Goal: Task Accomplishment & Management: Use online tool/utility

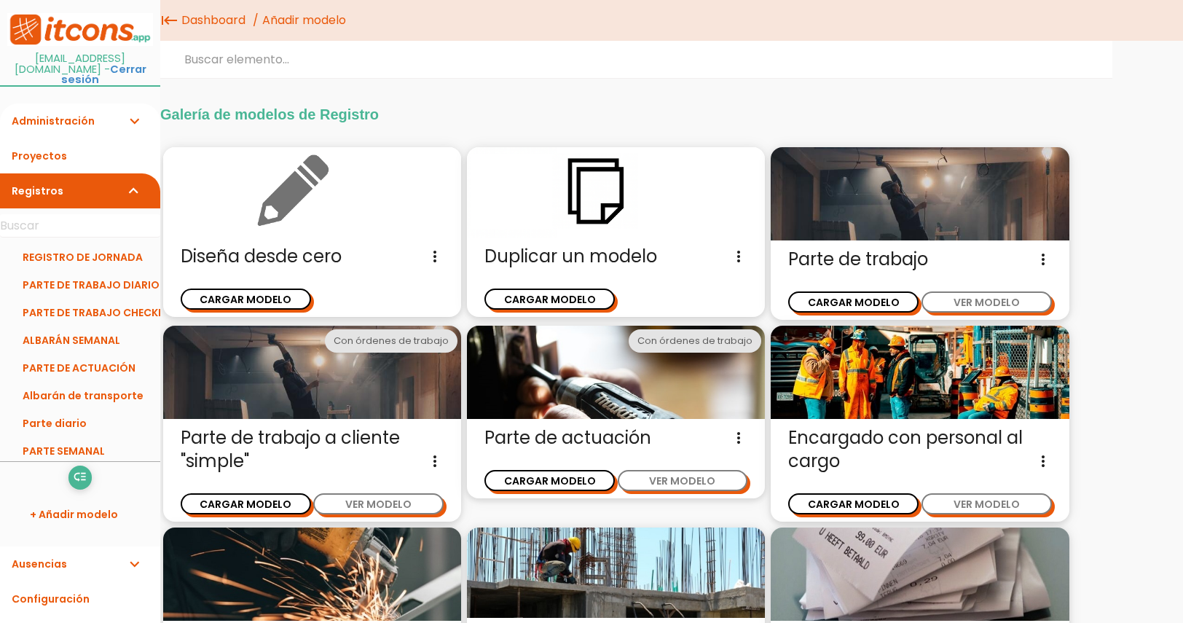
click at [337, 236] on img at bounding box center [312, 192] width 298 height 90
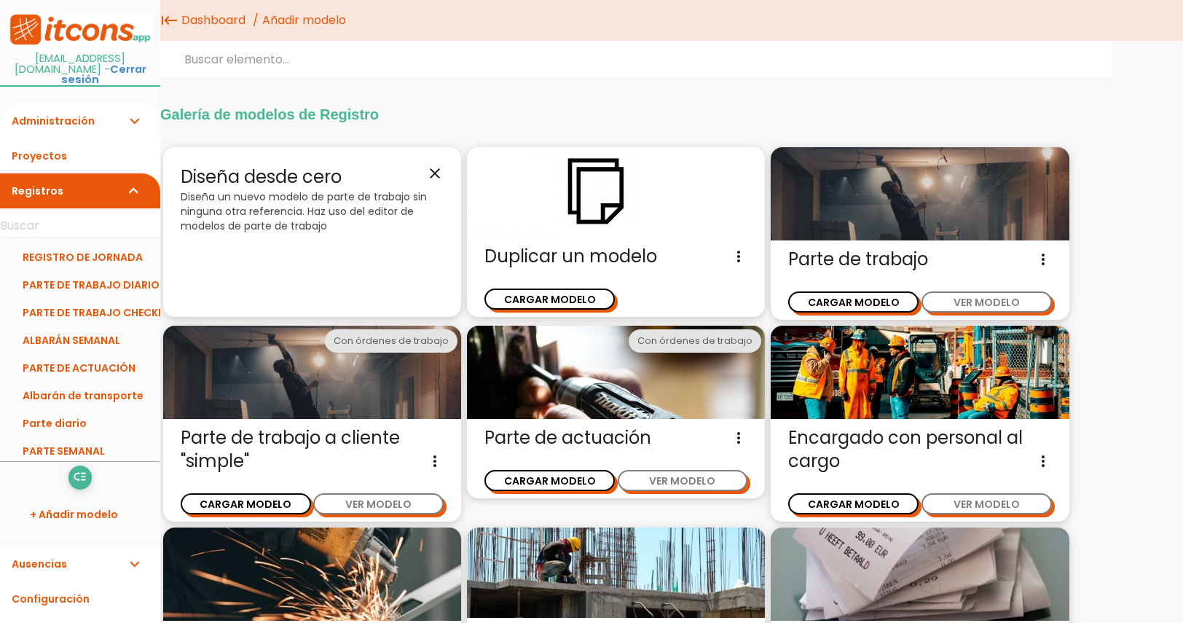
click at [286, 206] on p "Diseña un nuevo modelo de parte de trabajo sin ninguna otra referencia. Haz uso…" at bounding box center [312, 211] width 263 height 44
click at [429, 179] on icon "close" at bounding box center [434, 173] width 17 height 17
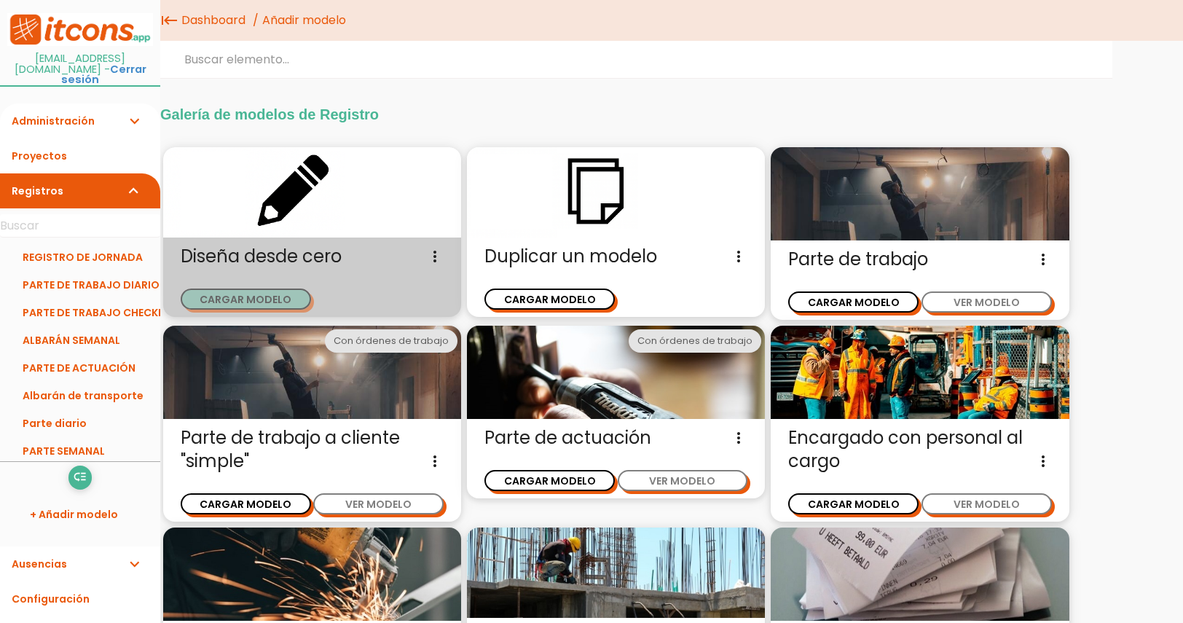
click at [259, 302] on button "CARGAR MODELO" at bounding box center [246, 299] width 130 height 21
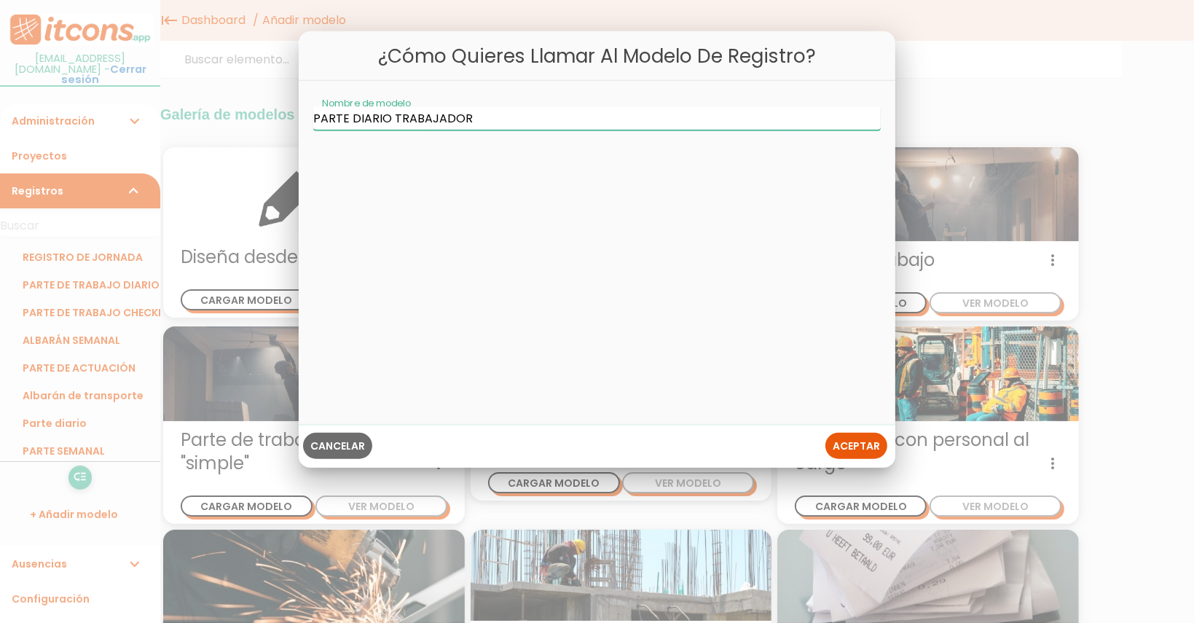
type input "PARTE DIARIO TRABAJADOR"
click at [860, 447] on span "Aceptar" at bounding box center [856, 445] width 47 height 15
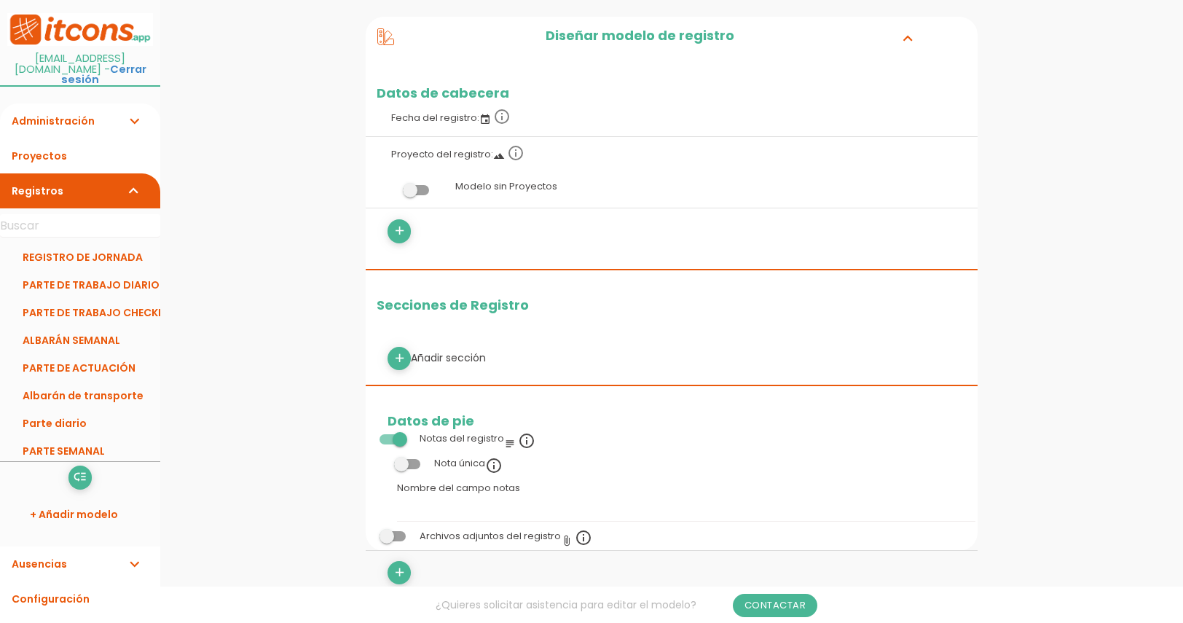
scroll to position [181, 0]
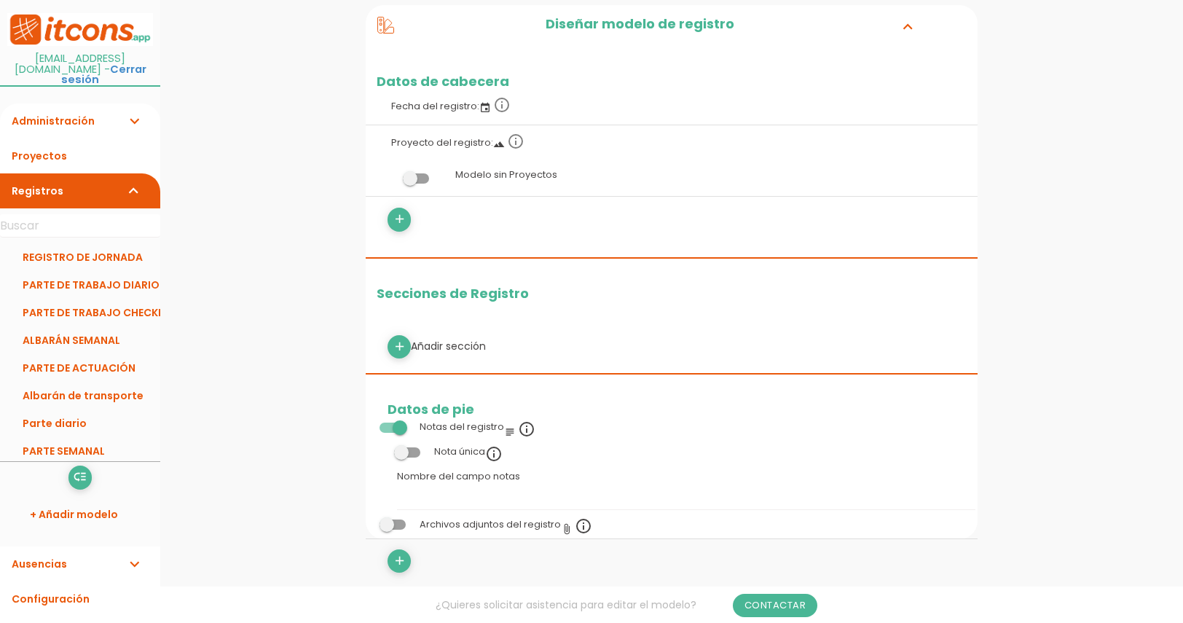
click at [415, 179] on span at bounding box center [416, 178] width 26 height 10
click at [391, 175] on input "checkbox" at bounding box center [391, 175] width 0 height 0
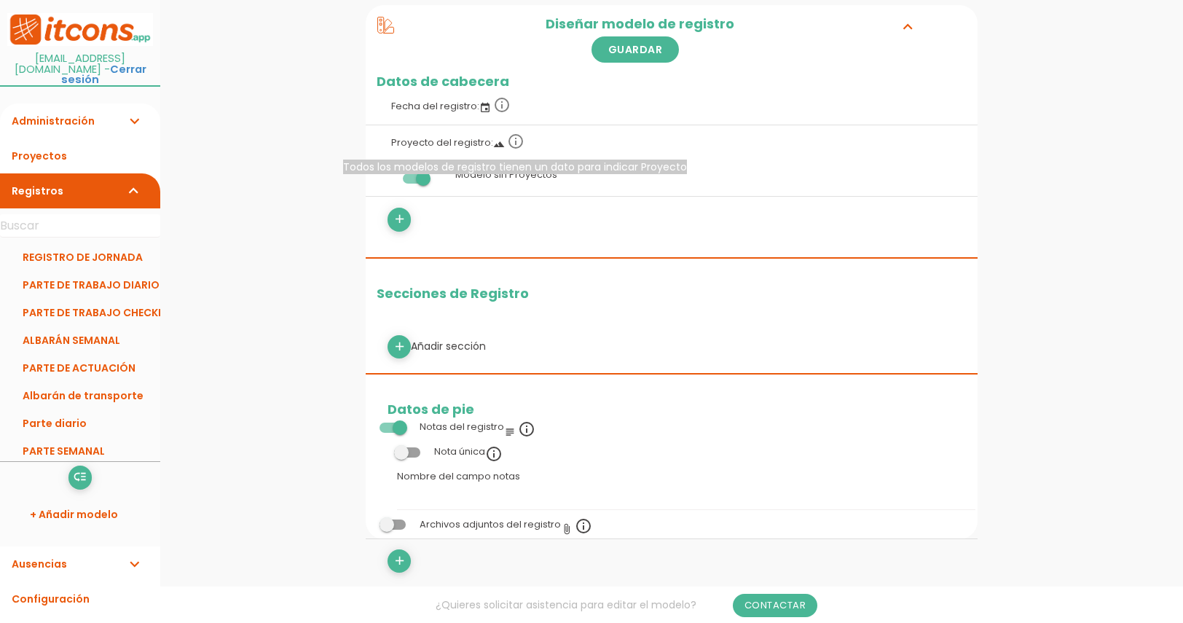
click at [516, 144] on icon "info_outline" at bounding box center [515, 141] width 17 height 17
click at [498, 144] on icon "landscape" at bounding box center [499, 144] width 12 height 12
click at [405, 216] on icon "add" at bounding box center [400, 219] width 14 height 23
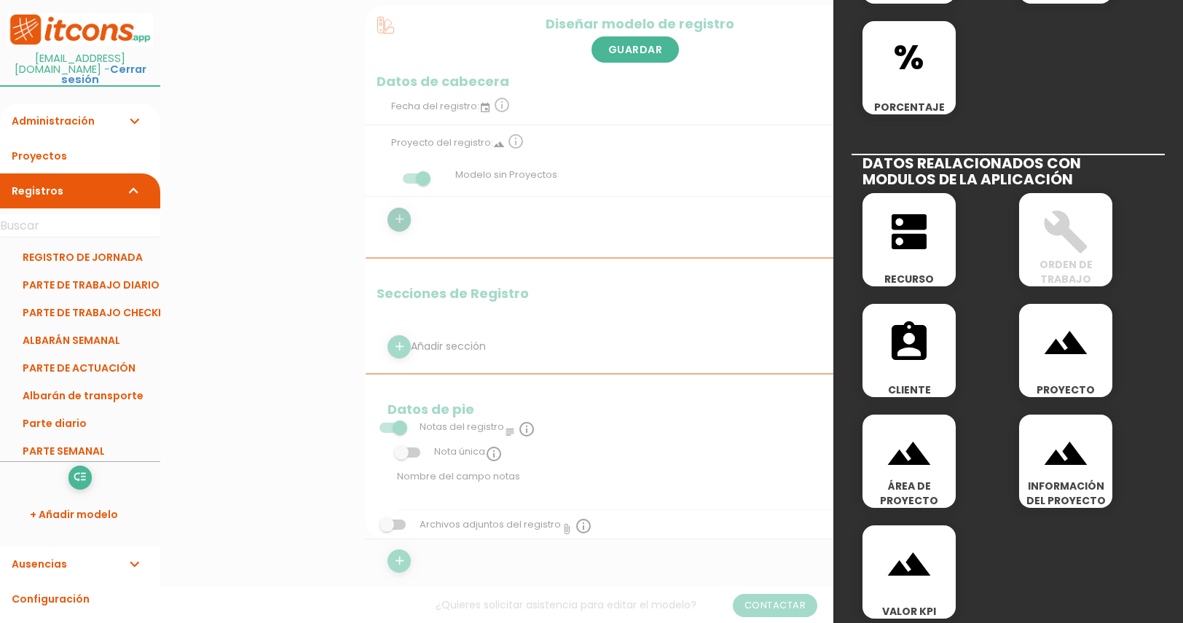
scroll to position [697, 0]
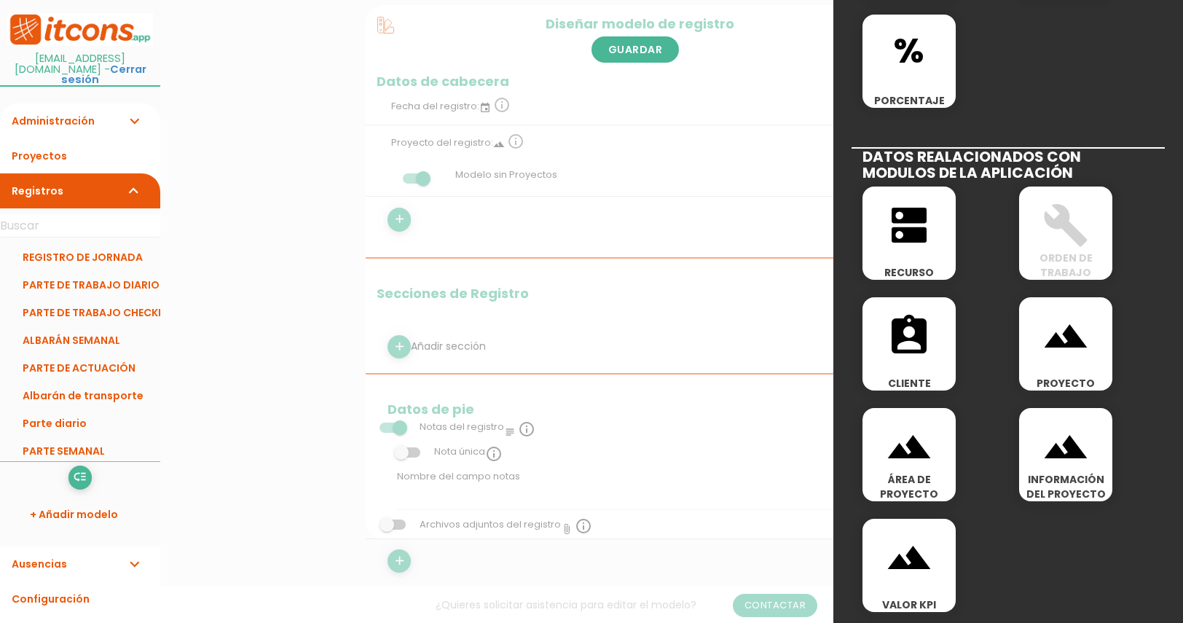
click at [917, 364] on div "assignment_ind CLIENTE" at bounding box center [909, 343] width 93 height 93
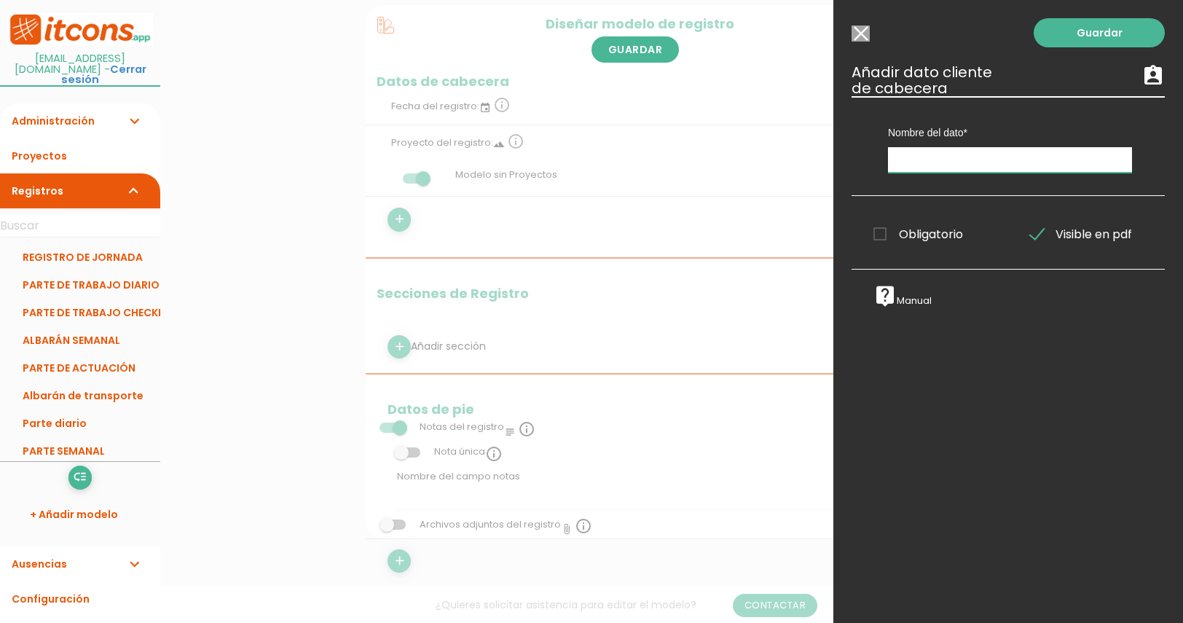
click at [950, 159] on input "text" at bounding box center [1010, 160] width 244 height 26
type input "c"
type input "CLIENTE"
click at [1060, 31] on link "Guardar" at bounding box center [1099, 32] width 131 height 29
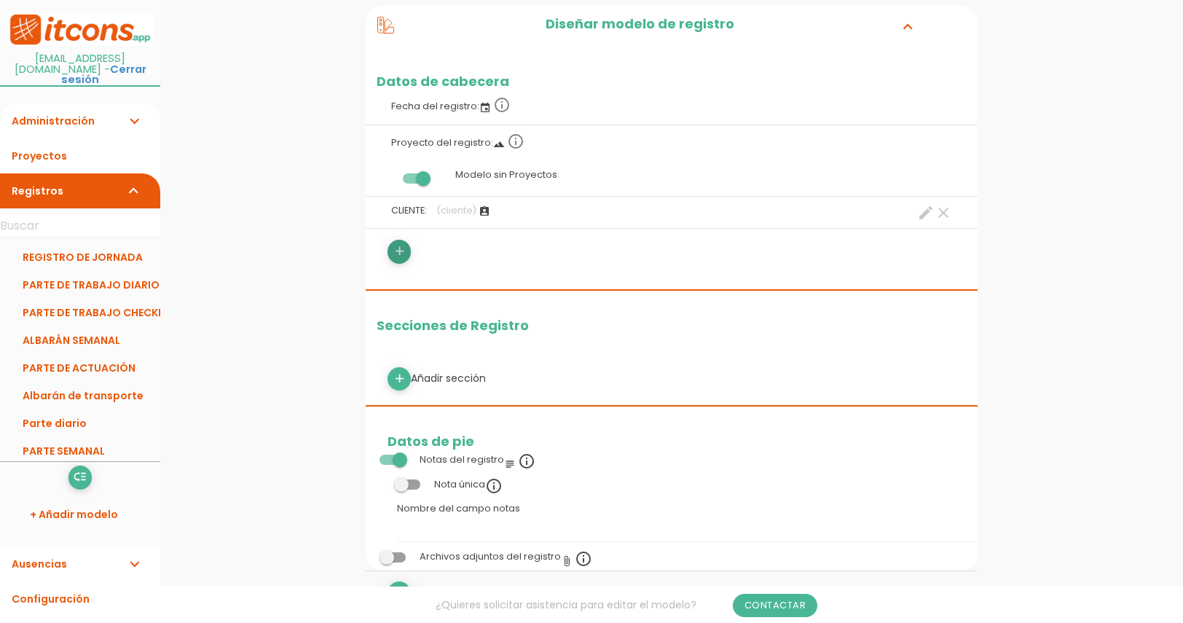
click at [395, 259] on icon "add" at bounding box center [400, 251] width 14 height 23
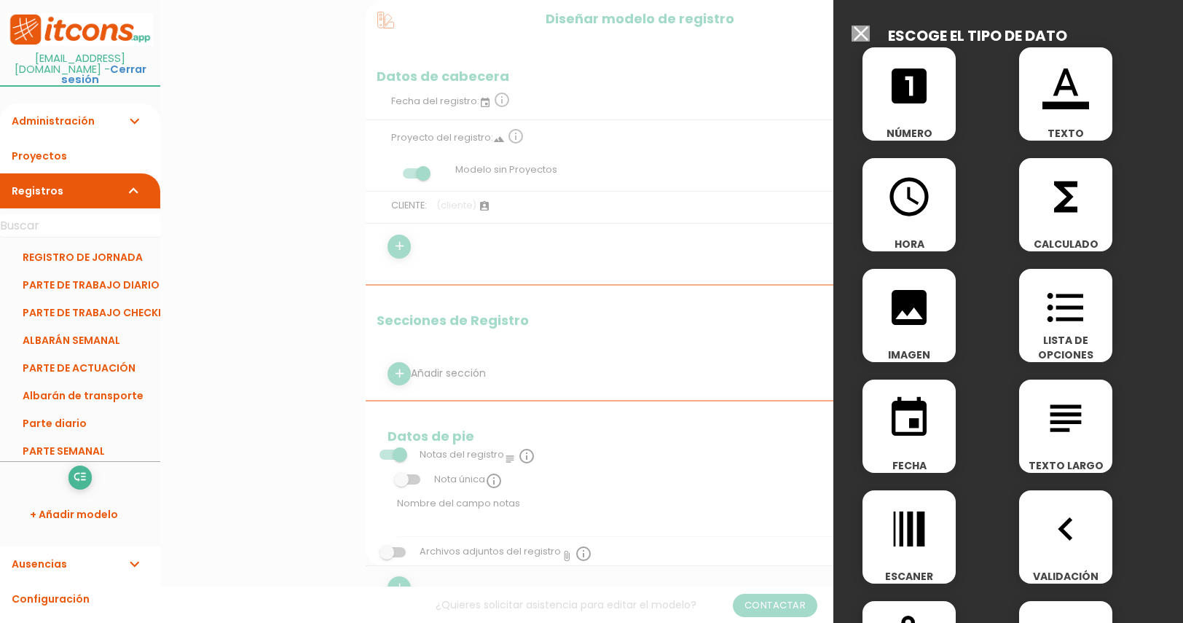
click at [909, 194] on icon "access_time" at bounding box center [909, 196] width 47 height 47
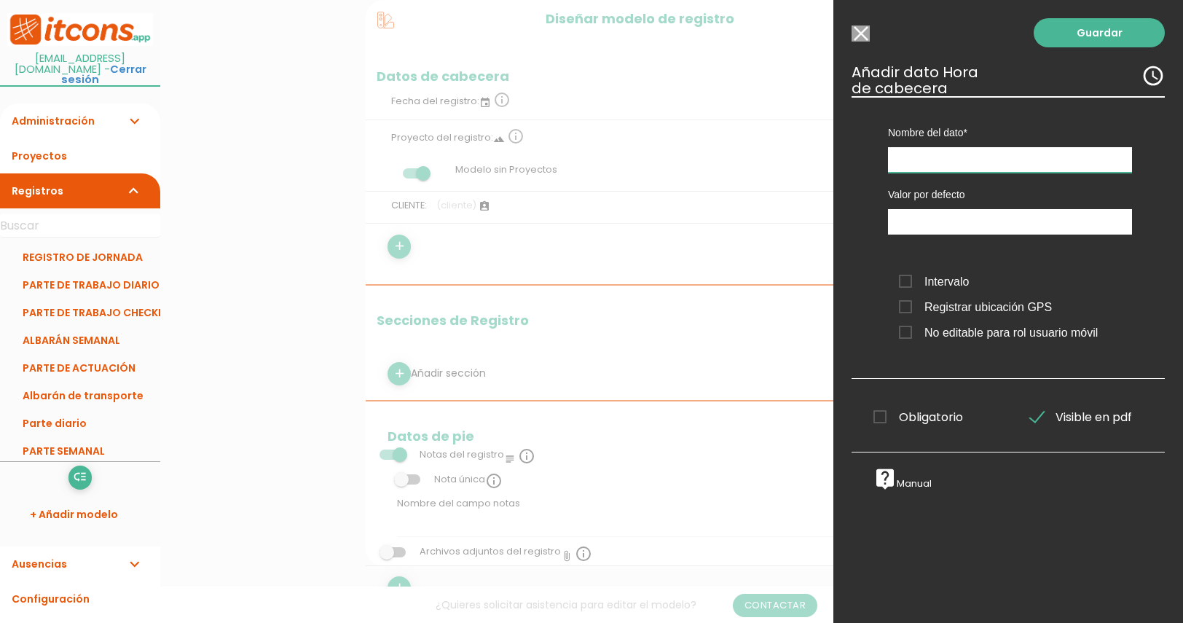
click at [909, 159] on input "text" at bounding box center [1010, 160] width 244 height 26
type input "DURACIÓN"
click at [880, 425] on span "Obligatorio" at bounding box center [919, 417] width 90 height 18
click at [0, 0] on input "Obligatorio" at bounding box center [0, 0] width 0 height 0
click at [1102, 26] on link "Guardar" at bounding box center [1099, 32] width 131 height 29
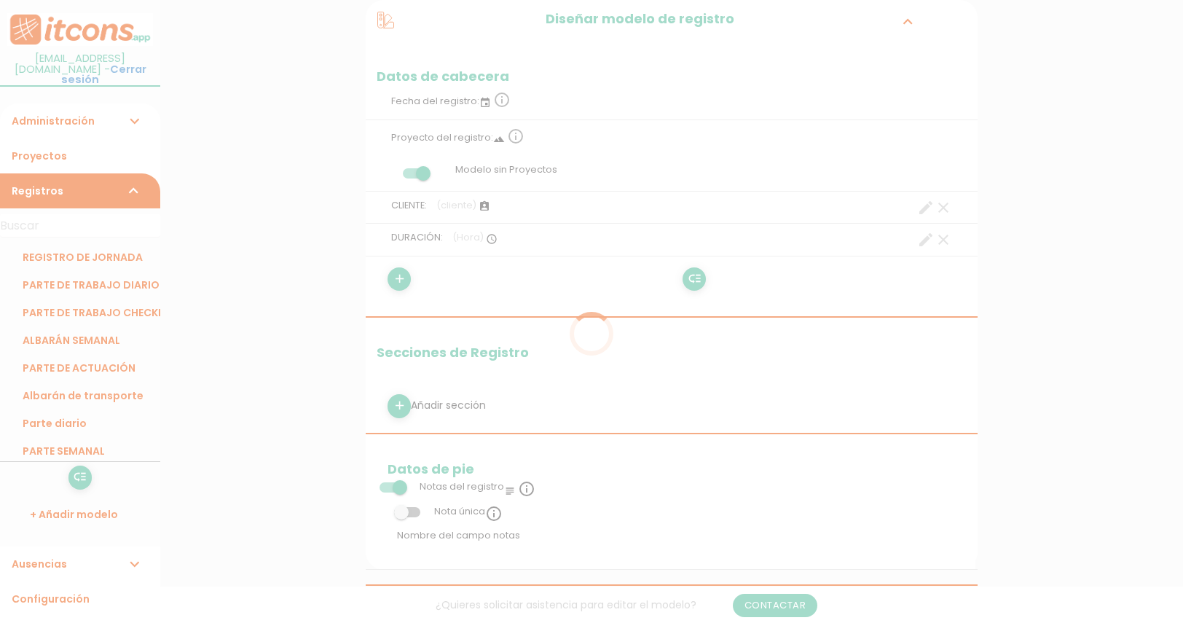
scroll to position [186, 0]
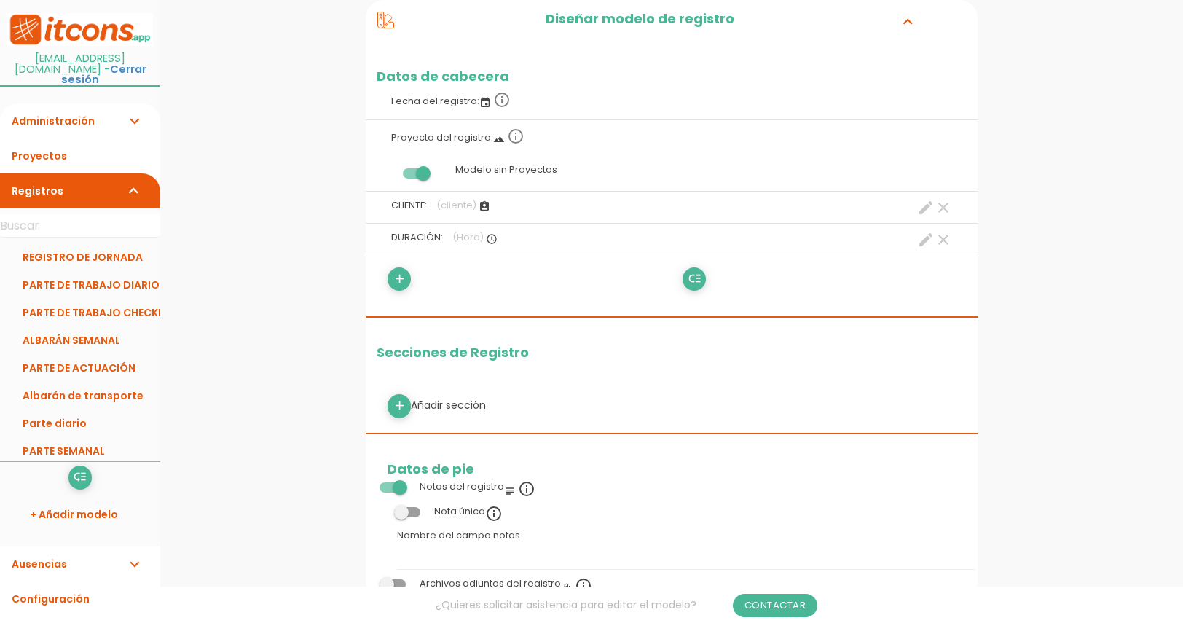
click at [477, 238] on span "(Hora)" at bounding box center [468, 237] width 31 height 12
click at [464, 238] on span "(Hora)" at bounding box center [468, 237] width 31 height 12
click at [496, 142] on icon "landscape" at bounding box center [499, 139] width 12 height 12
click at [478, 175] on label "Modelo sin Proyectos" at bounding box center [672, 170] width 590 height 28
click at [420, 174] on span at bounding box center [416, 173] width 26 height 10
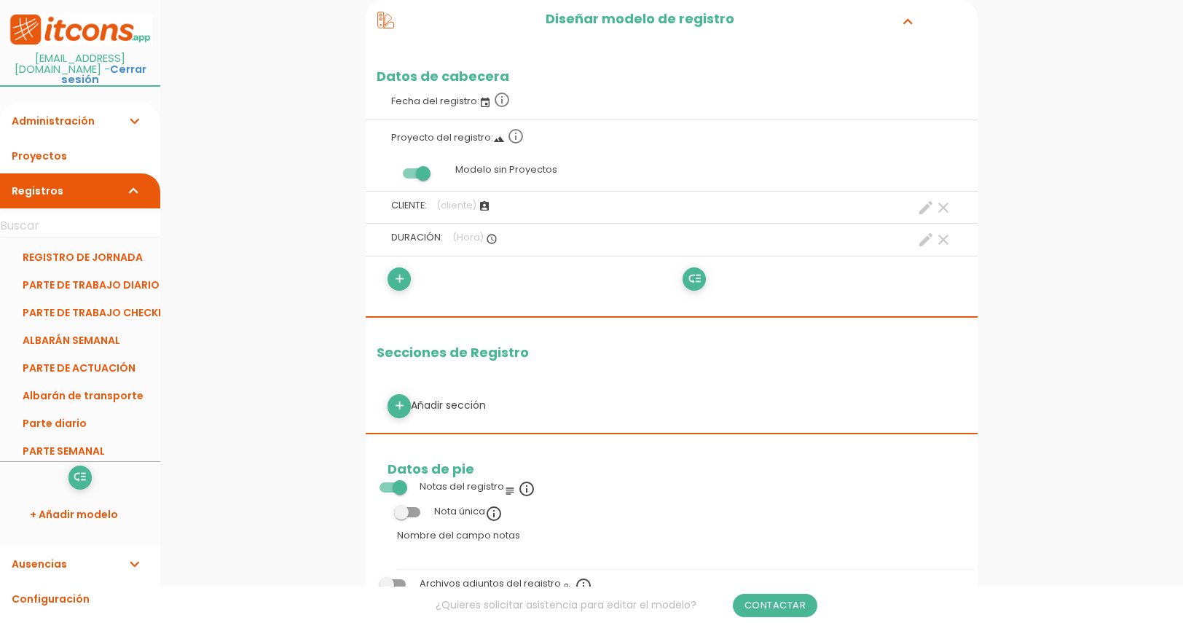
click at [391, 170] on input "checkbox" at bounding box center [391, 170] width 0 height 0
drag, startPoint x: 541, startPoint y: 238, endPoint x: 537, endPoint y: 205, distance: 33.7
click at [537, 84] on ul "Fecha del registro: event info_outline Proyecto del registro: landscape info_ou…" at bounding box center [672, 84] width 612 height 0
drag, startPoint x: 425, startPoint y: 139, endPoint x: 434, endPoint y: 119, distance: 22.2
click at [434, 120] on label "Proyecto del registro: landscape info_outline" at bounding box center [672, 136] width 590 height 32
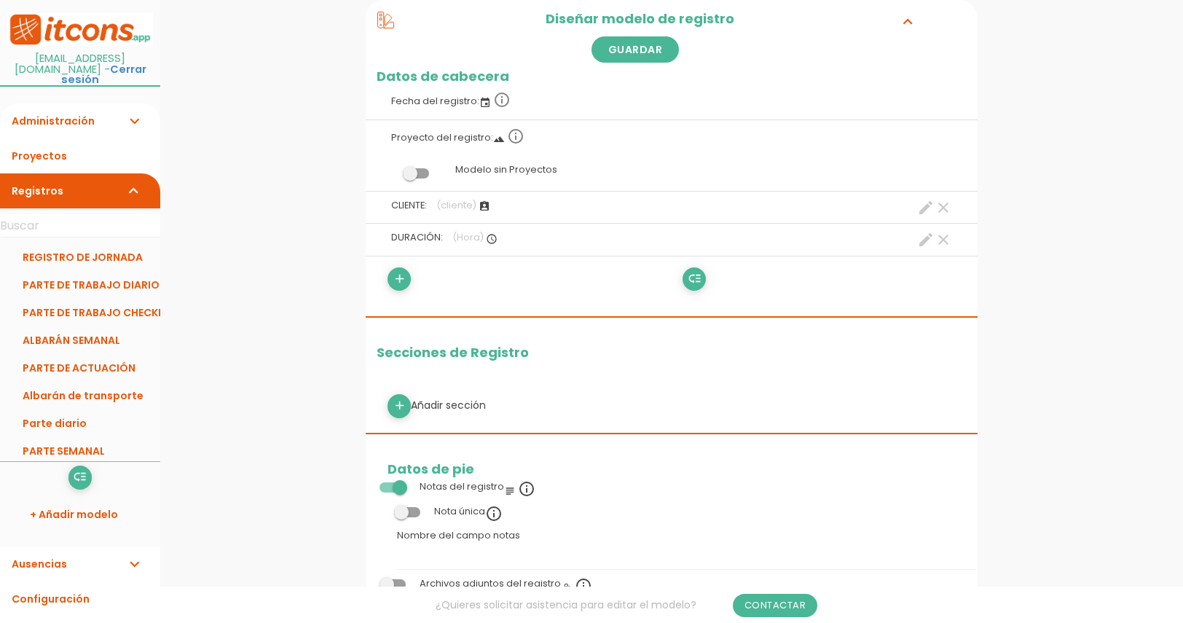
click at [498, 140] on icon "landscape" at bounding box center [499, 139] width 12 height 12
click at [399, 278] on icon "add" at bounding box center [400, 278] width 14 height 23
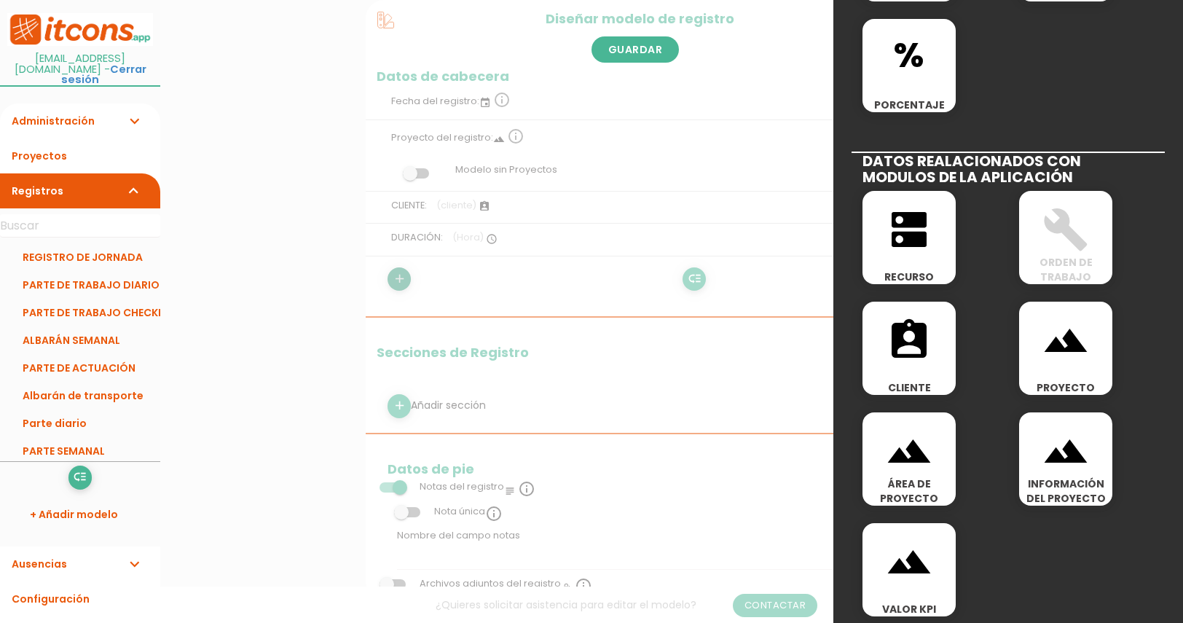
scroll to position [697, 0]
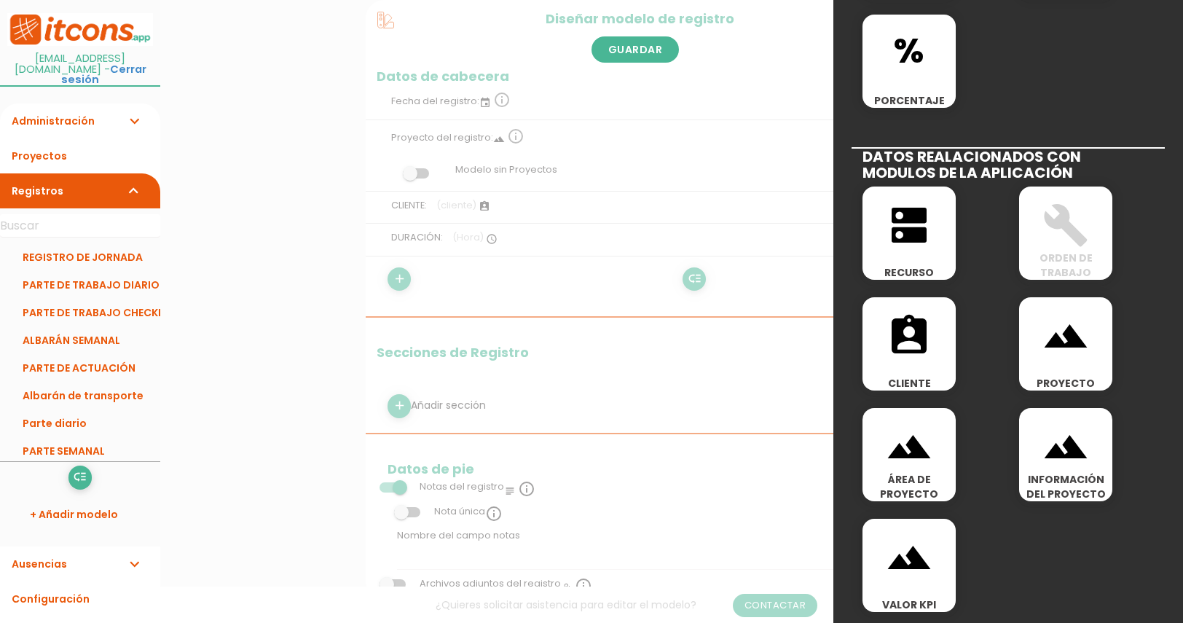
click at [1052, 333] on icon "landscape" at bounding box center [1066, 336] width 47 height 47
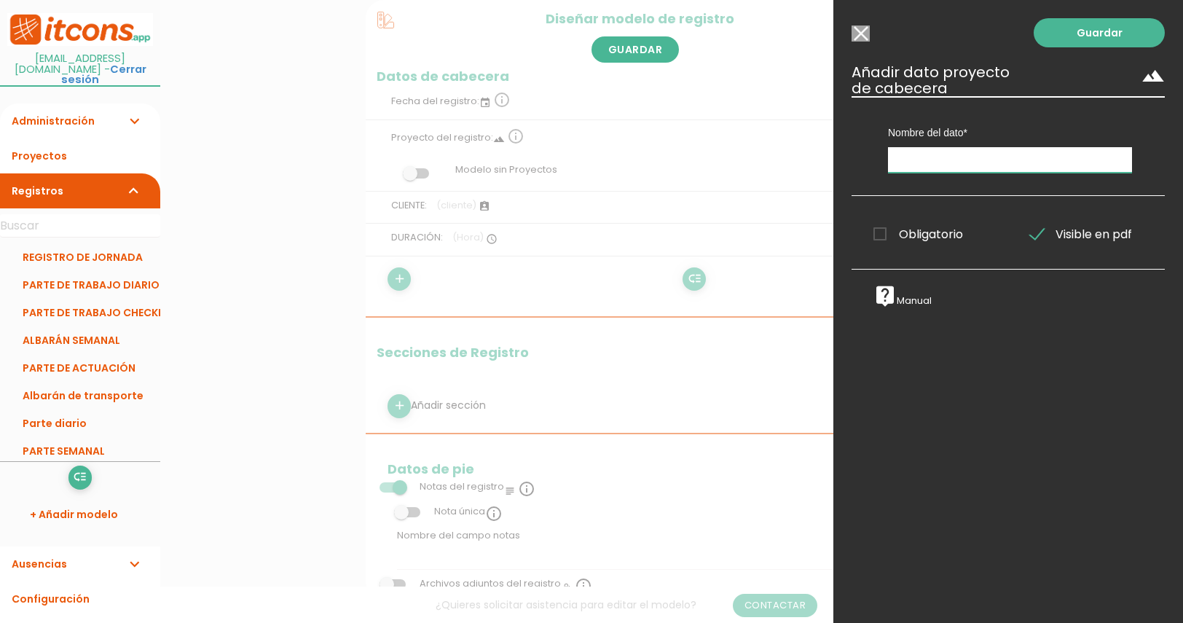
click at [917, 163] on input "text" at bounding box center [1010, 160] width 244 height 26
type input "FICHA"
click at [877, 234] on span "Obligatorio" at bounding box center [919, 234] width 90 height 18
click at [0, 0] on input "Obligatorio" at bounding box center [0, 0] width 0 height 0
click at [942, 167] on input "FICHA" at bounding box center [1010, 160] width 244 height 26
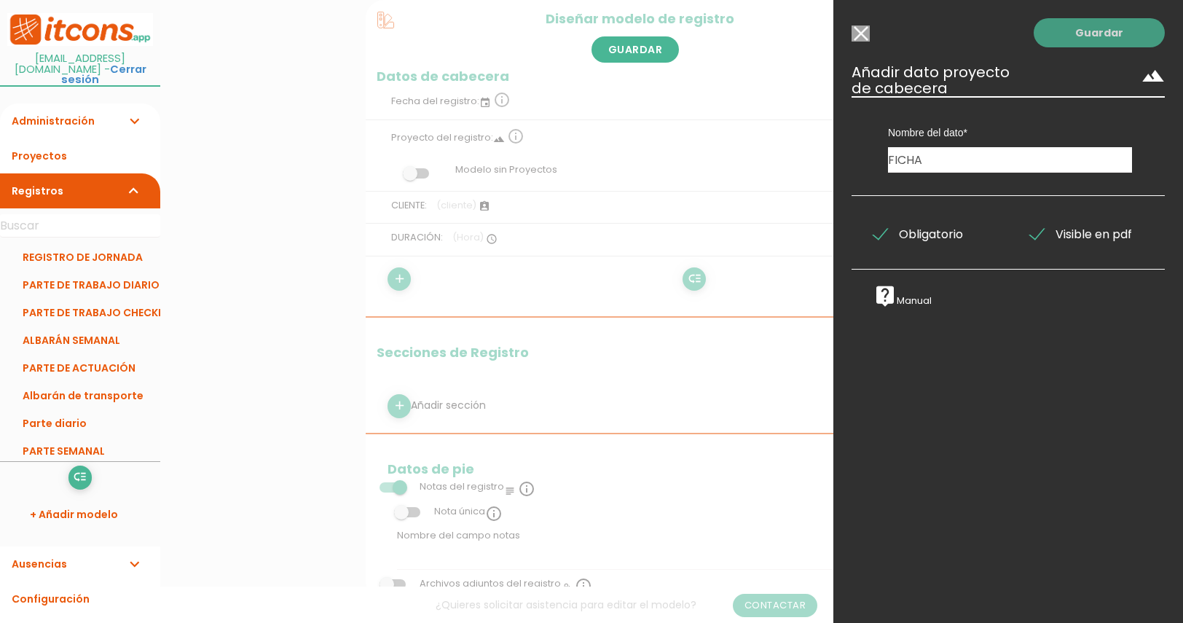
click at [1073, 37] on link "Guardar" at bounding box center [1099, 32] width 131 height 29
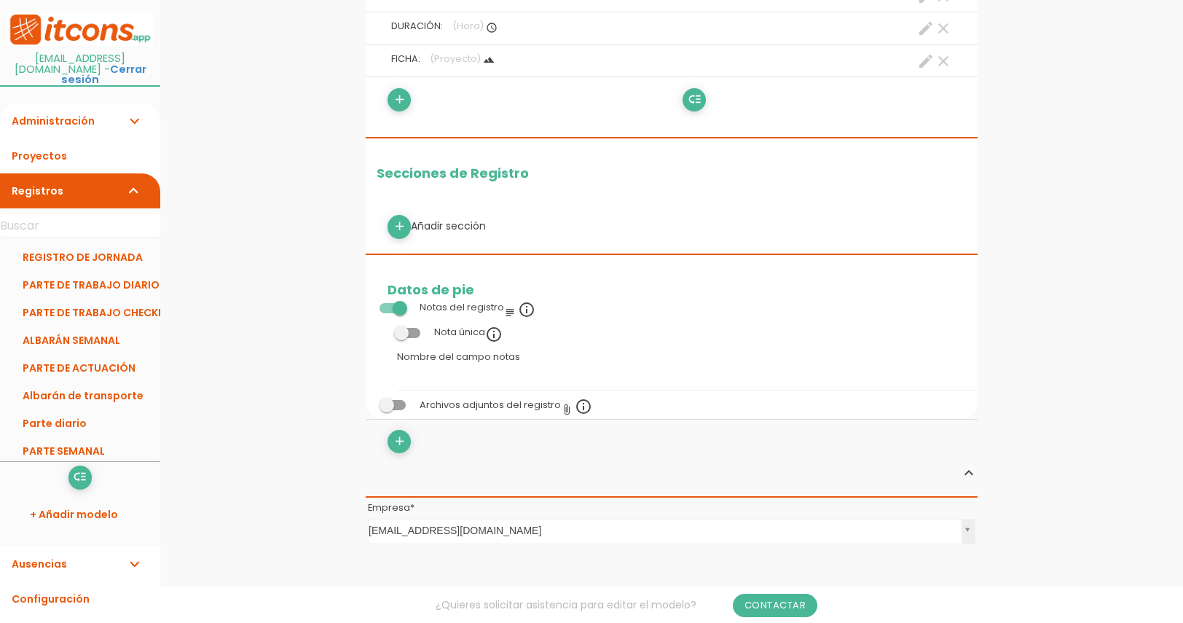
scroll to position [421, 0]
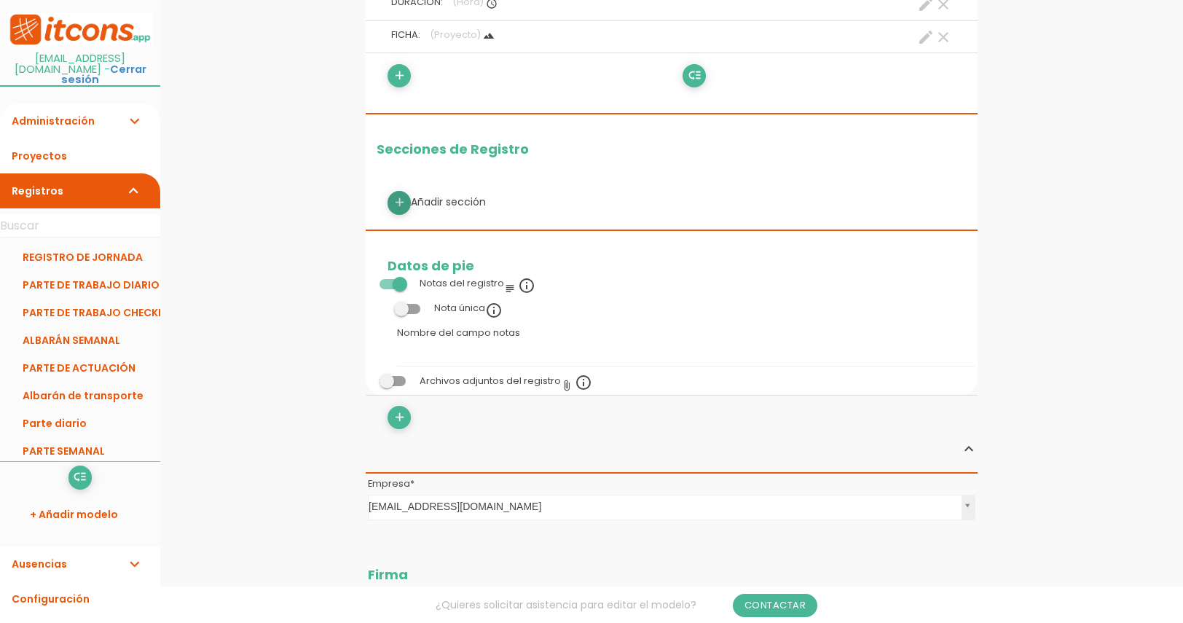
click at [399, 201] on icon "add" at bounding box center [400, 202] width 14 height 23
select select
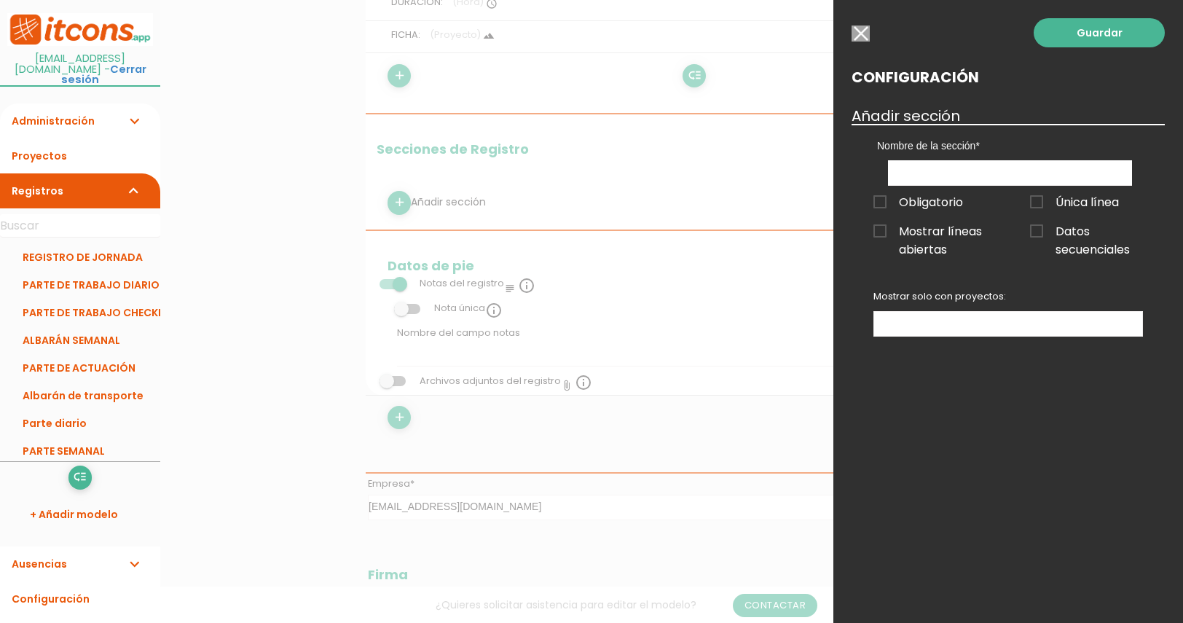
click at [880, 203] on span "Obligatorio" at bounding box center [919, 202] width 90 height 18
click at [0, 0] on input "Obligatorio" at bounding box center [0, 0] width 0 height 0
click at [931, 171] on input "text" at bounding box center [1010, 173] width 244 height 26
click at [861, 28] on input "button" at bounding box center [861, 34] width 18 height 16
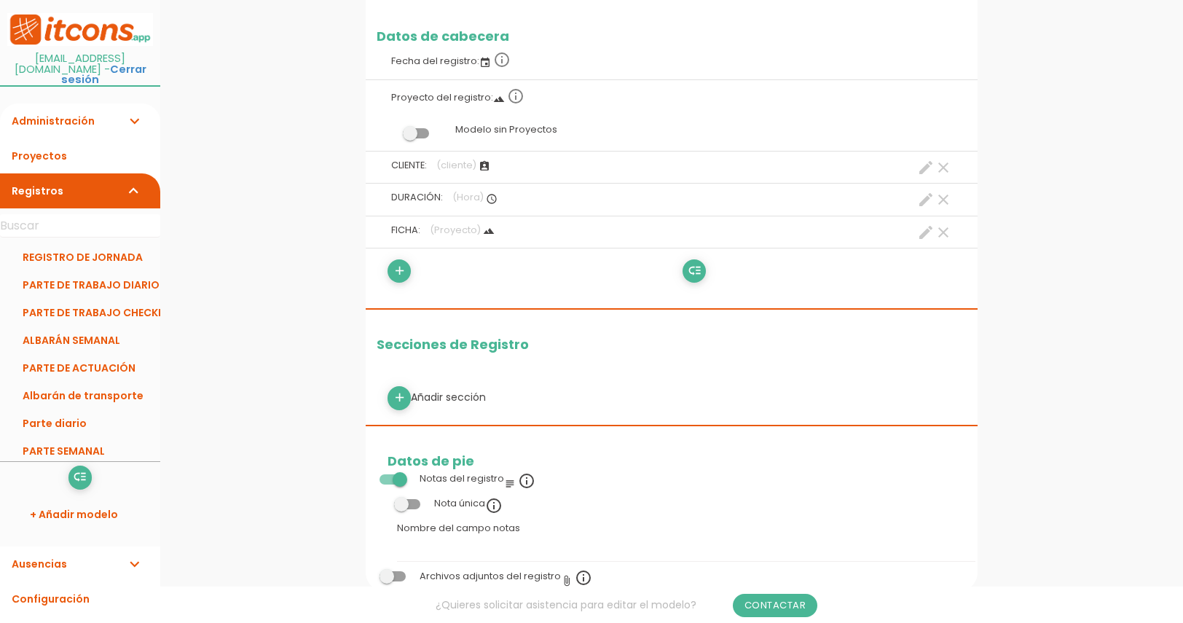
scroll to position [233, 0]
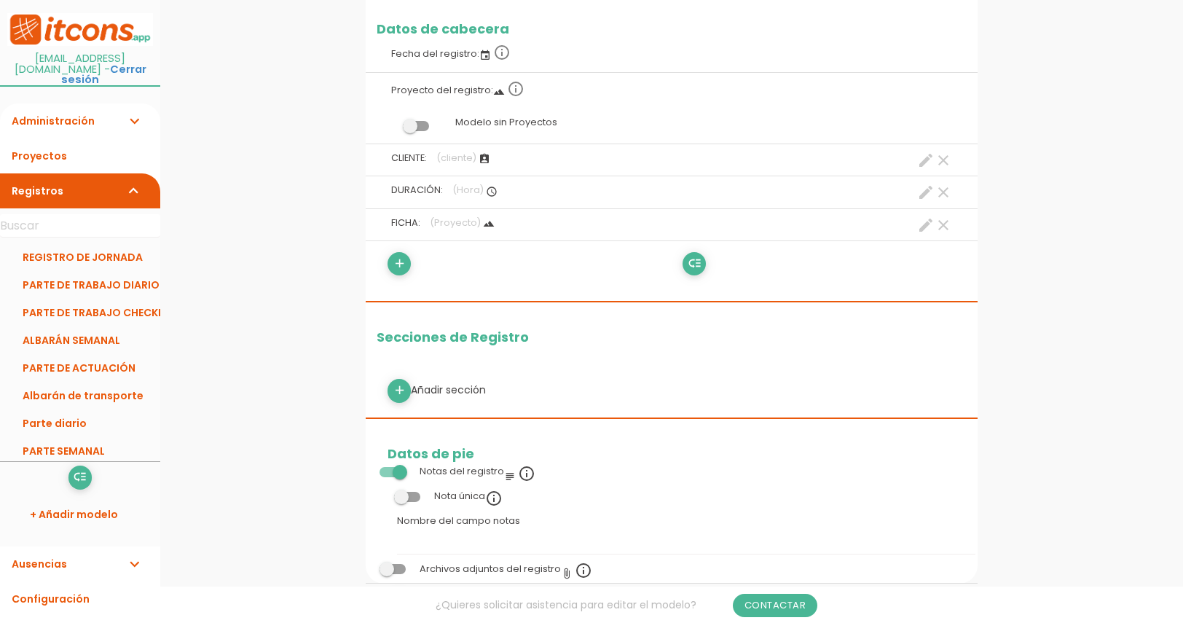
click at [944, 163] on icon "clear" at bounding box center [943, 160] width 17 height 17
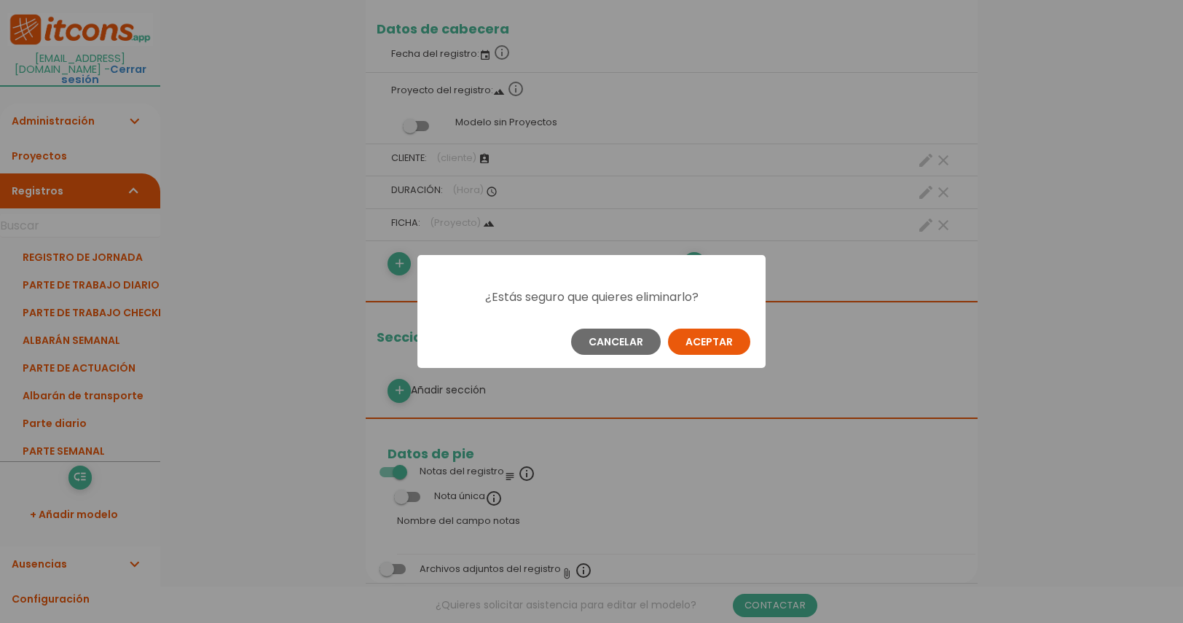
scroll to position [0, 0]
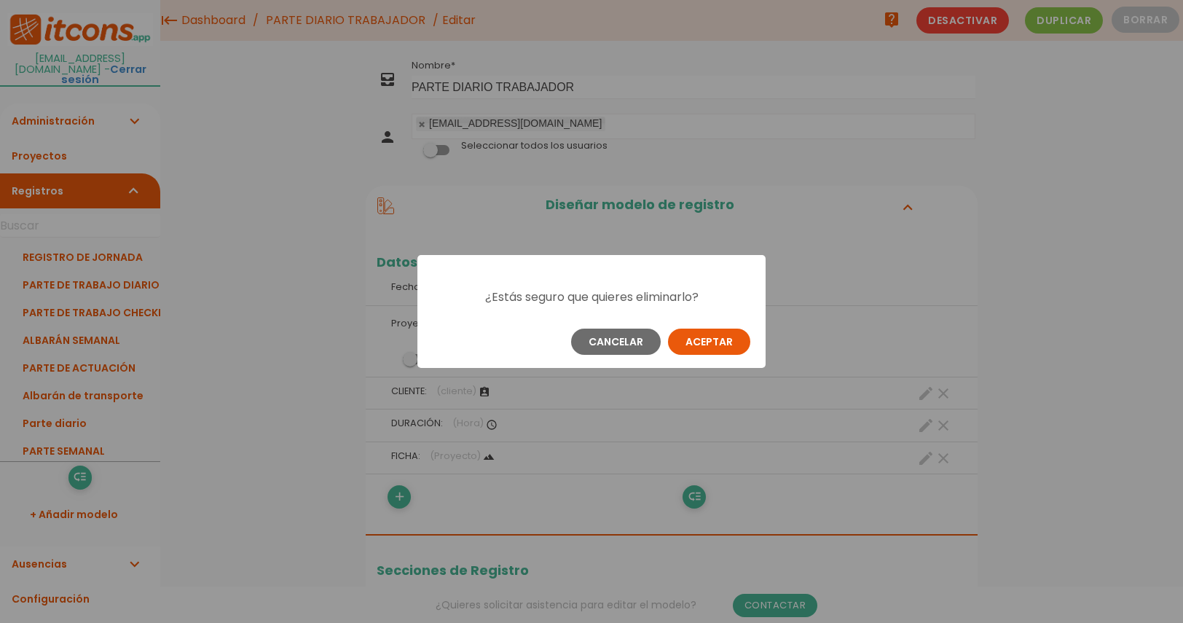
click at [694, 348] on button "Aceptar" at bounding box center [709, 342] width 82 height 26
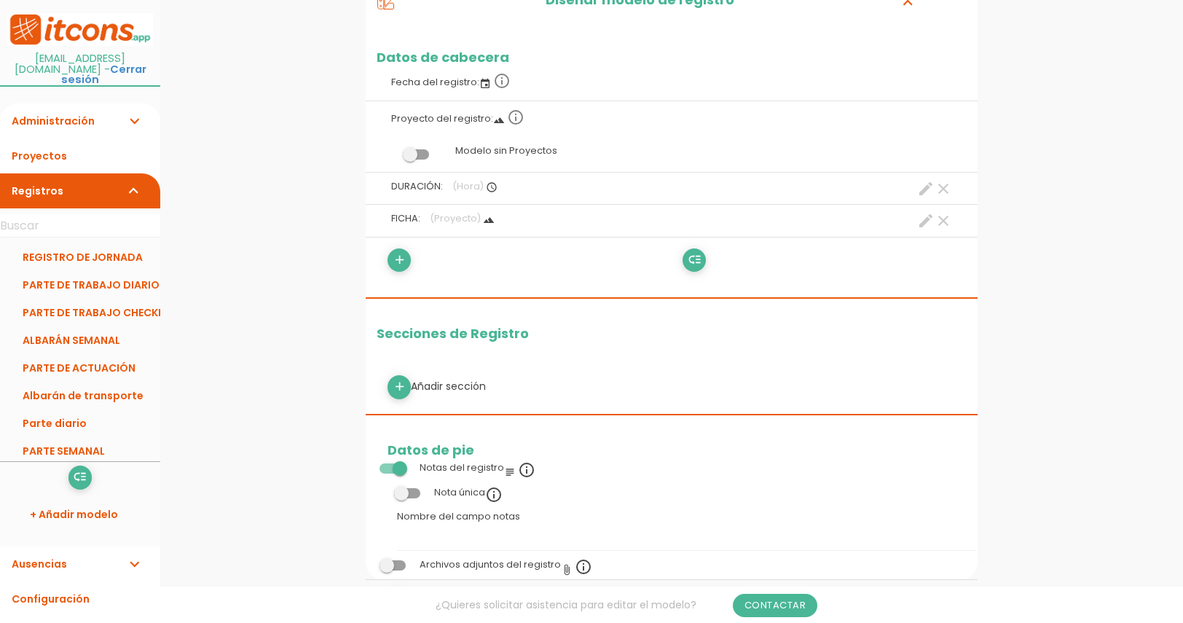
scroll to position [219, 0]
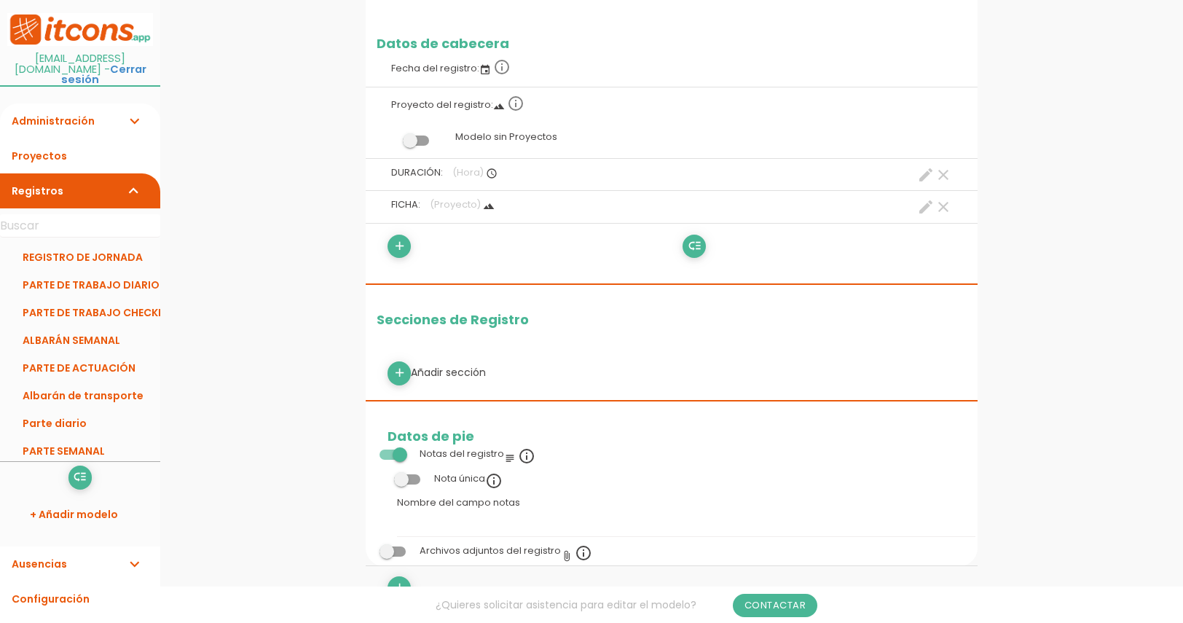
click at [944, 208] on icon "clear" at bounding box center [943, 206] width 17 height 17
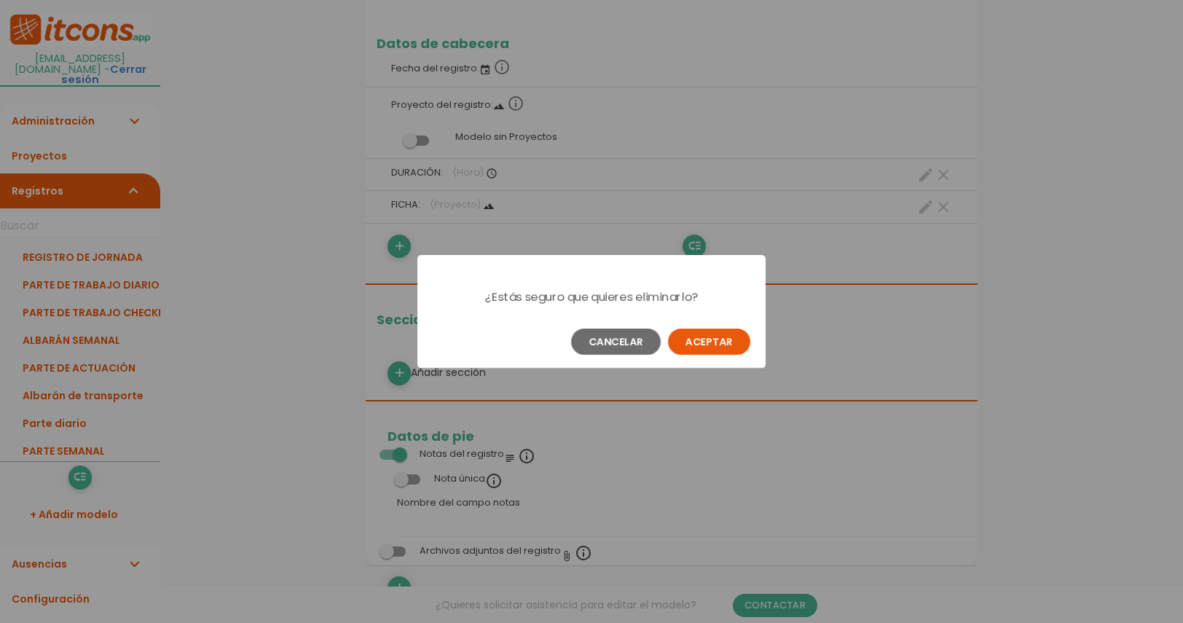
scroll to position [0, 0]
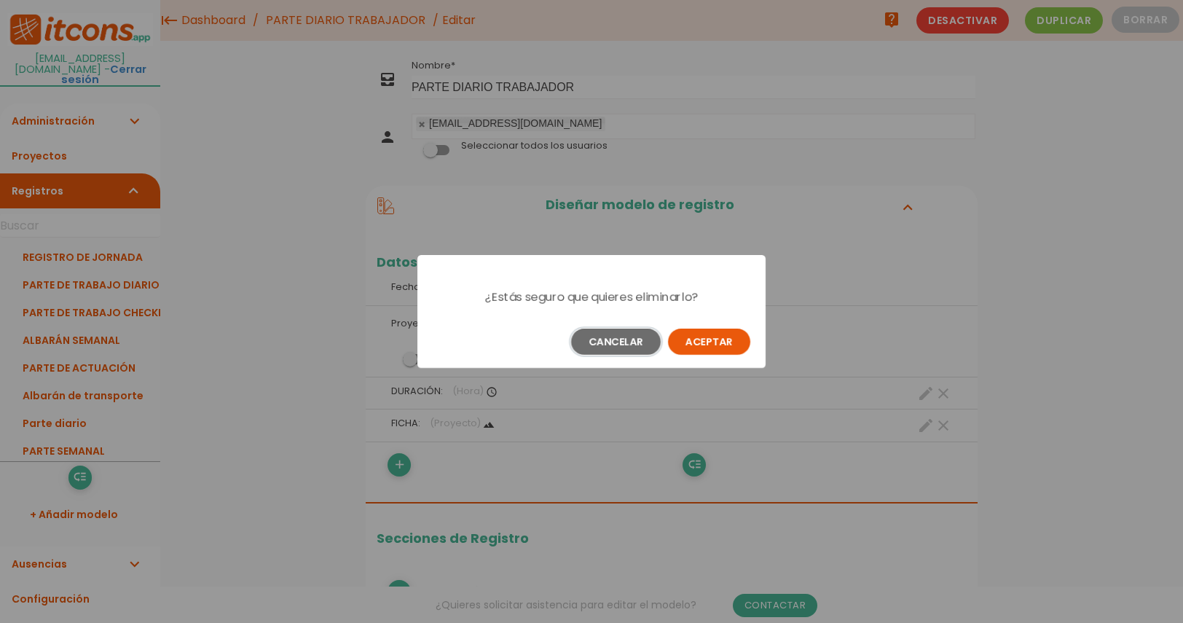
click at [624, 347] on button "Cancelar" at bounding box center [616, 342] width 90 height 26
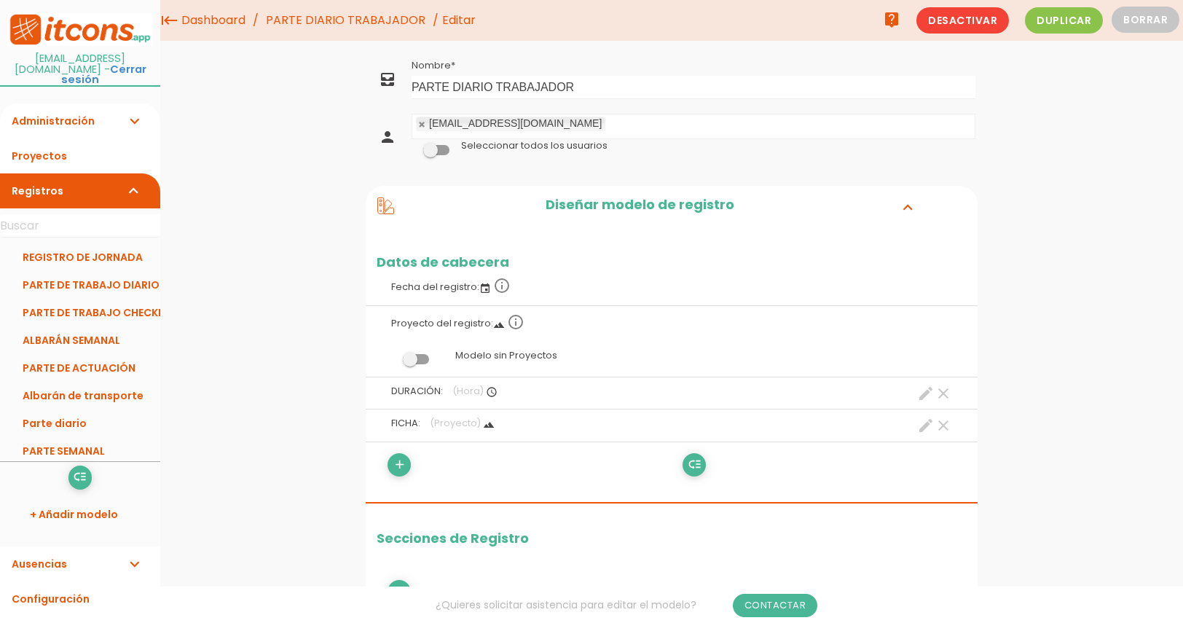
click at [943, 425] on icon "clear" at bounding box center [943, 425] width 17 height 17
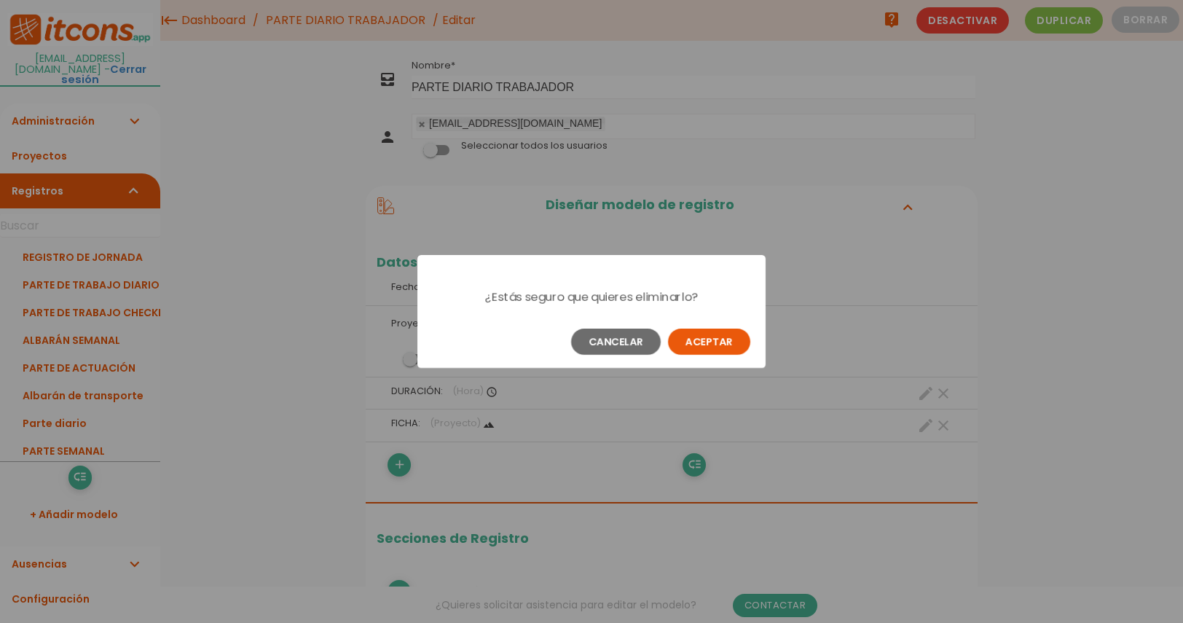
click at [696, 338] on button "Aceptar" at bounding box center [709, 342] width 82 height 26
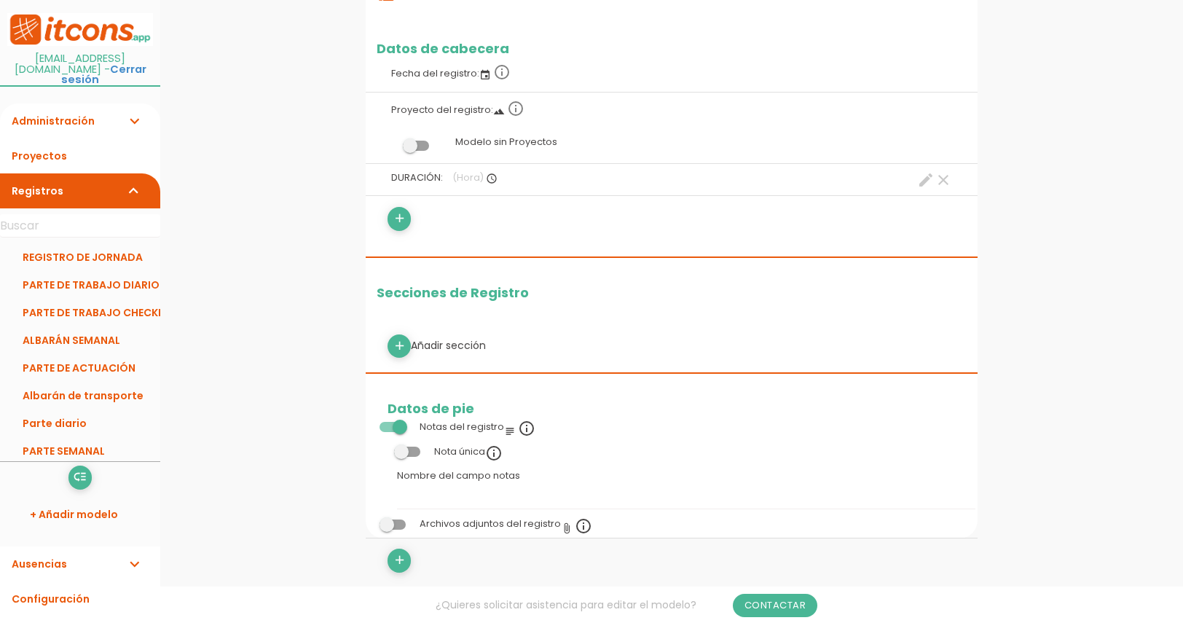
scroll to position [222, 0]
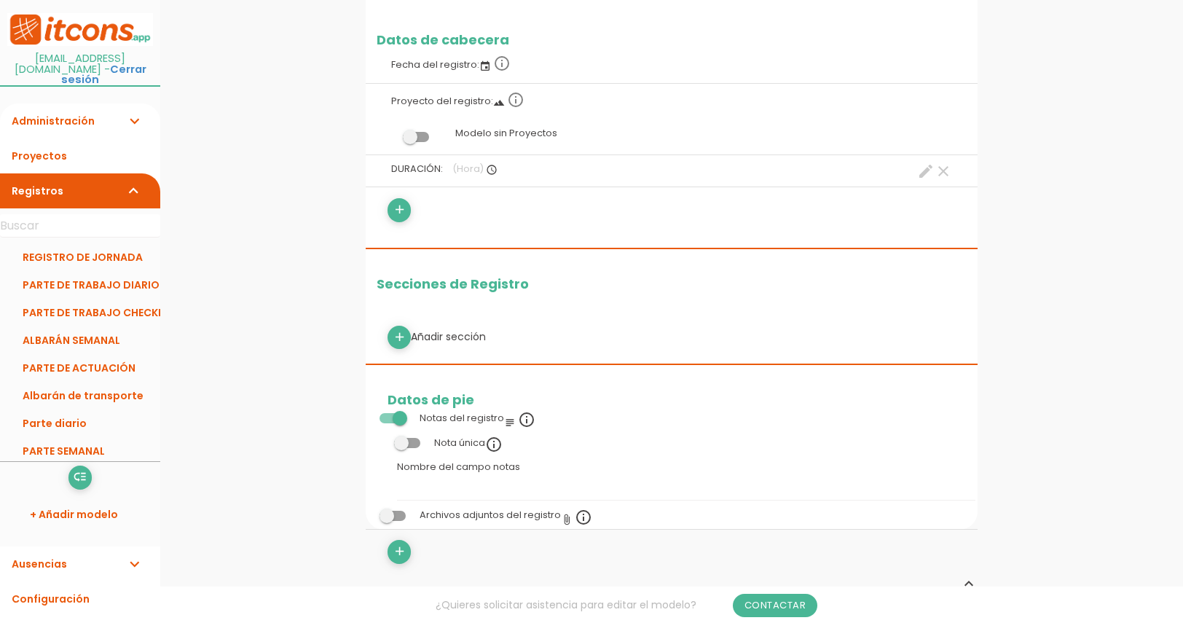
click at [928, 179] on icon "create" at bounding box center [925, 171] width 17 height 17
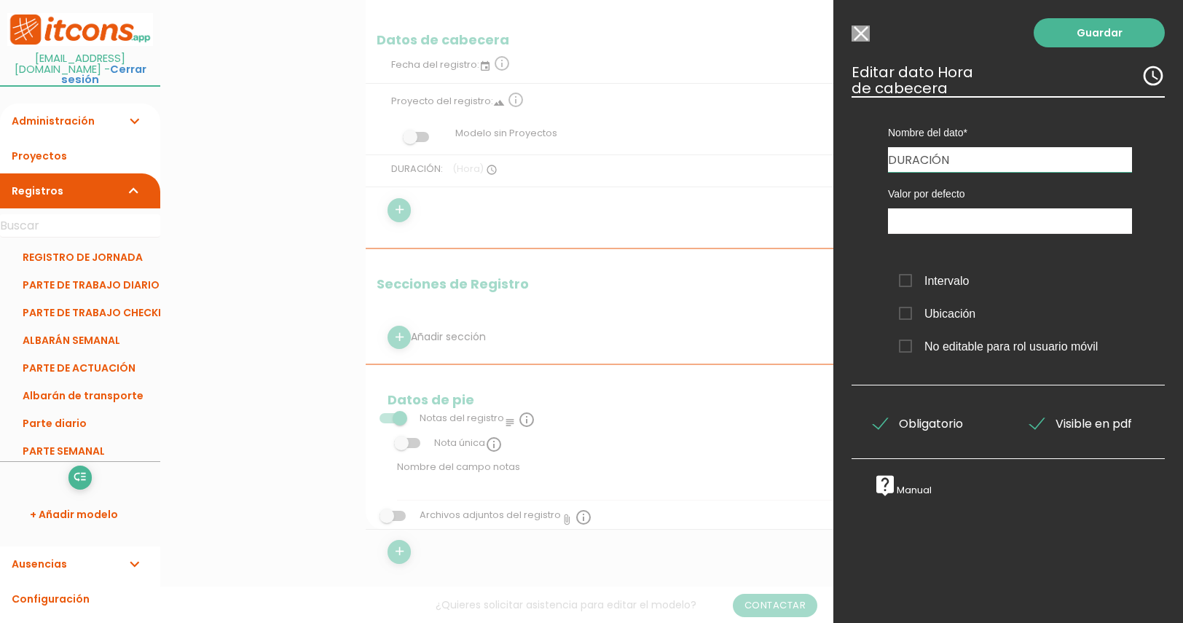
drag, startPoint x: 977, startPoint y: 159, endPoint x: 764, endPoint y: 163, distance: 212.1
click at [764, 163] on form "Guardar all_inbox Nombre PARTE DIARIO TRABAJADOR person cajimer@gmail.com No se…" at bounding box center [672, 528] width 612 height 1391
type input "TOTAL HORAS"
click at [1120, 39] on link "Guardar" at bounding box center [1099, 32] width 131 height 29
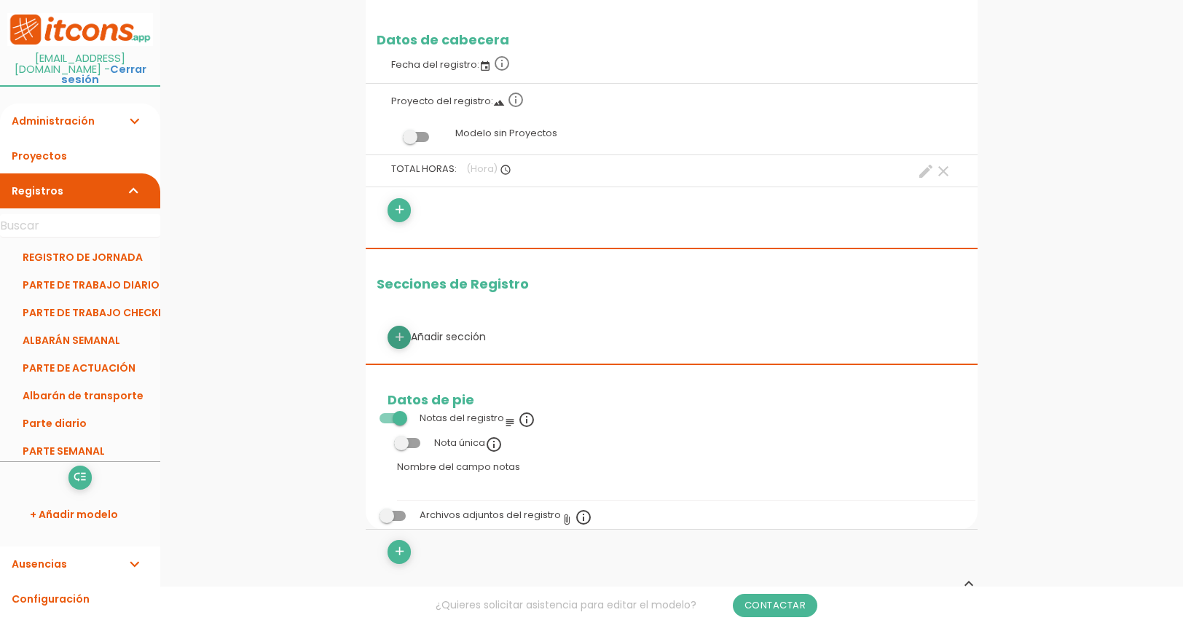
click at [401, 339] on icon "add" at bounding box center [400, 337] width 14 height 23
select select
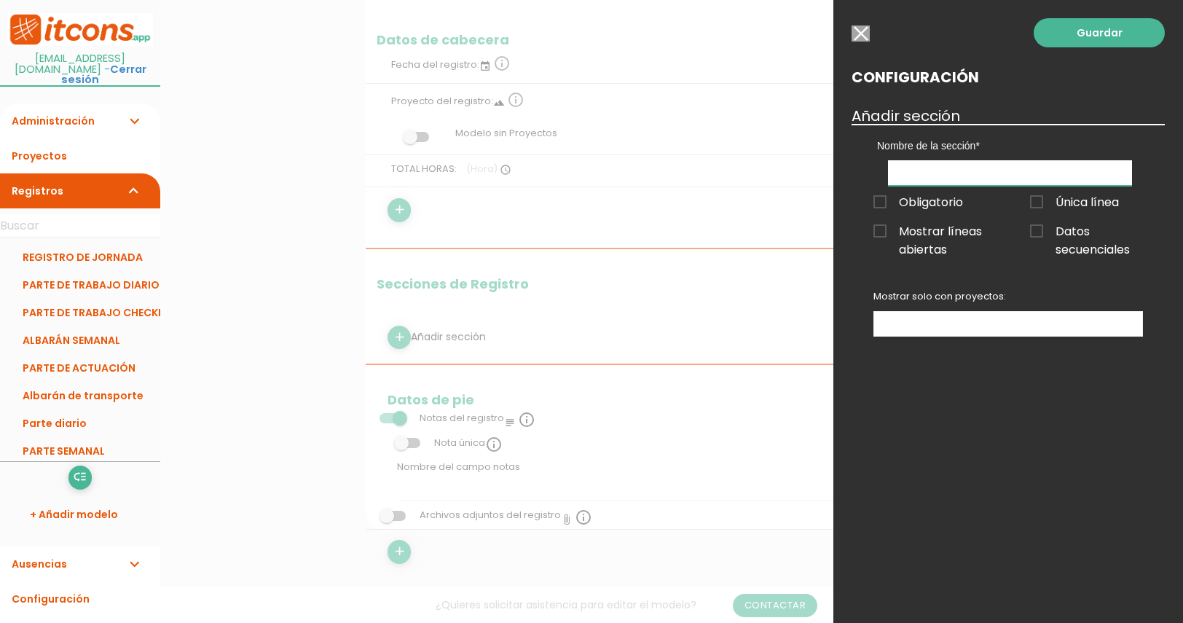
click at [956, 173] on input "text" at bounding box center [1010, 173] width 244 height 26
type input "PARTE 1"
click at [929, 327] on ul at bounding box center [1008, 324] width 268 height 24
click at [1047, 40] on link "Guardar" at bounding box center [1099, 32] width 131 height 29
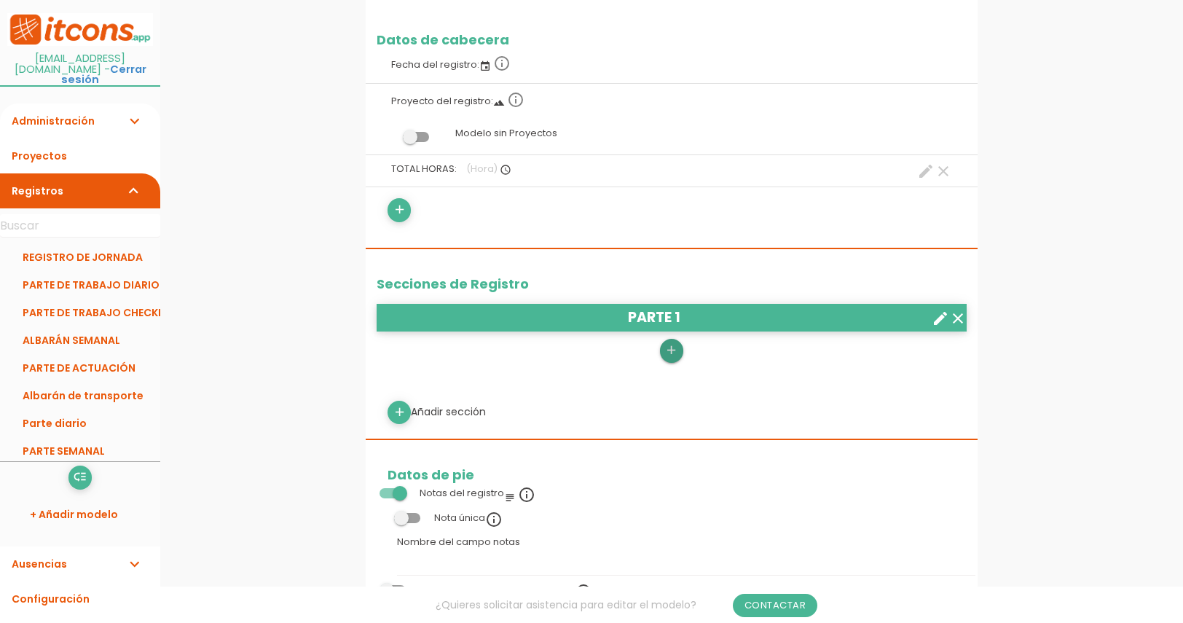
click at [666, 355] on icon "add" at bounding box center [672, 350] width 14 height 23
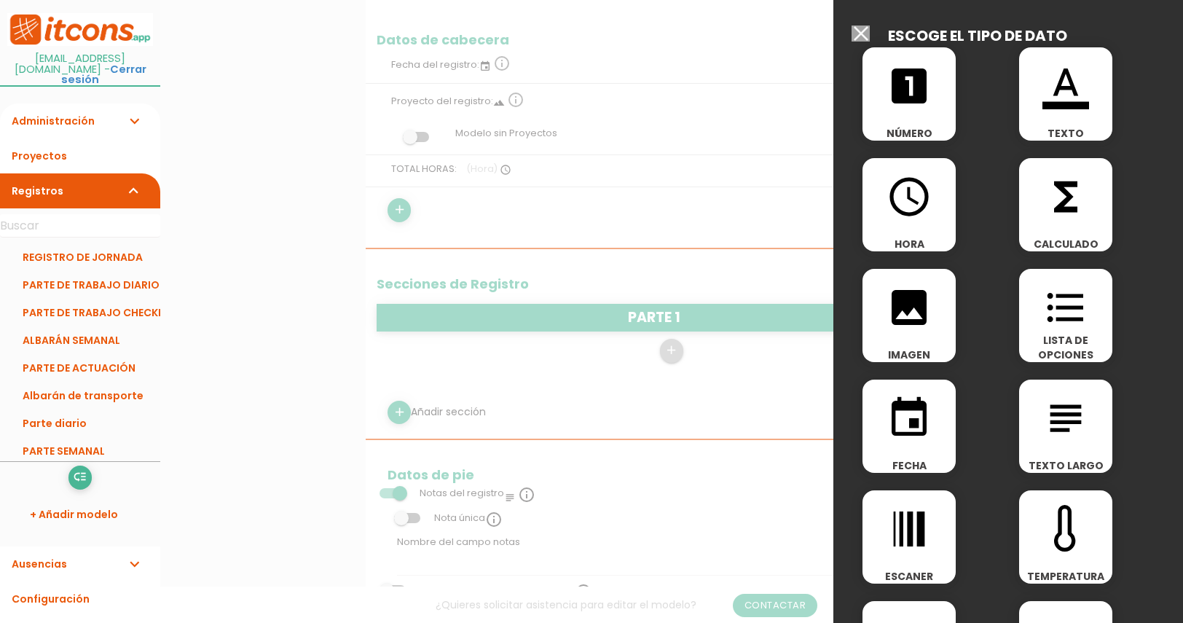
click at [1076, 98] on icon "format_color_text" at bounding box center [1066, 86] width 47 height 47
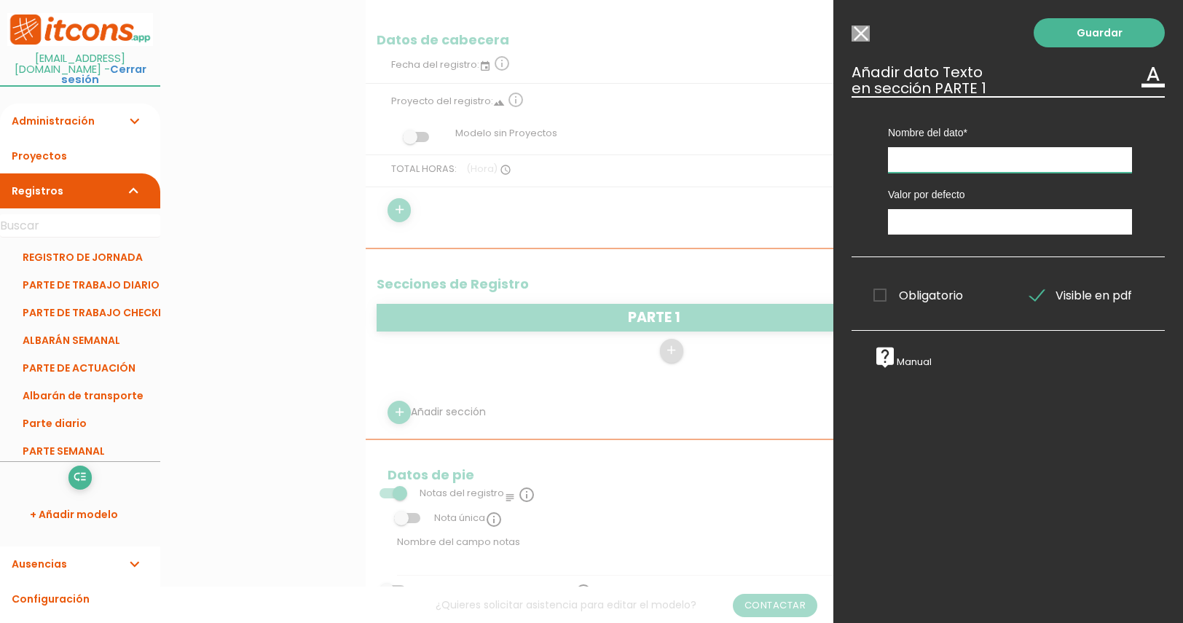
click at [918, 164] on input "text" at bounding box center [1010, 160] width 244 height 26
type input "FICHA"
click at [1104, 40] on link "Guardar" at bounding box center [1099, 32] width 131 height 29
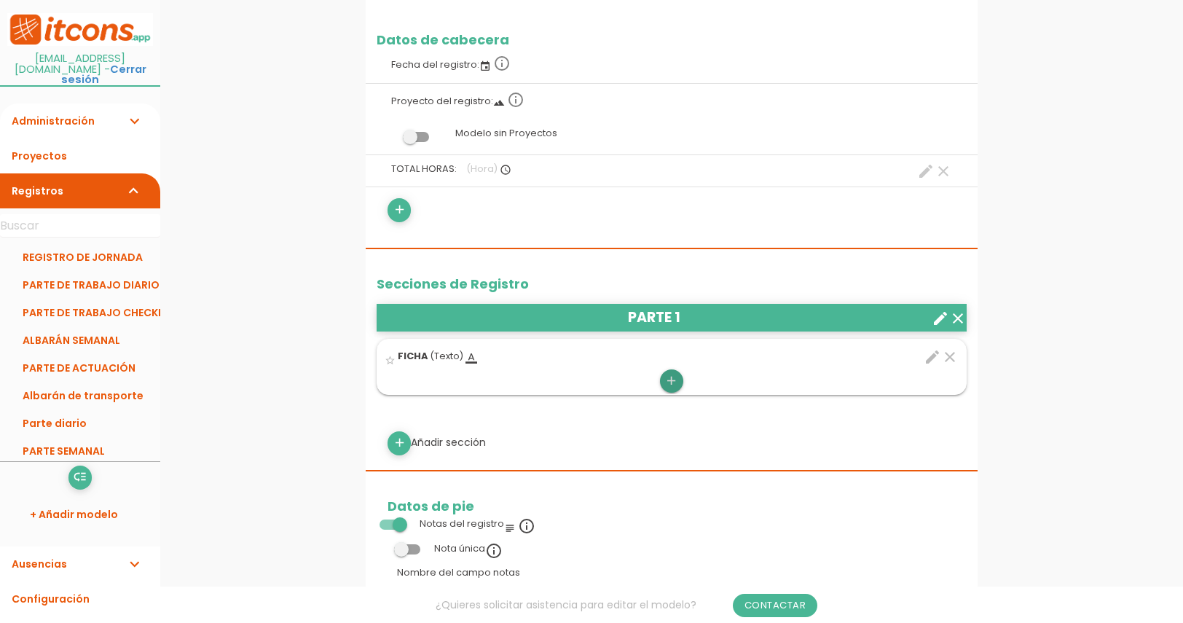
click at [673, 383] on icon "add" at bounding box center [672, 380] width 14 height 23
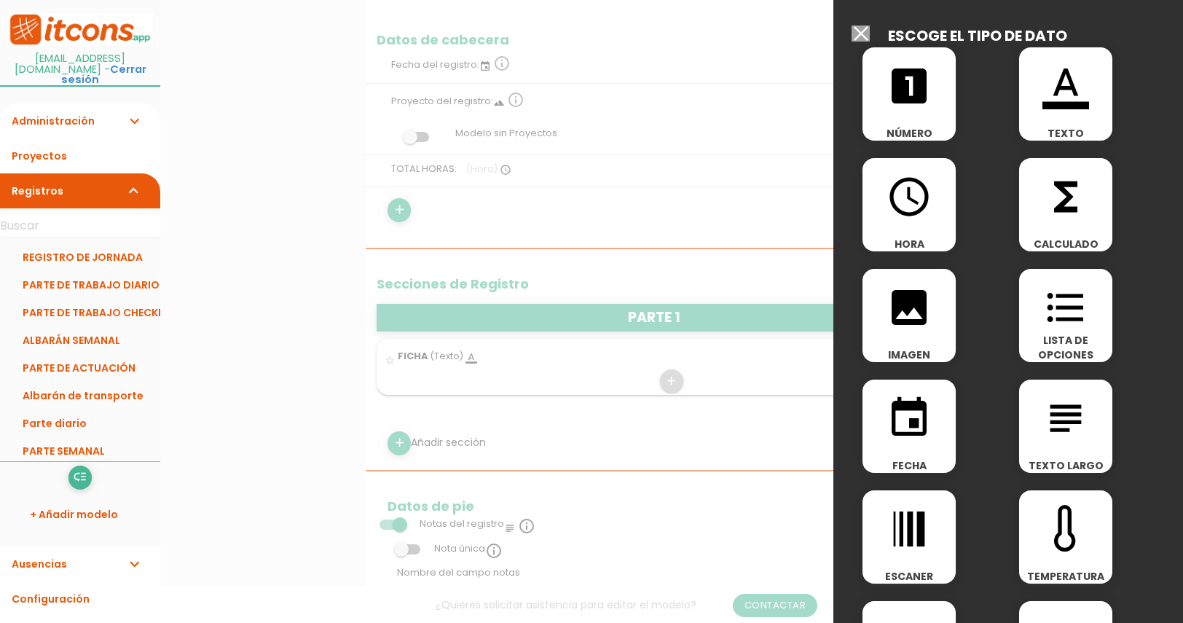
click at [1061, 98] on icon "format_color_text" at bounding box center [1066, 86] width 47 height 47
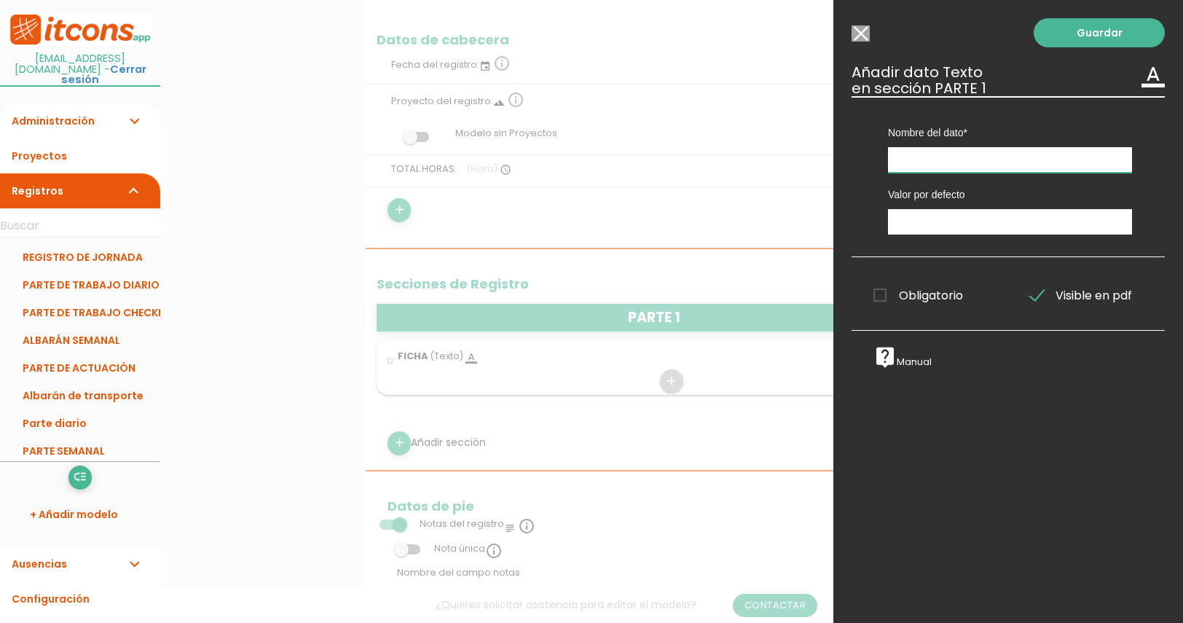
click at [953, 168] on input "text" at bounding box center [1010, 160] width 244 height 26
click at [937, 162] on input "text" at bounding box center [1010, 160] width 244 height 26
type input "TRABAJO"
click at [1036, 47] on div "Guardar ESCOGE EL TIPO DE DATO looks_one NÚMERO format_color_text TEXTO access_…" at bounding box center [1009, 311] width 350 height 623
click at [1059, 31] on link "Guardar" at bounding box center [1099, 32] width 131 height 29
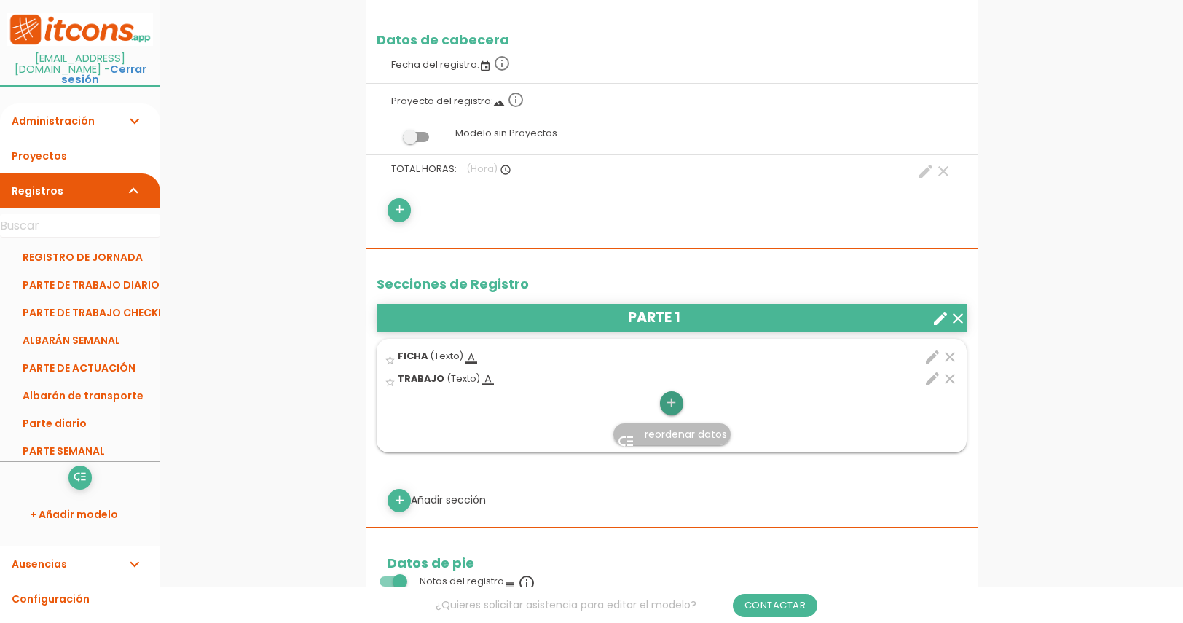
click at [671, 407] on icon "add" at bounding box center [672, 402] width 14 height 23
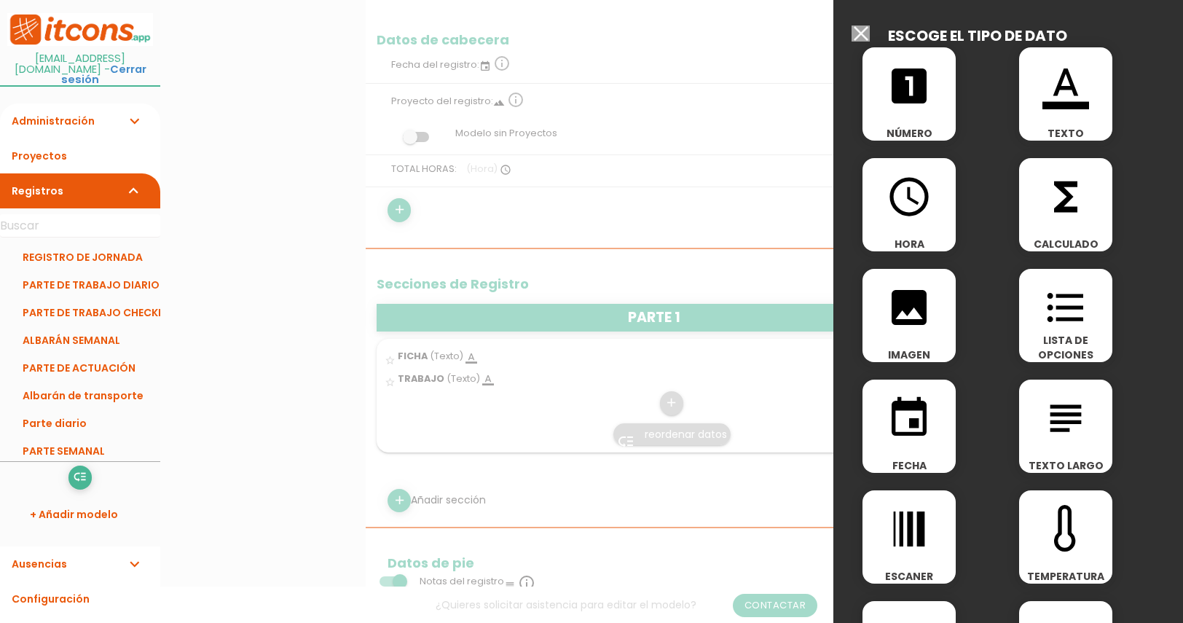
click at [1081, 98] on icon "format_color_text" at bounding box center [1066, 86] width 47 height 47
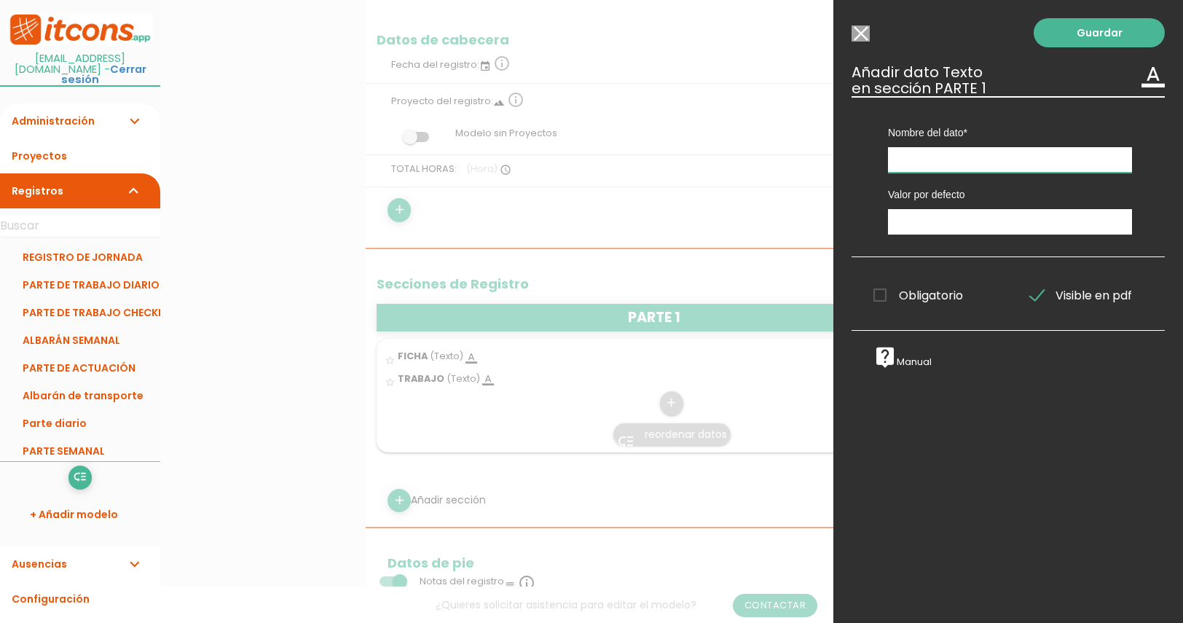
click at [926, 163] on input "text" at bounding box center [1010, 160] width 244 height 26
type input "MATERIALES"
click at [1080, 47] on link "Guardar" at bounding box center [1099, 32] width 131 height 29
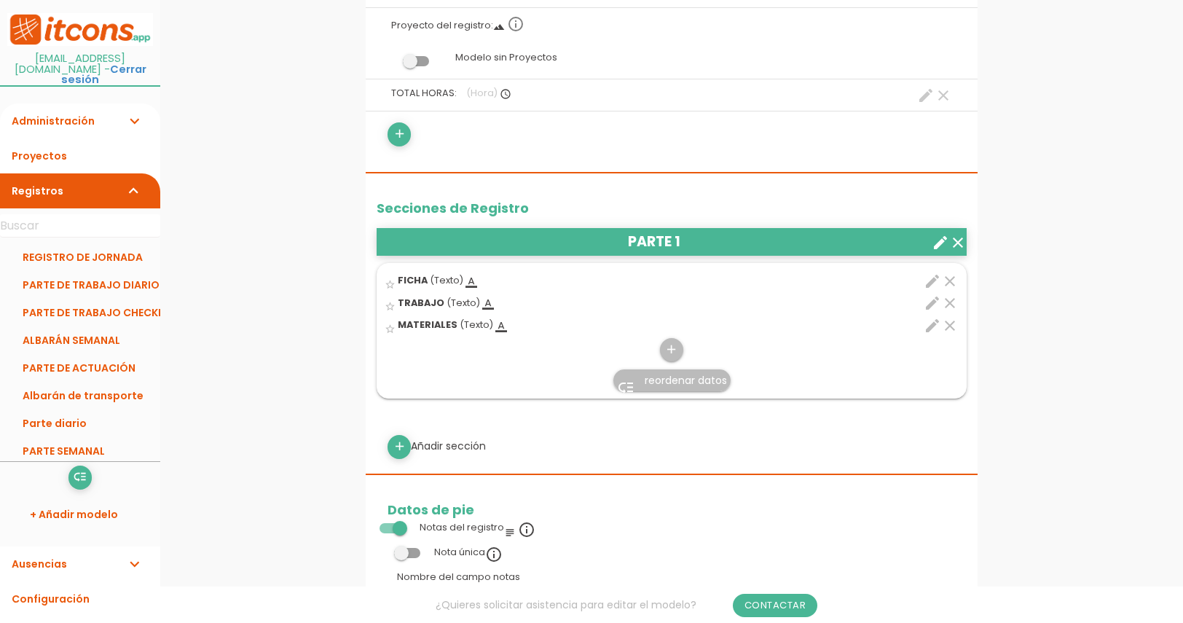
scroll to position [318, 0]
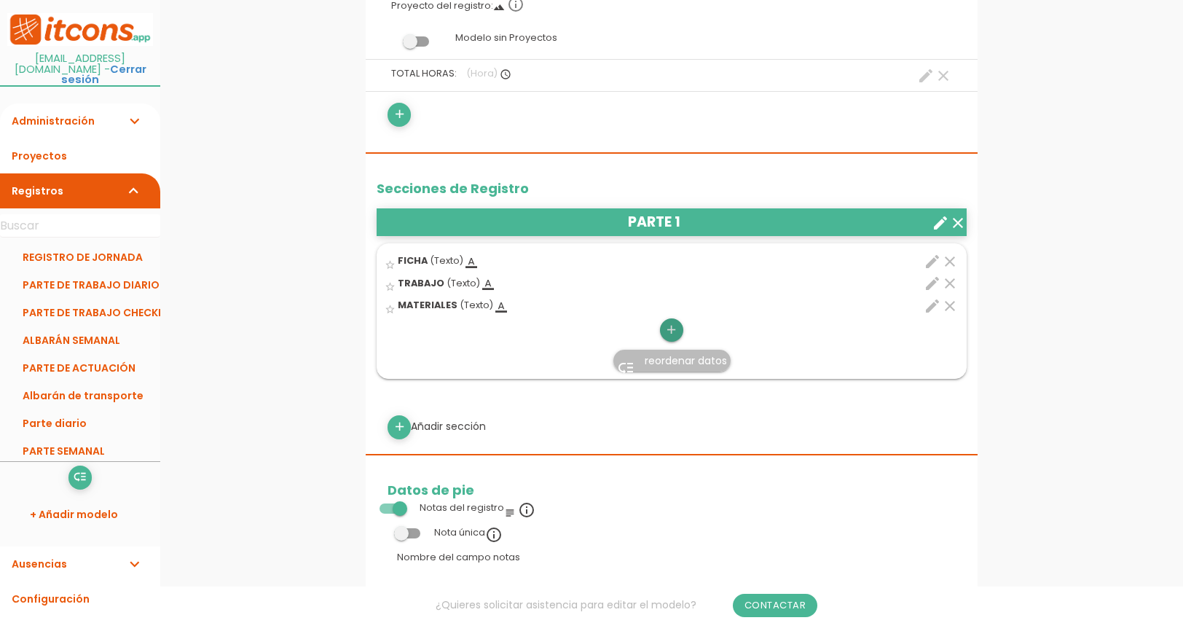
click at [670, 332] on icon "add" at bounding box center [672, 329] width 14 height 23
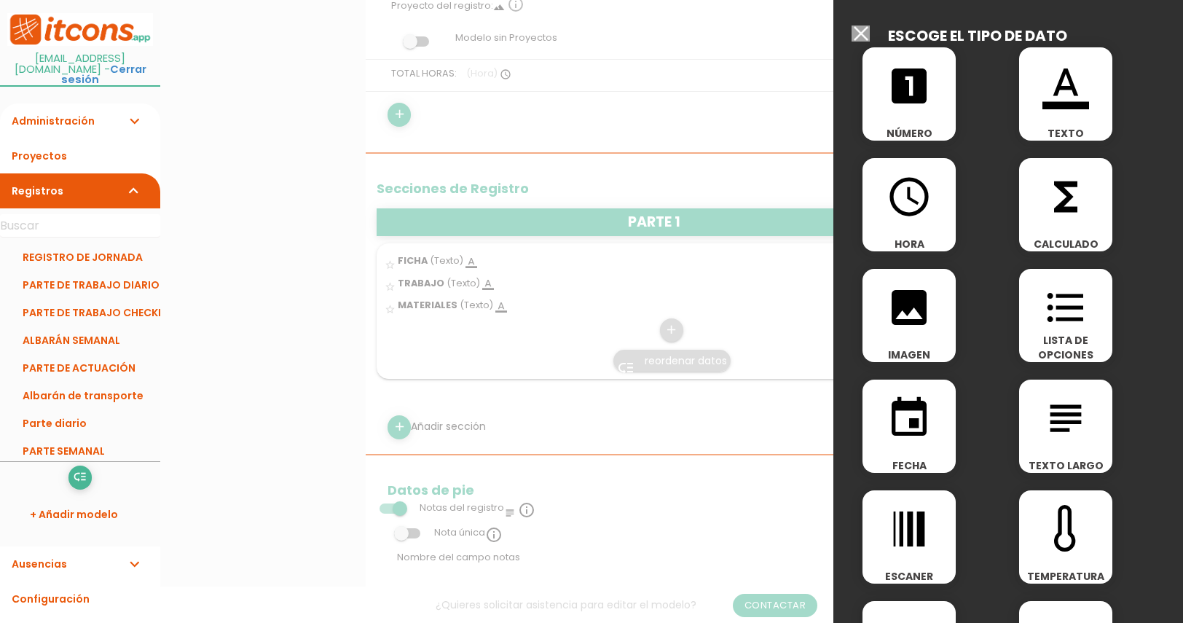
click at [910, 108] on icon "looks_one" at bounding box center [909, 86] width 47 height 47
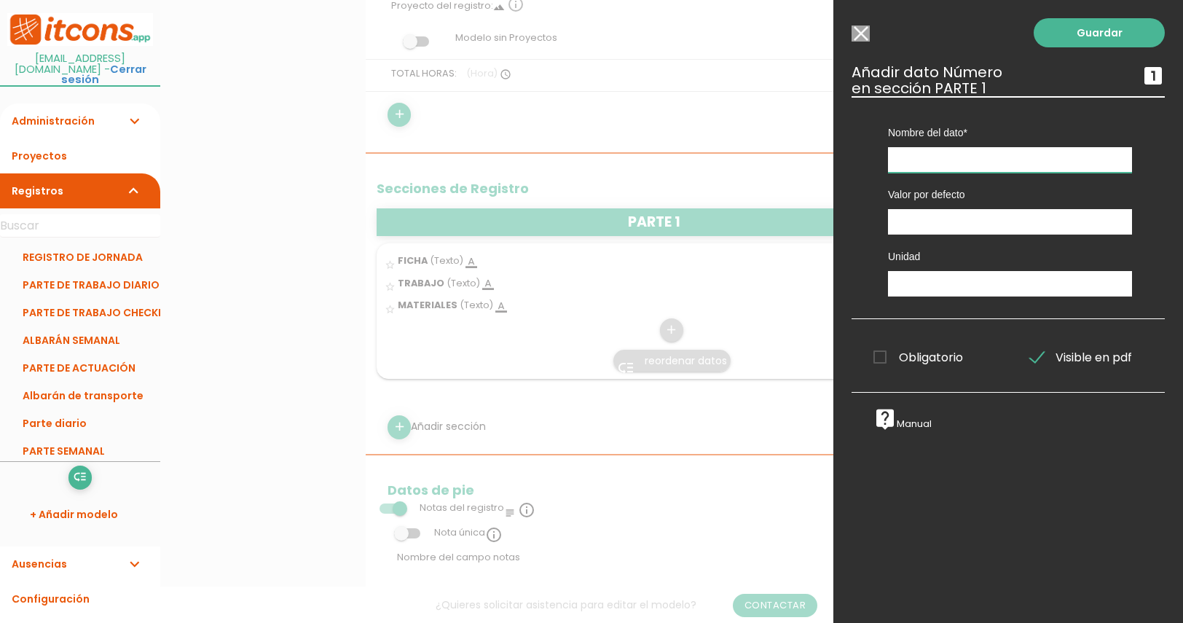
click at [913, 161] on input "text" at bounding box center [1010, 160] width 244 height 26
type input "DURACIÓN TRABAJO"
click at [877, 361] on span "Obligatorio" at bounding box center [919, 357] width 90 height 18
click at [0, 0] on input "Obligatorio" at bounding box center [0, 0] width 0 height 0
click at [1076, 34] on link "Guardar" at bounding box center [1099, 32] width 131 height 29
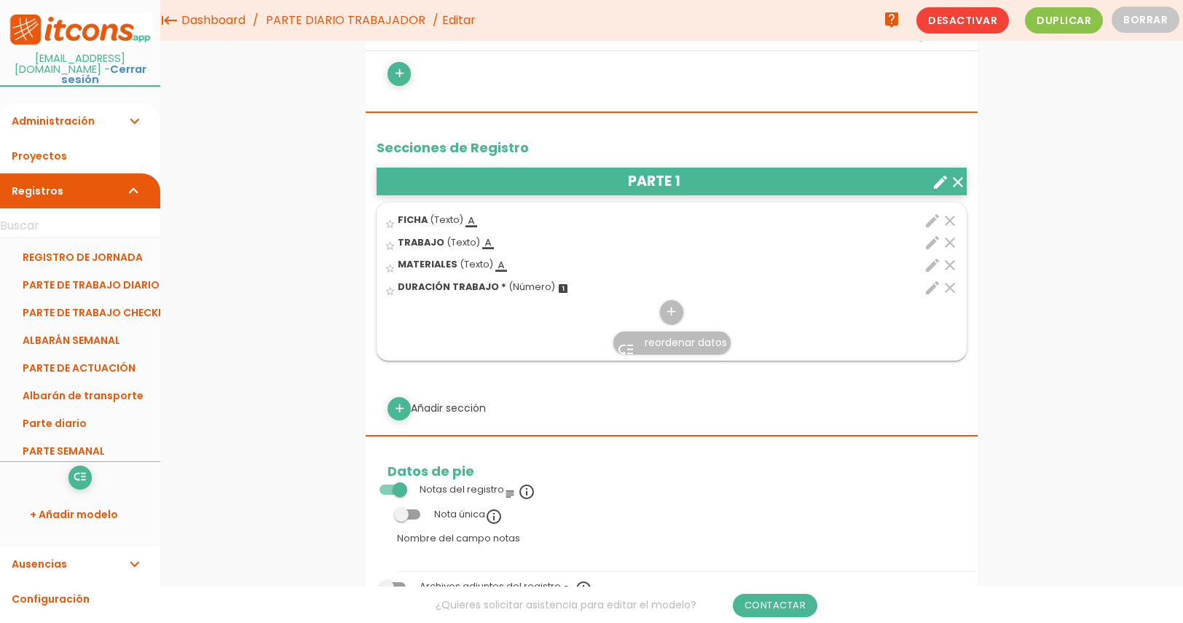
click at [633, 344] on icon "low_priority" at bounding box center [625, 349] width 17 height 17
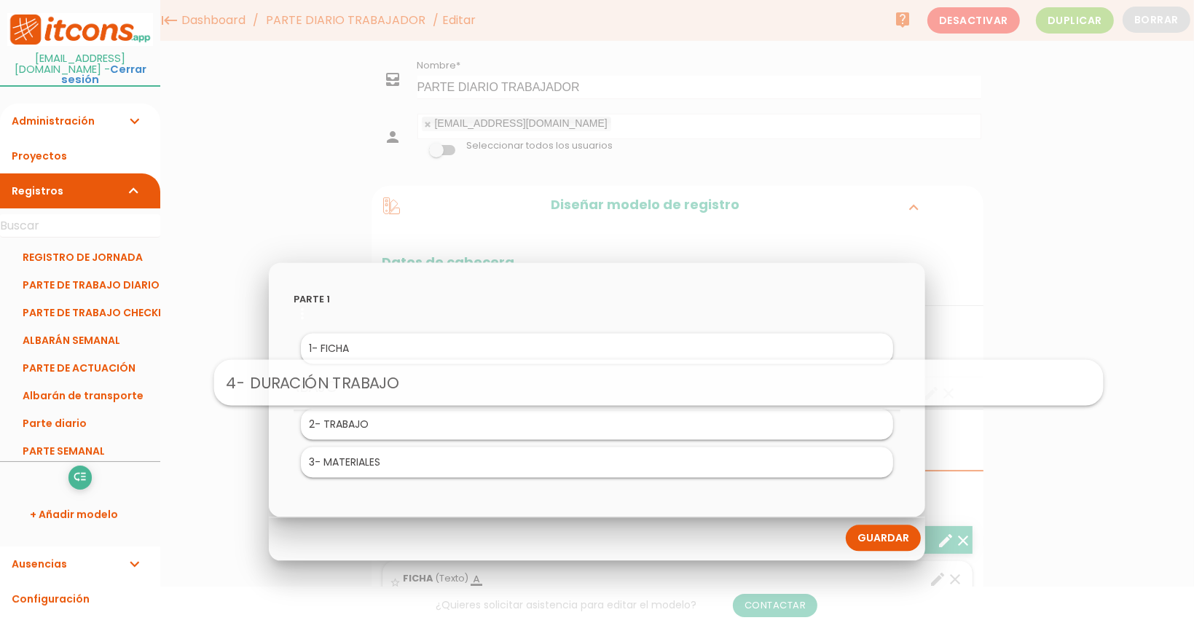
drag, startPoint x: 378, startPoint y: 464, endPoint x: 440, endPoint y: 381, distance: 103.6
click at [872, 536] on link "Guardar" at bounding box center [883, 538] width 75 height 26
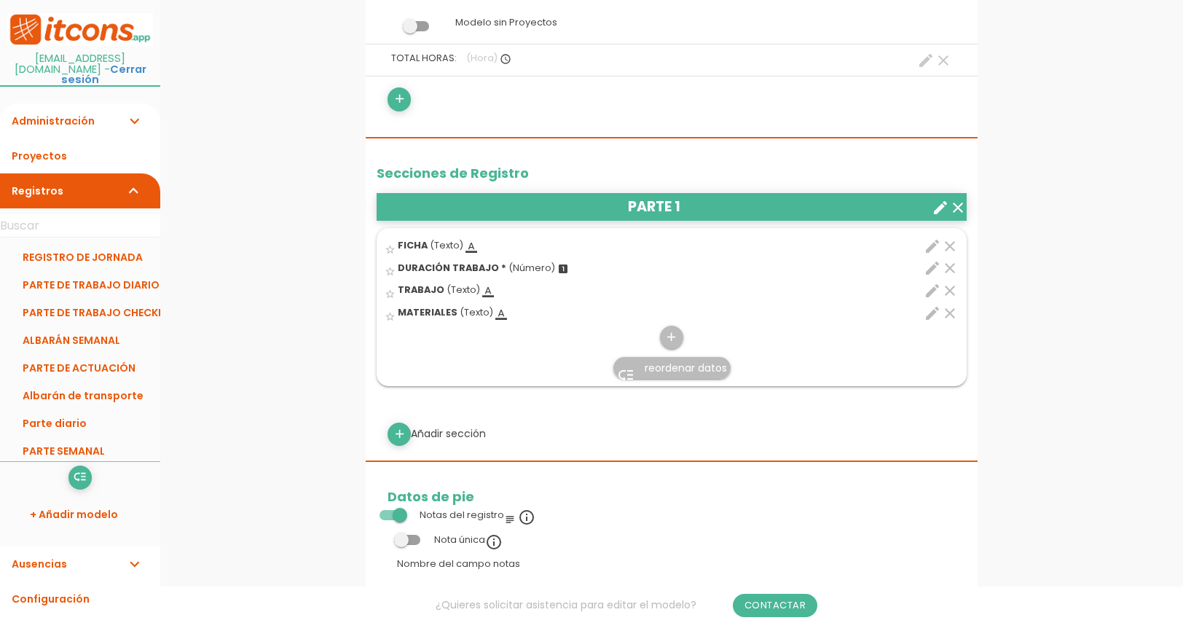
scroll to position [337, 0]
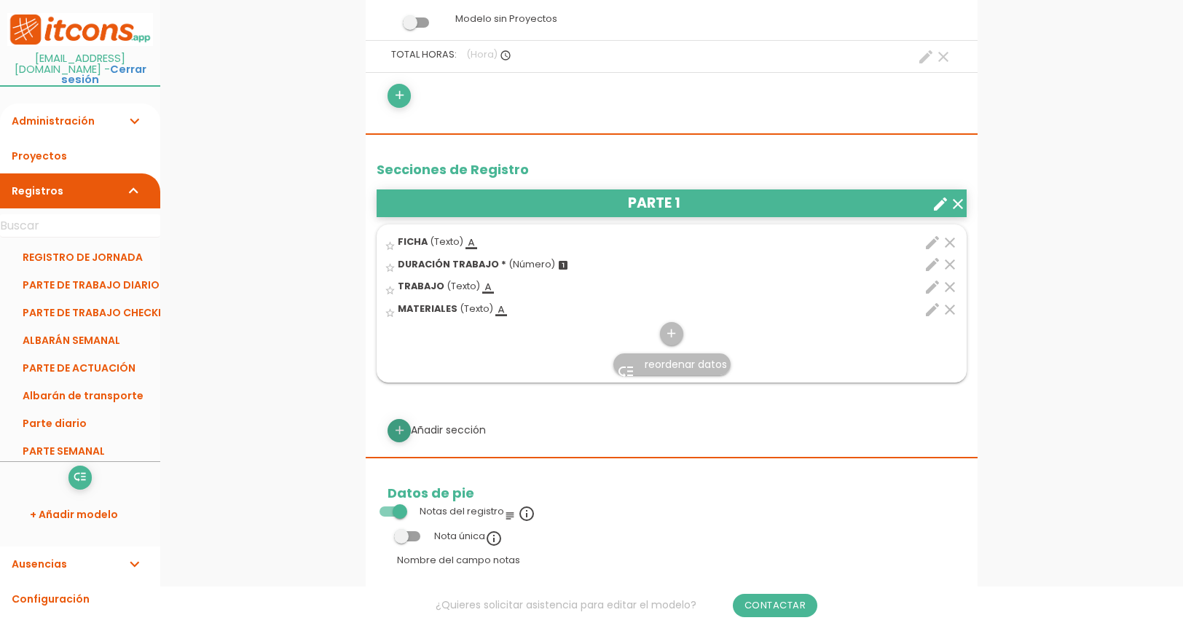
click at [396, 431] on icon "add" at bounding box center [400, 430] width 14 height 23
select select
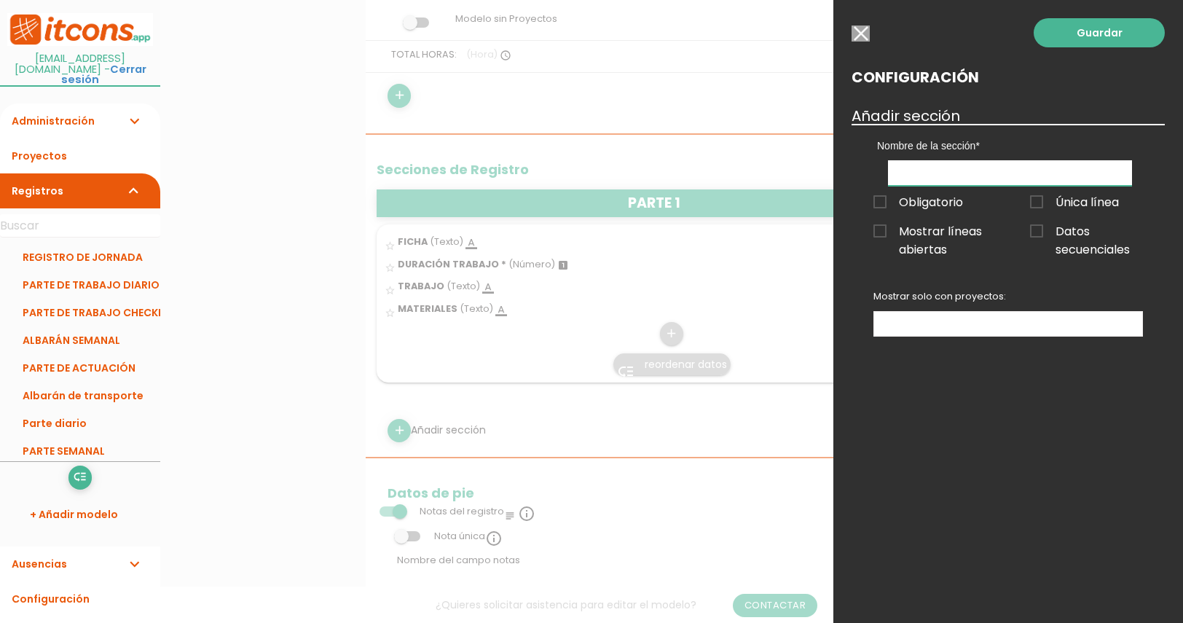
click at [923, 171] on input "text" at bounding box center [1010, 173] width 244 height 26
type input "PARTE 2"
click at [1091, 37] on link "Guardar" at bounding box center [1099, 32] width 131 height 29
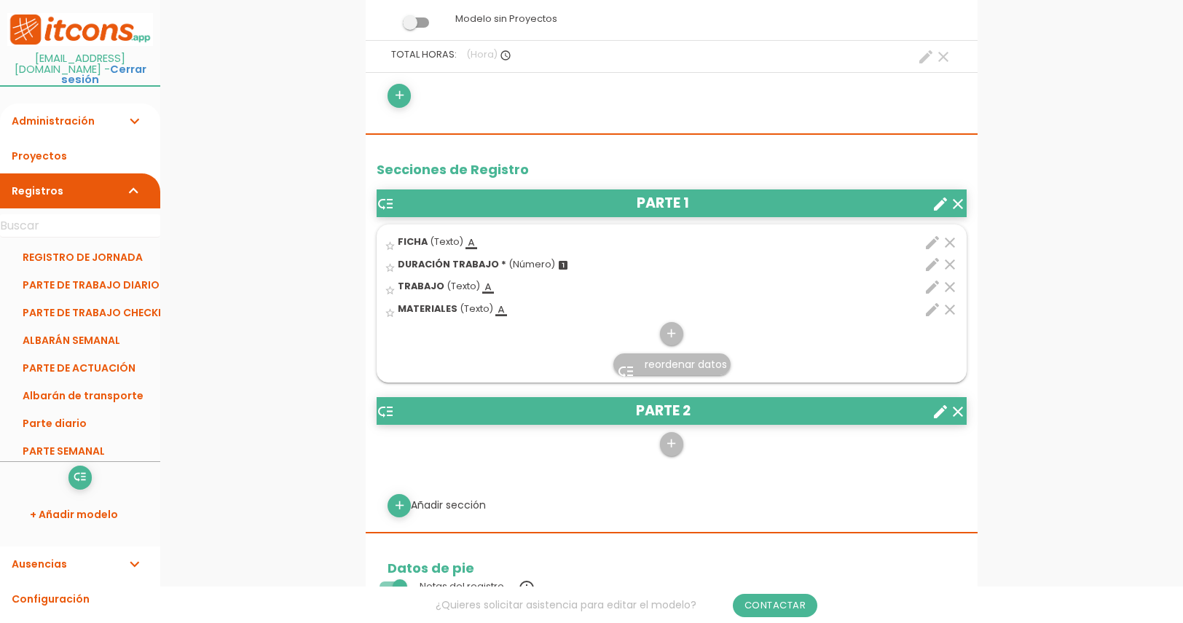
scroll to position [337, 0]
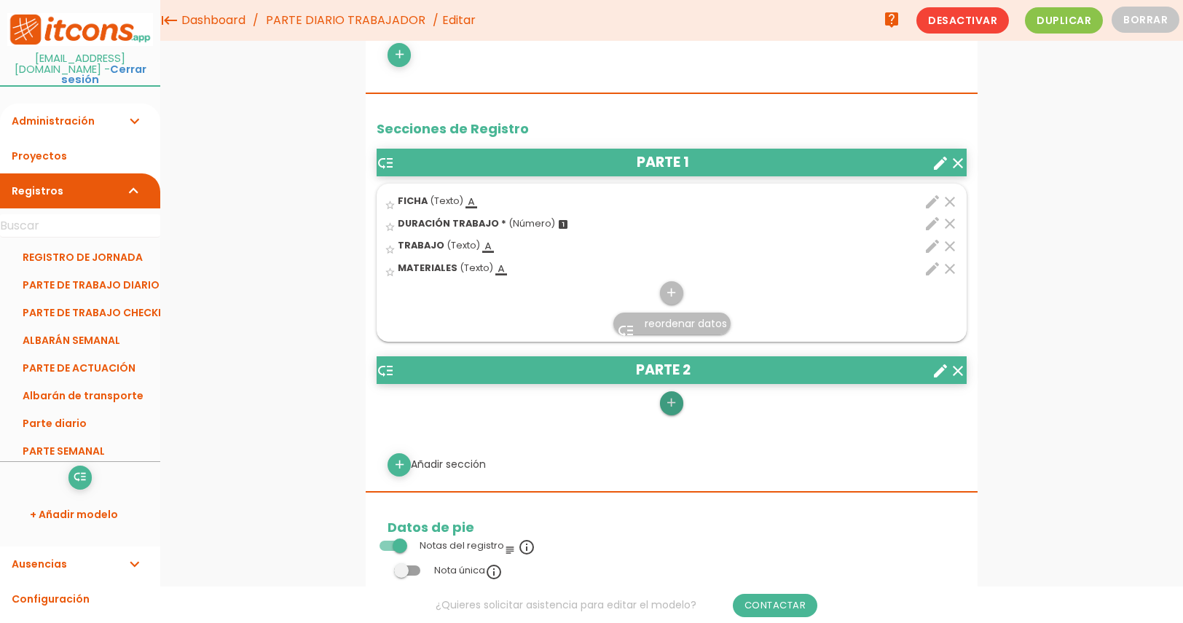
click at [669, 404] on icon "add" at bounding box center [672, 402] width 14 height 23
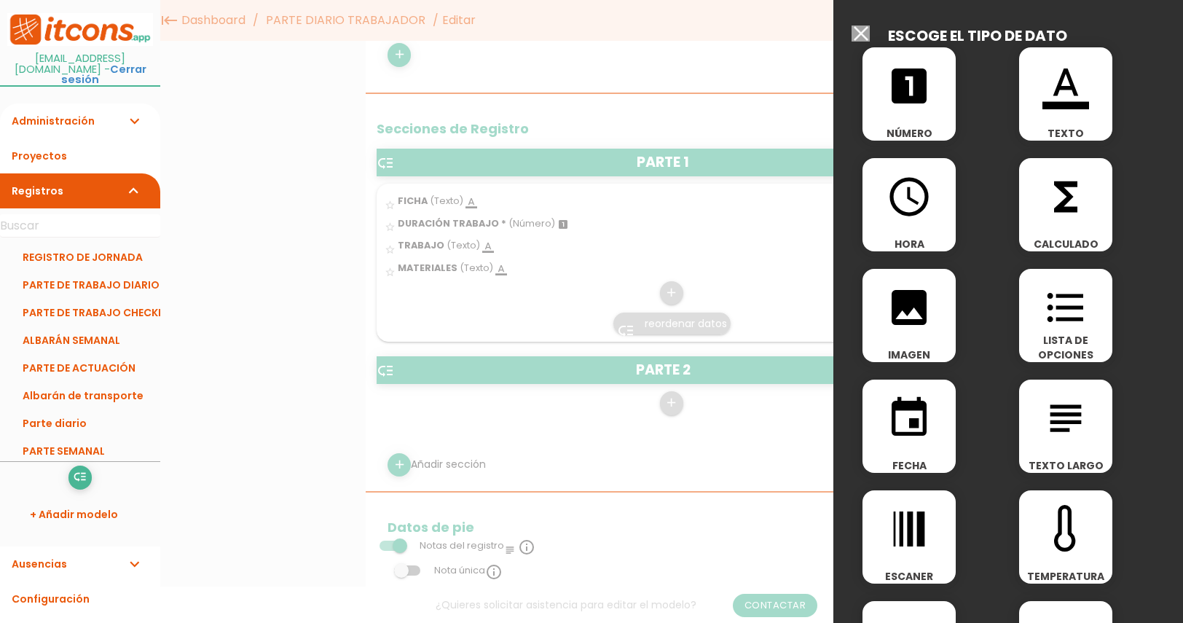
click at [1061, 112] on div "format_color_text TEXTO" at bounding box center [1066, 93] width 93 height 93
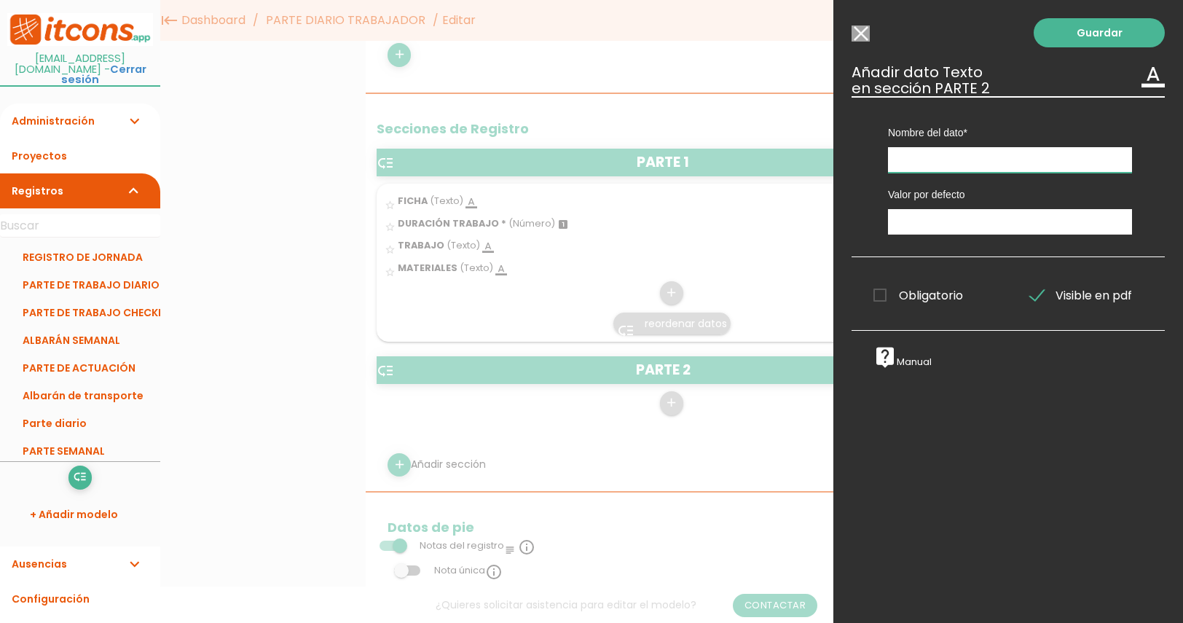
click at [942, 165] on input "text" at bounding box center [1010, 160] width 244 height 26
type input "FICHA:"
click at [1061, 38] on link "Guardar" at bounding box center [1099, 32] width 131 height 29
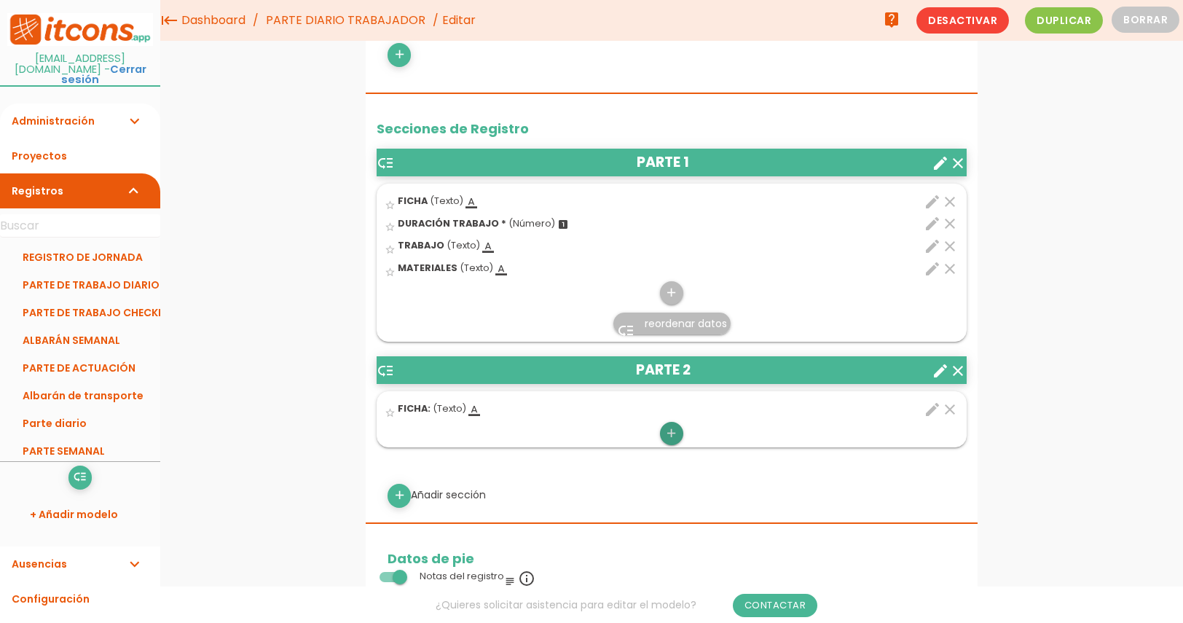
click at [670, 434] on icon "add" at bounding box center [672, 433] width 14 height 23
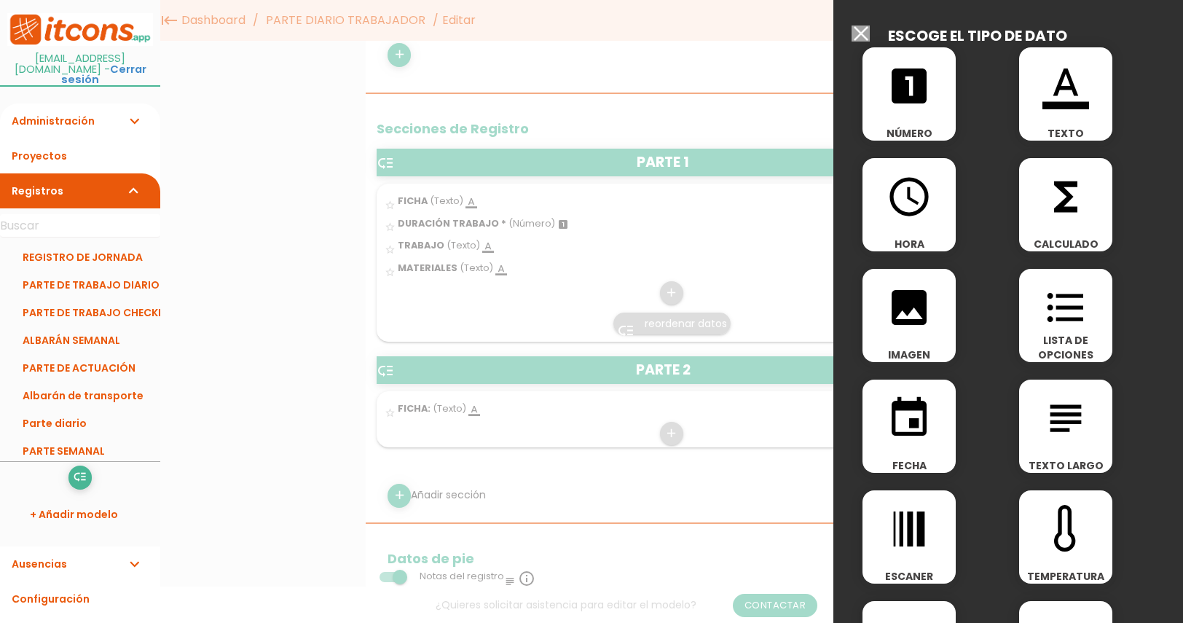
click at [918, 108] on icon "looks_one" at bounding box center [909, 86] width 47 height 47
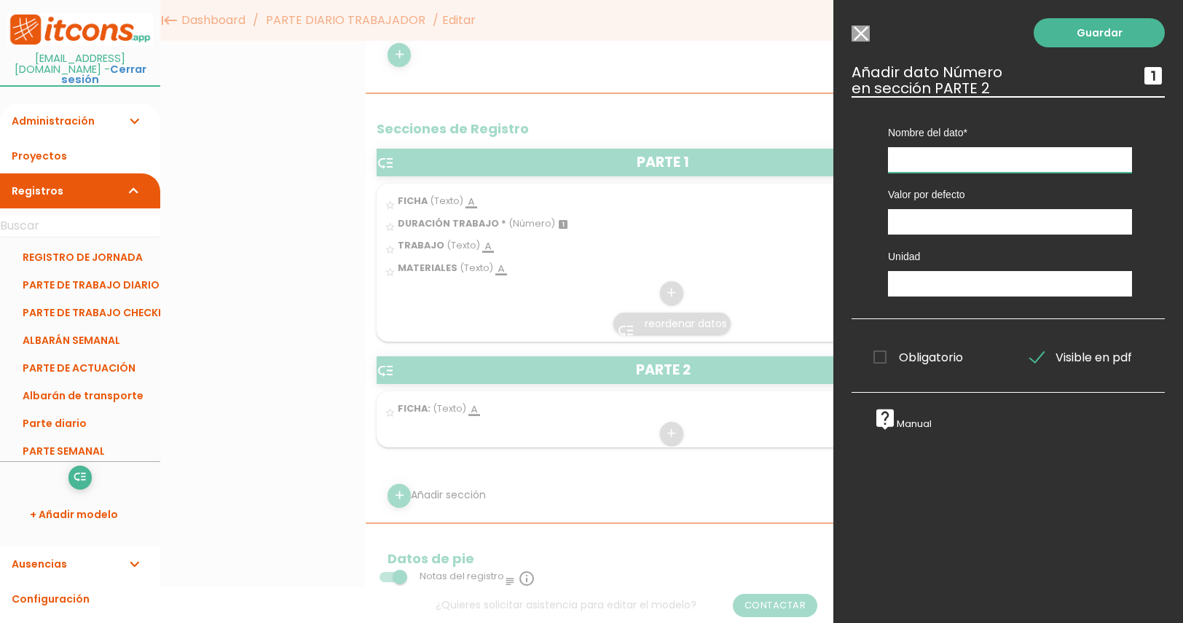
click at [920, 161] on input "text" at bounding box center [1010, 160] width 244 height 26
type input "DURACION DEL TRABAJO"
click at [1062, 39] on link "Guardar" at bounding box center [1099, 32] width 131 height 29
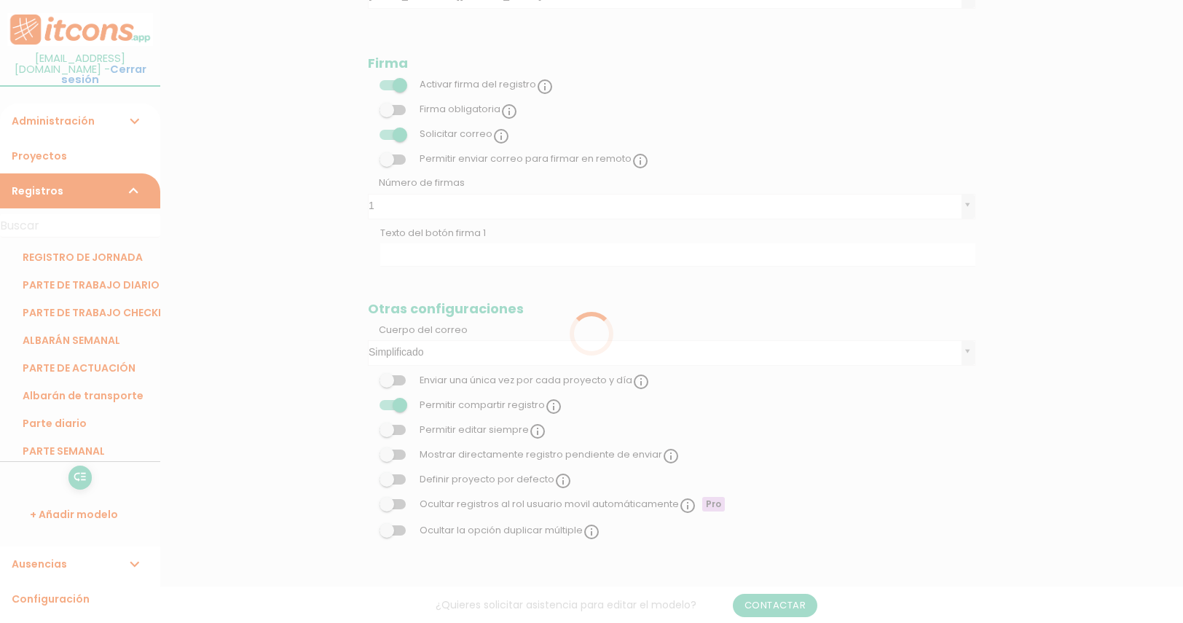
scroll to position [337, 0]
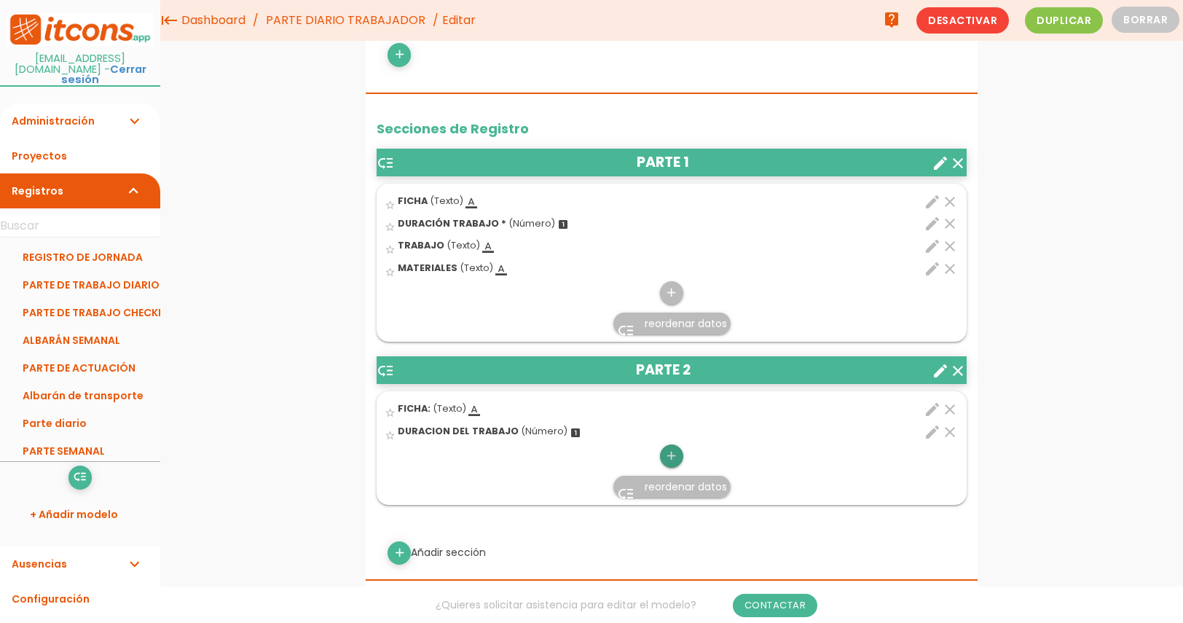
click at [672, 457] on icon "add" at bounding box center [672, 456] width 14 height 23
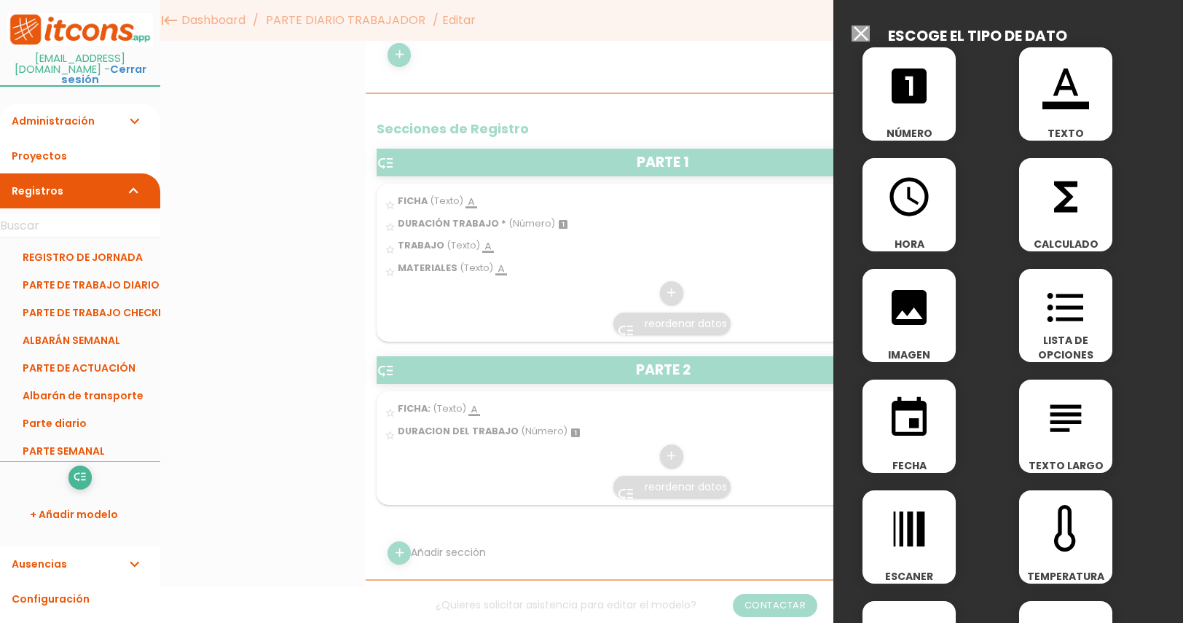
click at [1061, 104] on icon "format_color_text" at bounding box center [1066, 86] width 47 height 47
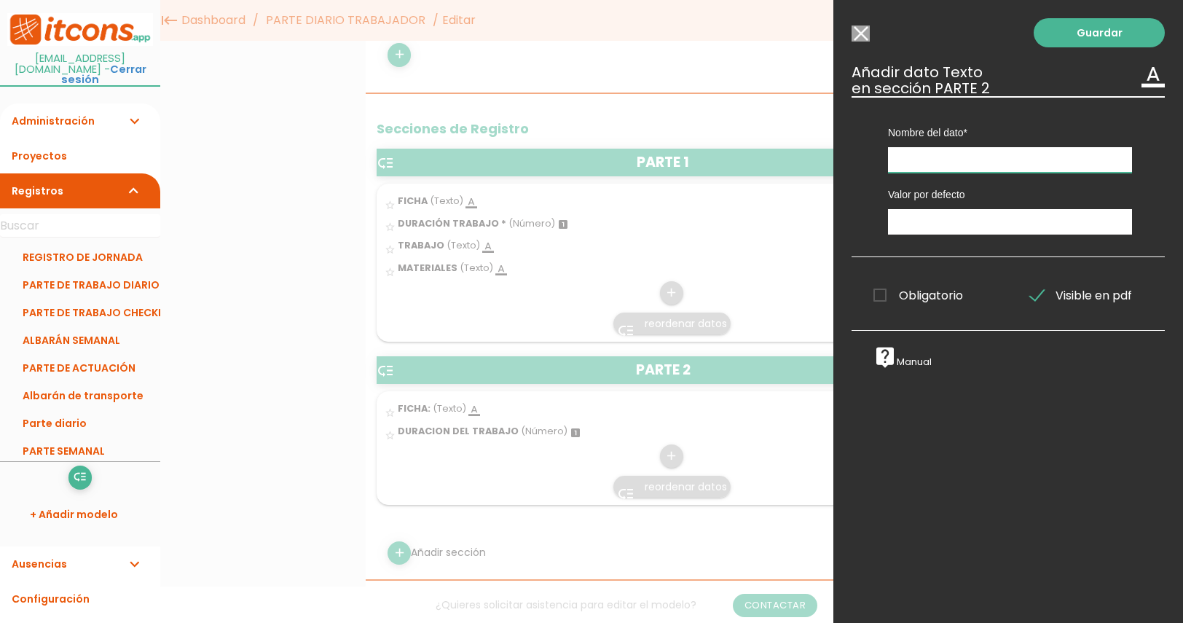
click at [958, 161] on input "text" at bounding box center [1010, 160] width 244 height 26
type input "CLIENTE"
click at [1078, 37] on link "Guardar" at bounding box center [1099, 32] width 131 height 29
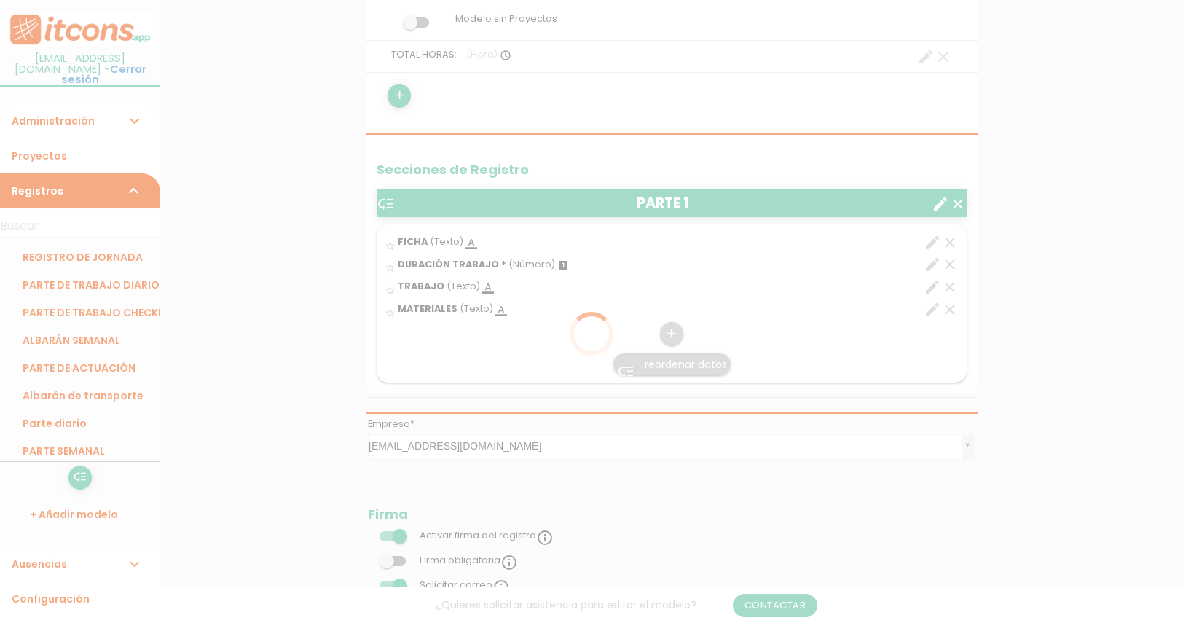
scroll to position [337, 0]
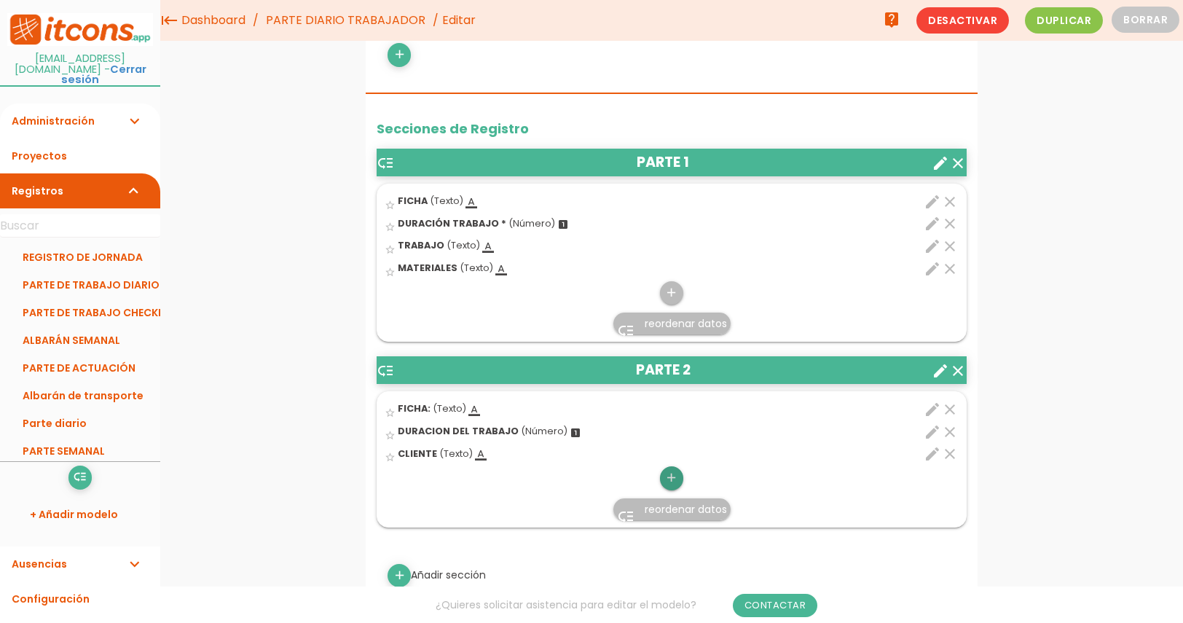
click at [676, 480] on icon "add" at bounding box center [672, 477] width 14 height 23
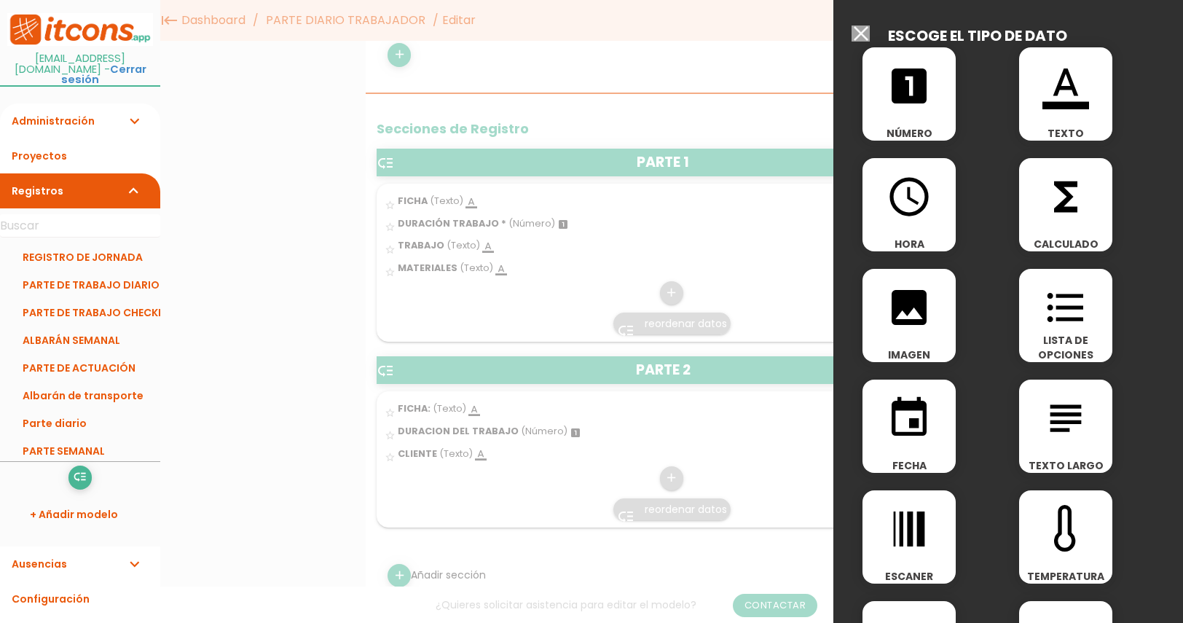
click at [1051, 111] on div "format_color_text TEXTO" at bounding box center [1066, 93] width 93 height 93
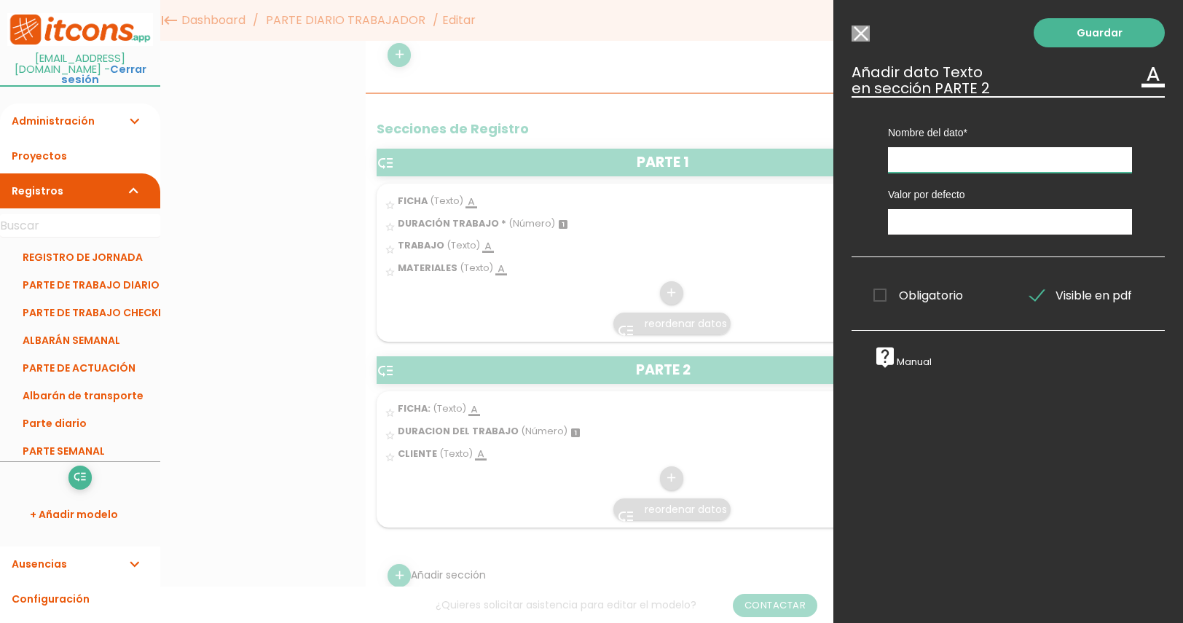
click at [946, 157] on input "text" at bounding box center [1010, 160] width 244 height 26
type input "TRABAJO"
click at [1097, 27] on link "Guardar" at bounding box center [1099, 32] width 131 height 29
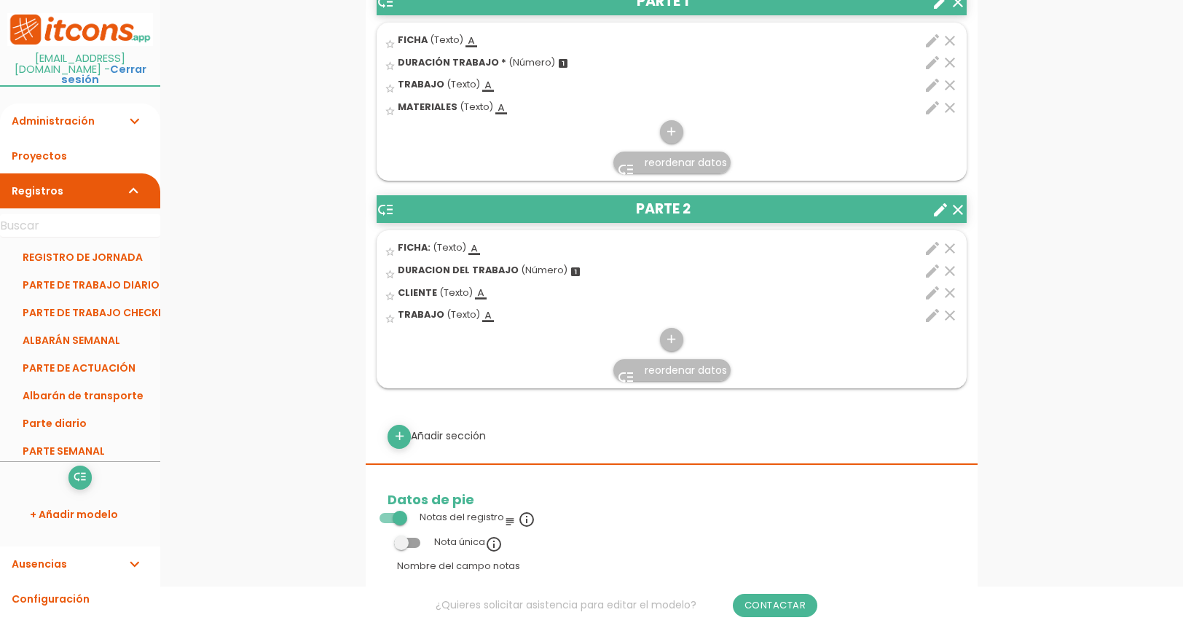
scroll to position [547, 0]
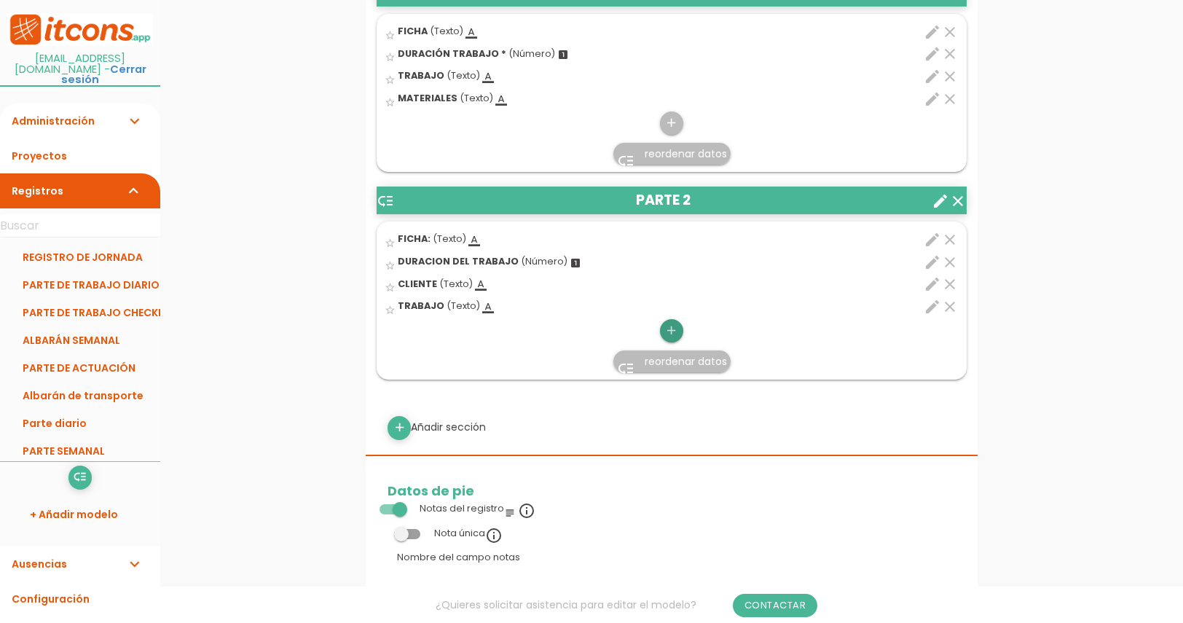
click at [676, 324] on icon "add" at bounding box center [672, 330] width 14 height 23
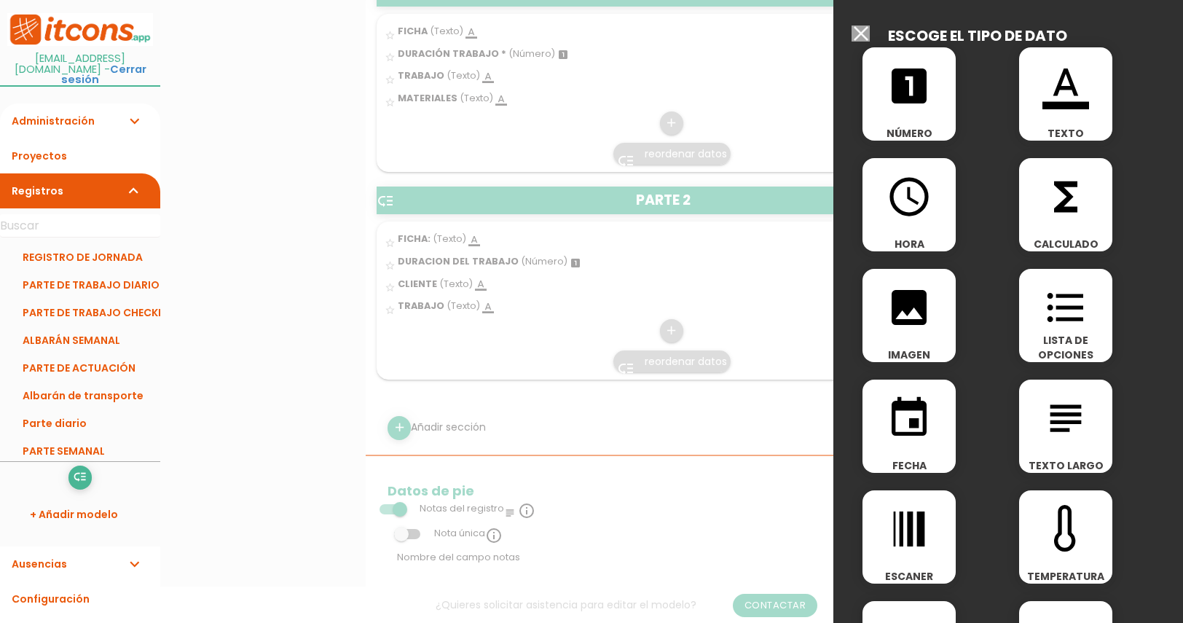
click at [1067, 121] on div "format_color_text TEXTO" at bounding box center [1066, 93] width 93 height 93
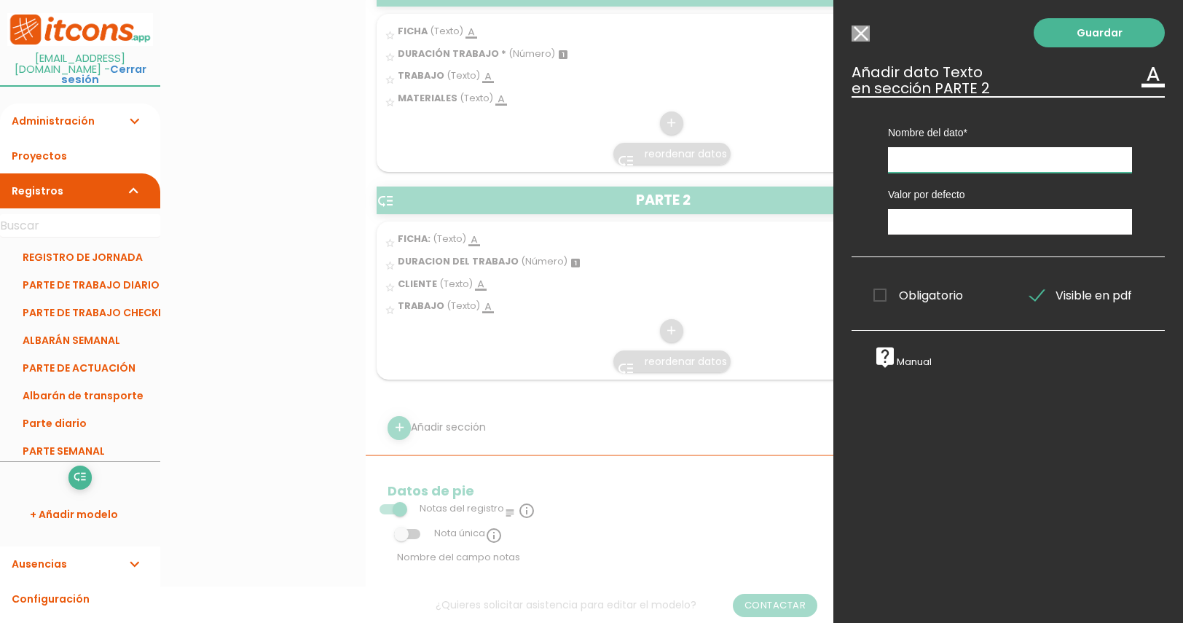
click at [936, 160] on input "text" at bounding box center [1010, 160] width 244 height 26
type input "MATERIALES"
click at [1071, 40] on link "Guardar" at bounding box center [1099, 32] width 131 height 29
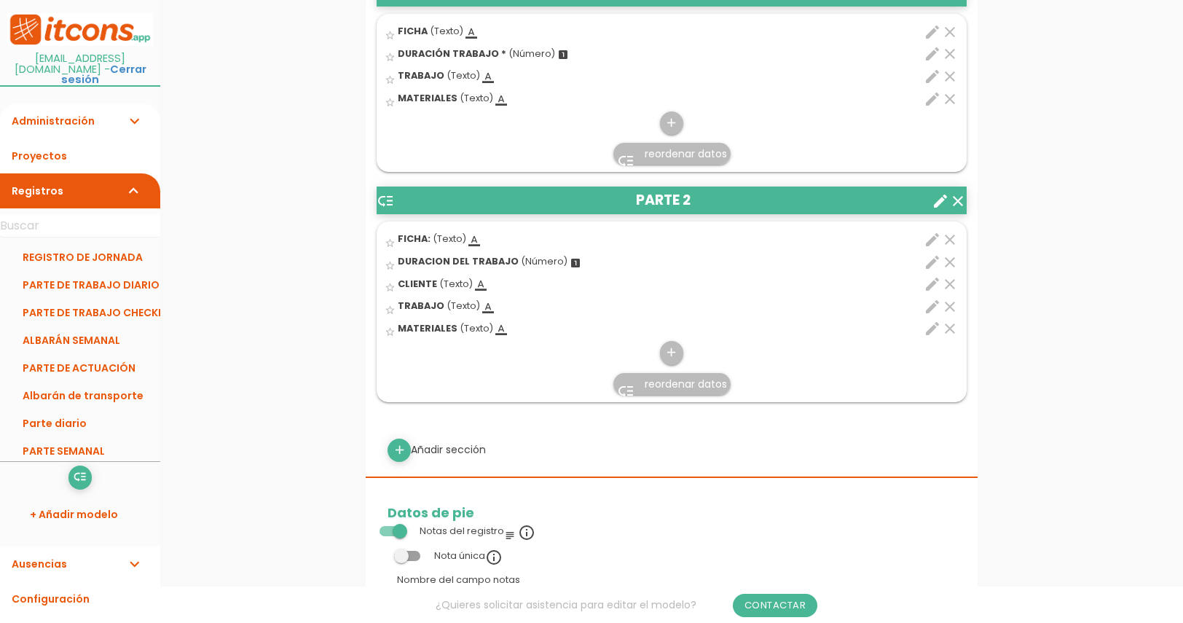
click at [659, 387] on span "reordenar datos" at bounding box center [686, 384] width 82 height 15
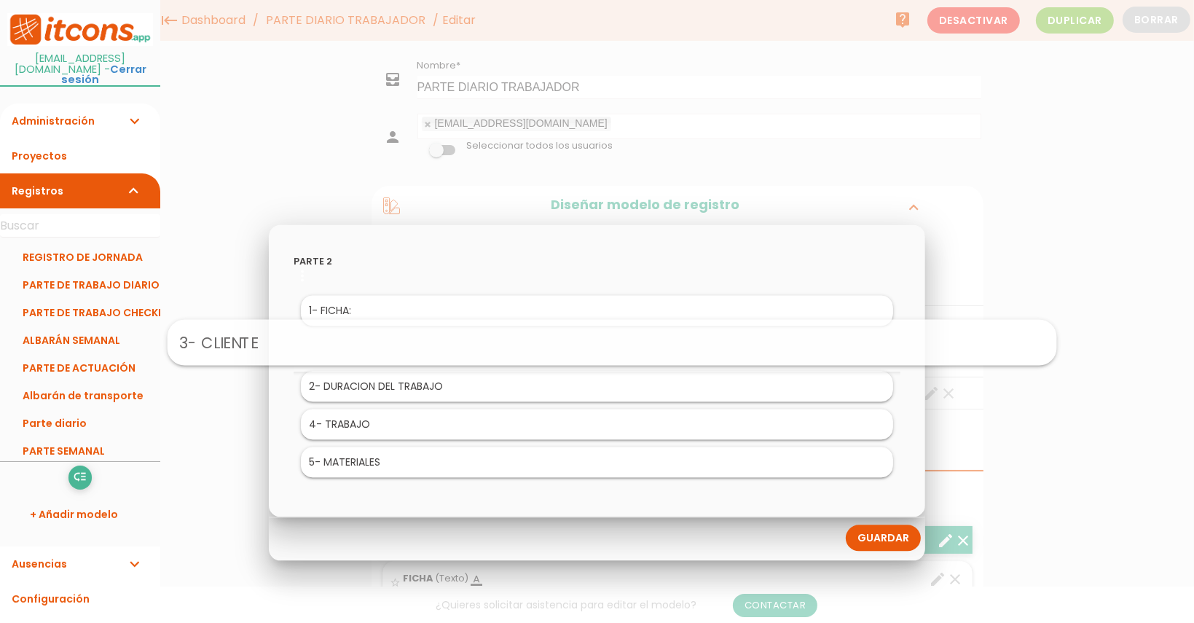
drag, startPoint x: 399, startPoint y: 382, endPoint x: 414, endPoint y: 334, distance: 49.6
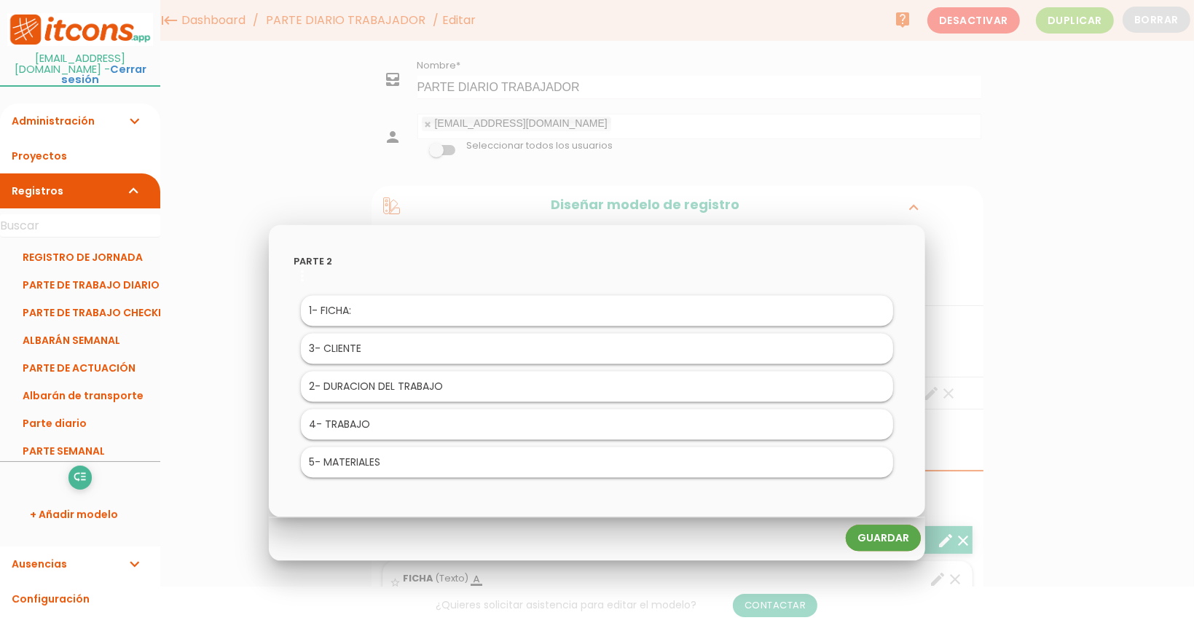
click at [899, 540] on link "Guardar" at bounding box center [883, 538] width 75 height 26
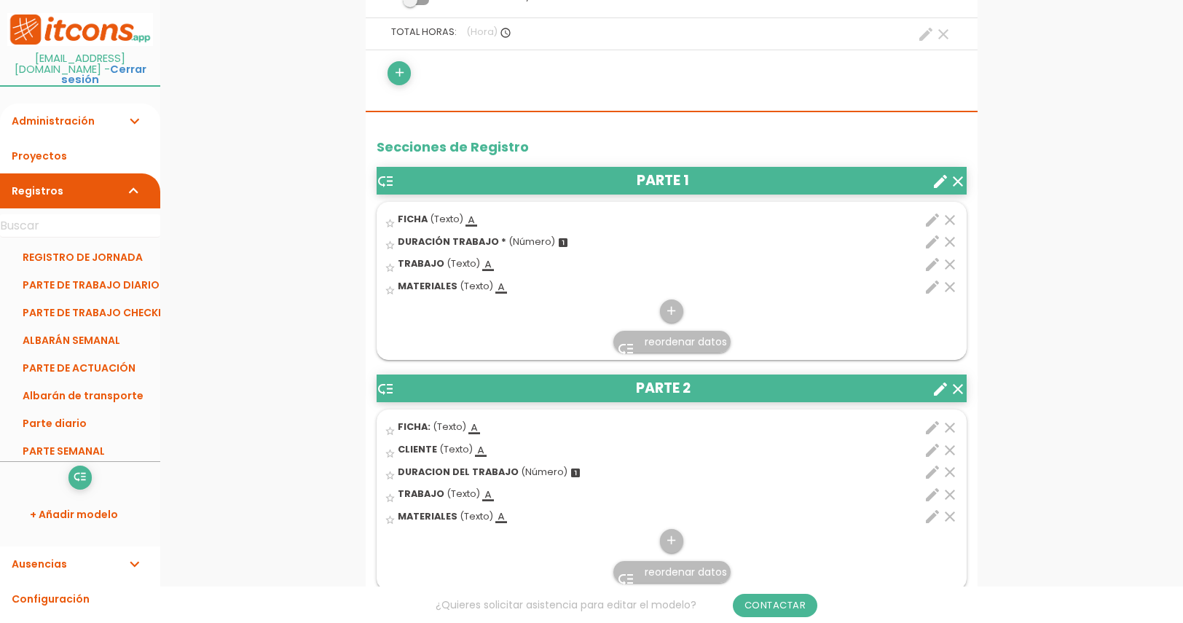
scroll to position [369, 0]
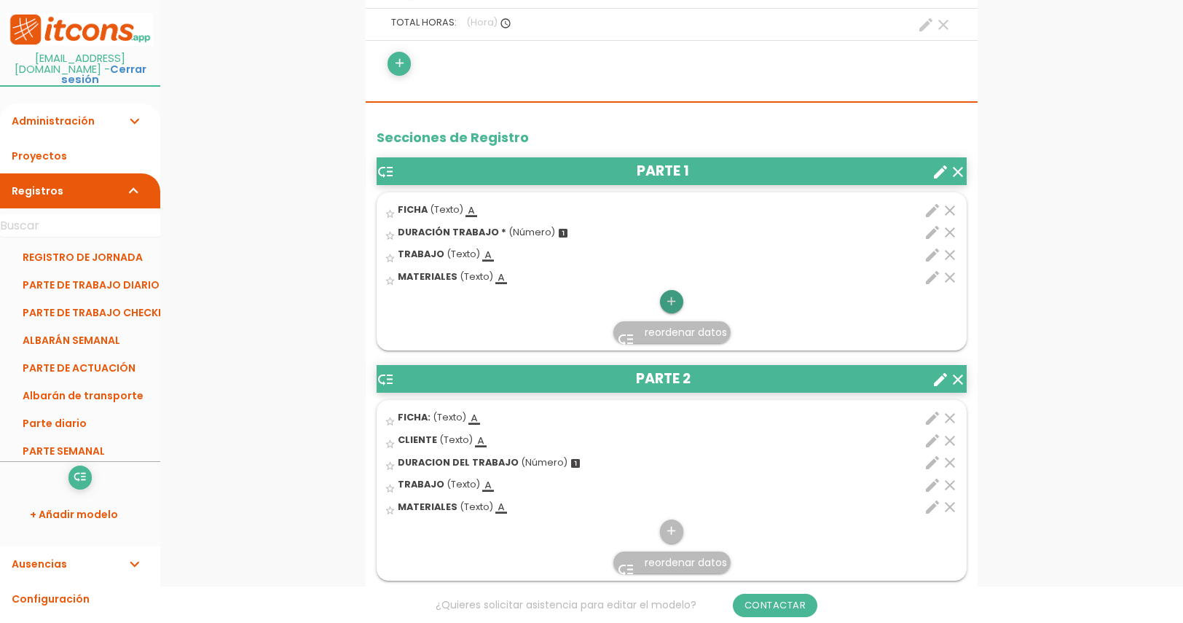
click at [677, 301] on icon "add" at bounding box center [672, 301] width 14 height 23
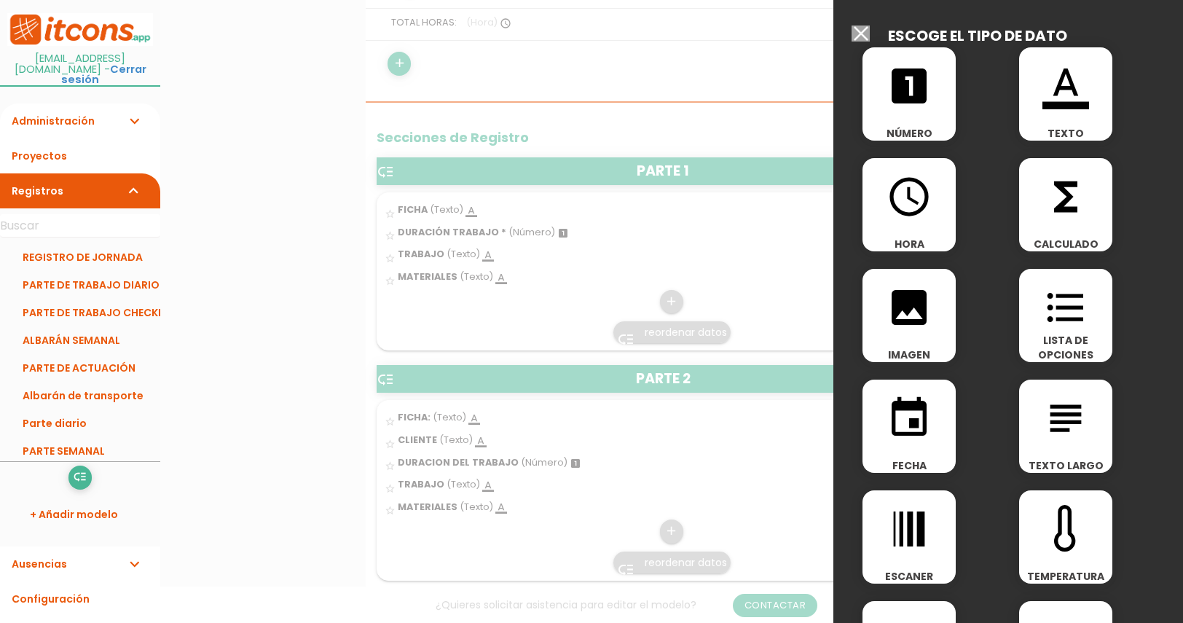
click at [1079, 95] on icon "format_color_text" at bounding box center [1066, 86] width 47 height 47
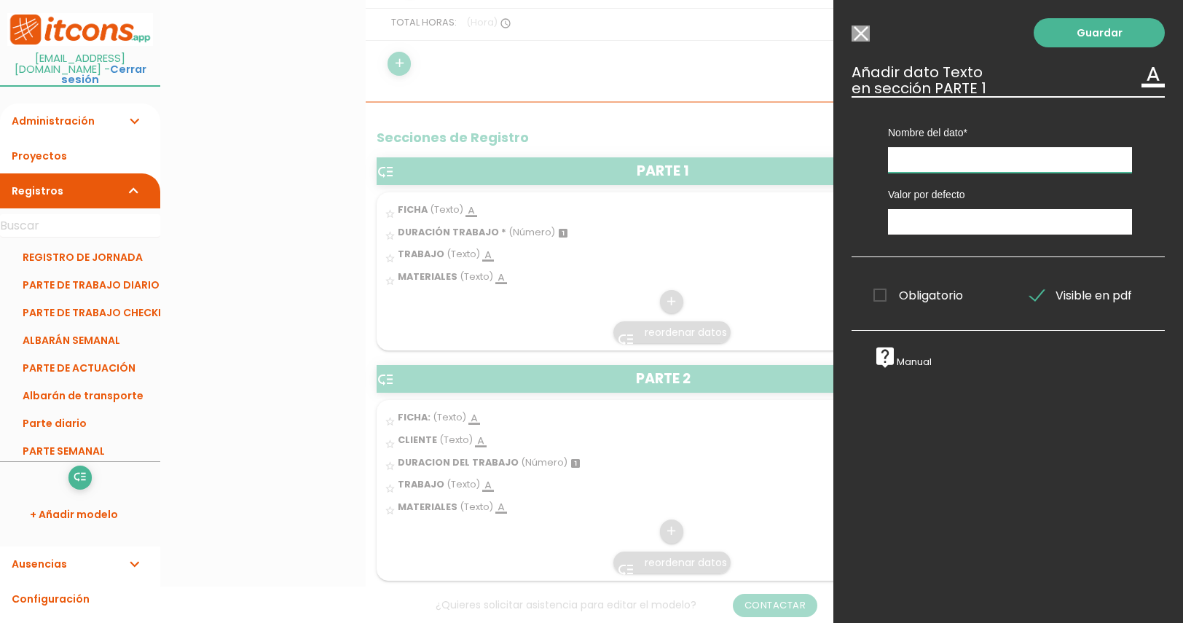
click at [929, 164] on input "text" at bounding box center [1010, 160] width 244 height 26
type input "CLIENTE"
click at [1061, 37] on link "Guardar" at bounding box center [1099, 32] width 131 height 29
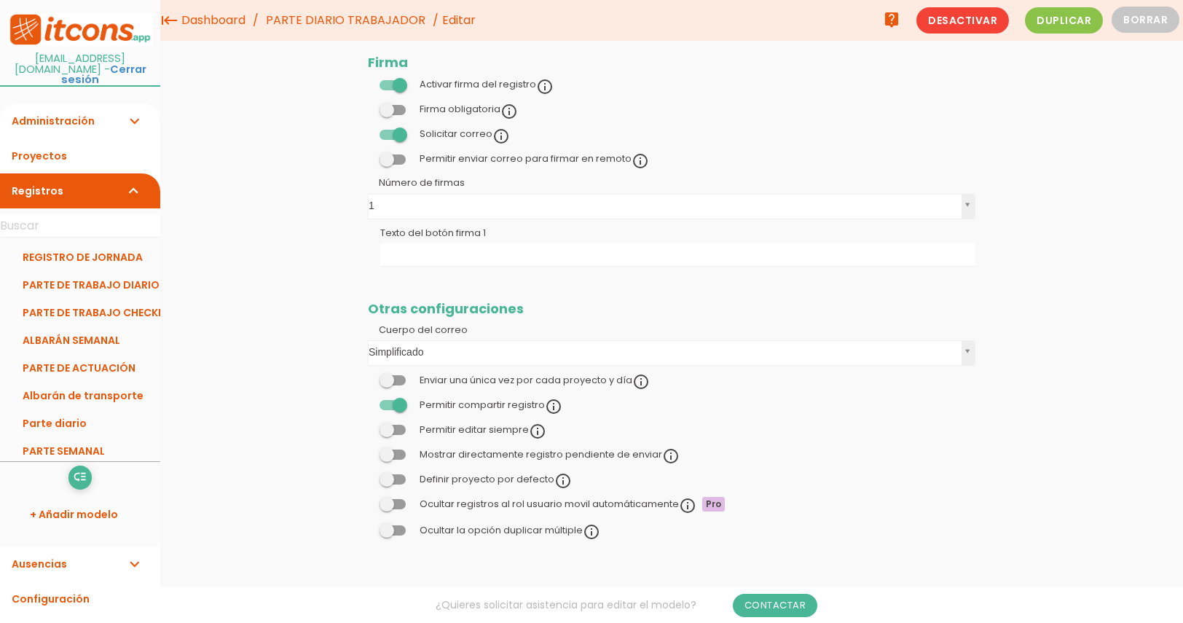
scroll to position [369, 0]
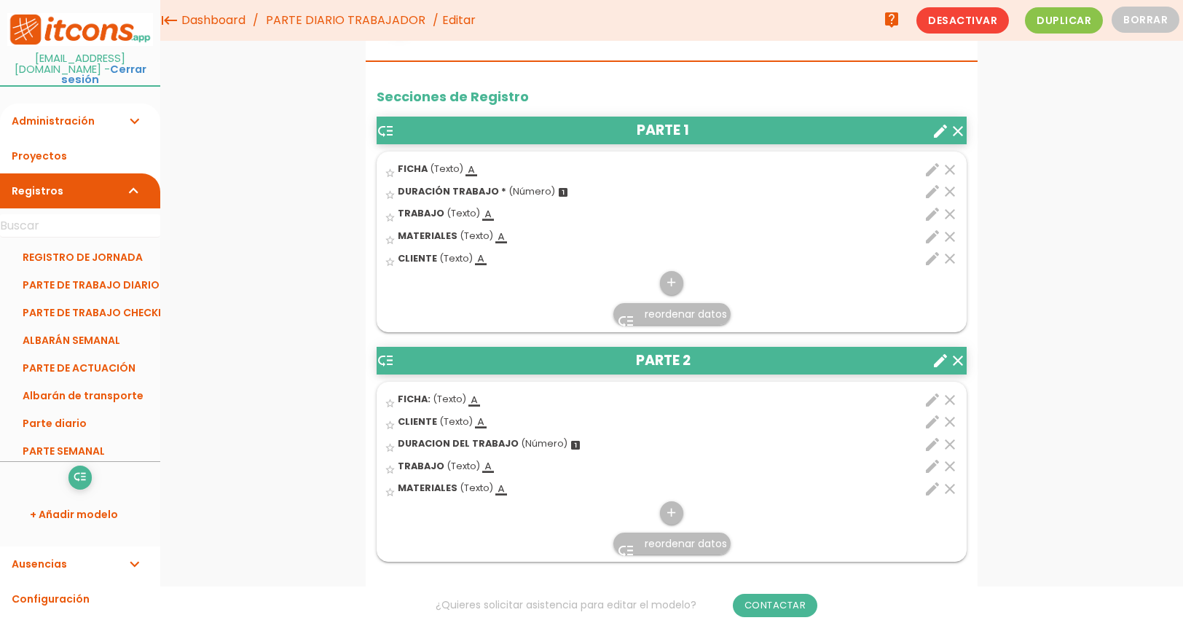
click at [673, 313] on span "reordenar datos" at bounding box center [686, 314] width 82 height 15
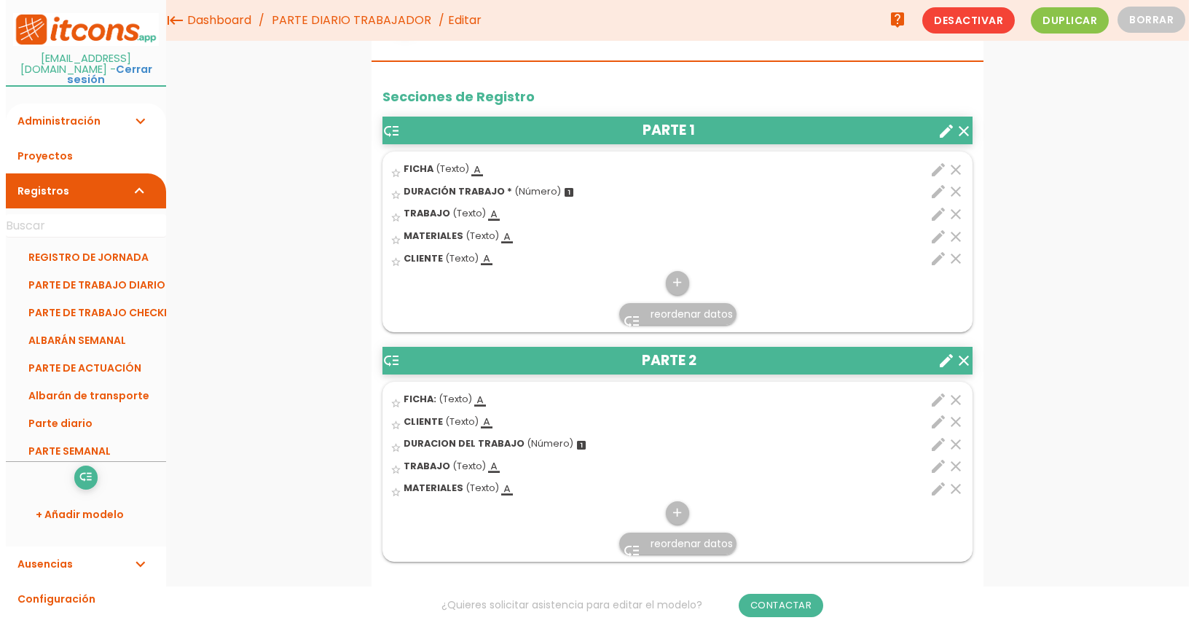
scroll to position [0, 0]
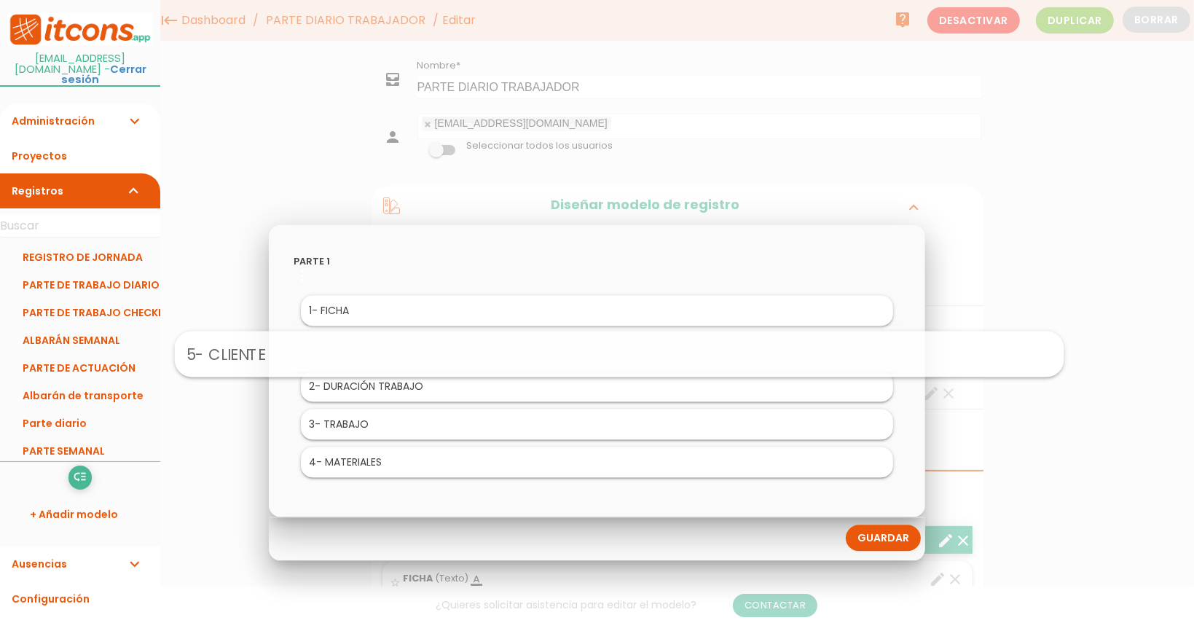
drag, startPoint x: 411, startPoint y: 461, endPoint x: 439, endPoint y: 320, distance: 143.5
drag, startPoint x: 399, startPoint y: 387, endPoint x: 396, endPoint y: 348, distance: 39.4
drag, startPoint x: 396, startPoint y: 348, endPoint x: 401, endPoint y: 383, distance: 35.3
click at [901, 535] on link "Guardar" at bounding box center [883, 538] width 75 height 26
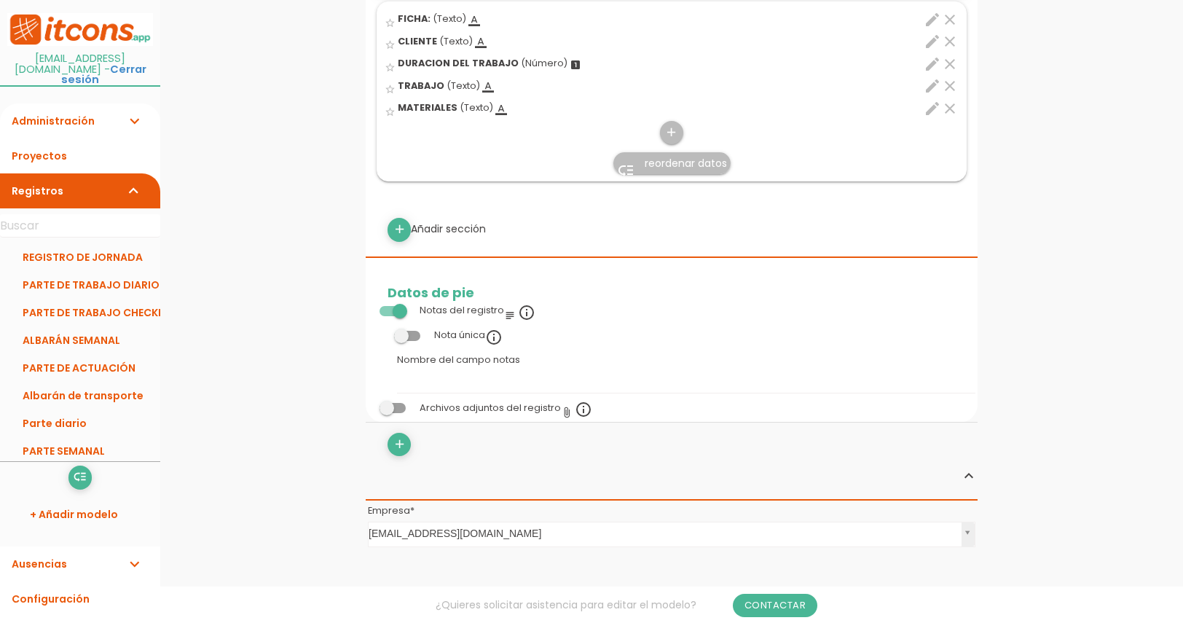
scroll to position [803, 0]
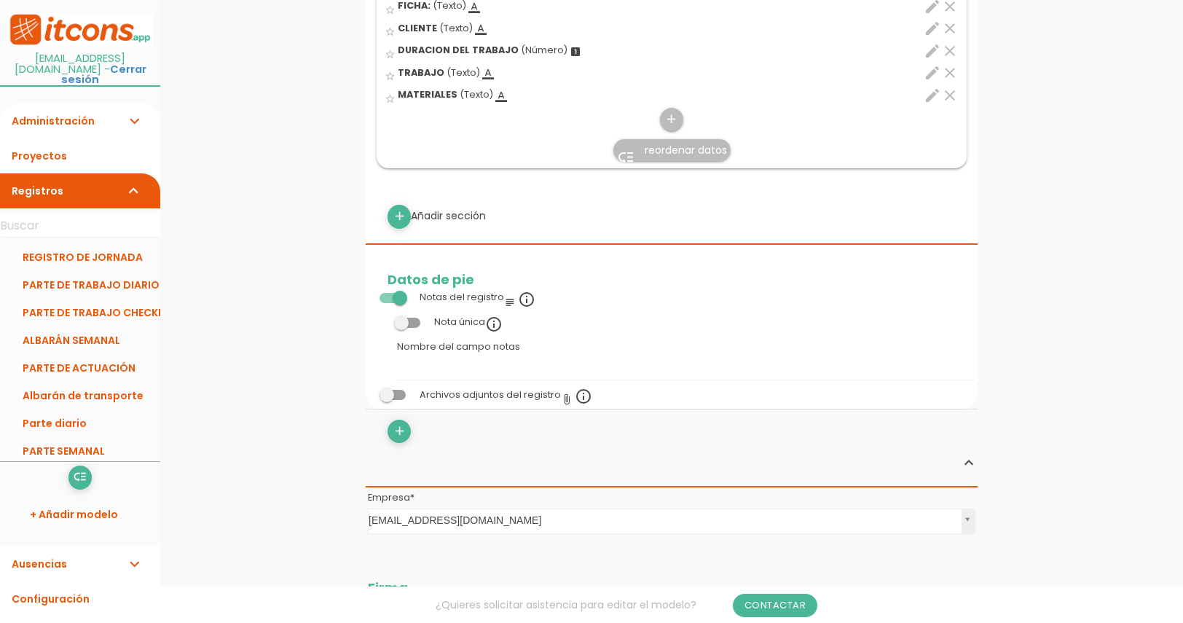
click at [391, 406] on td "Archivos adjuntos del registro attach_file info_outline" at bounding box center [672, 396] width 612 height 25
click at [388, 392] on span at bounding box center [393, 395] width 26 height 10
click at [368, 391] on input "checkbox" at bounding box center [368, 391] width 0 height 0
click at [399, 434] on icon "add" at bounding box center [400, 431] width 14 height 23
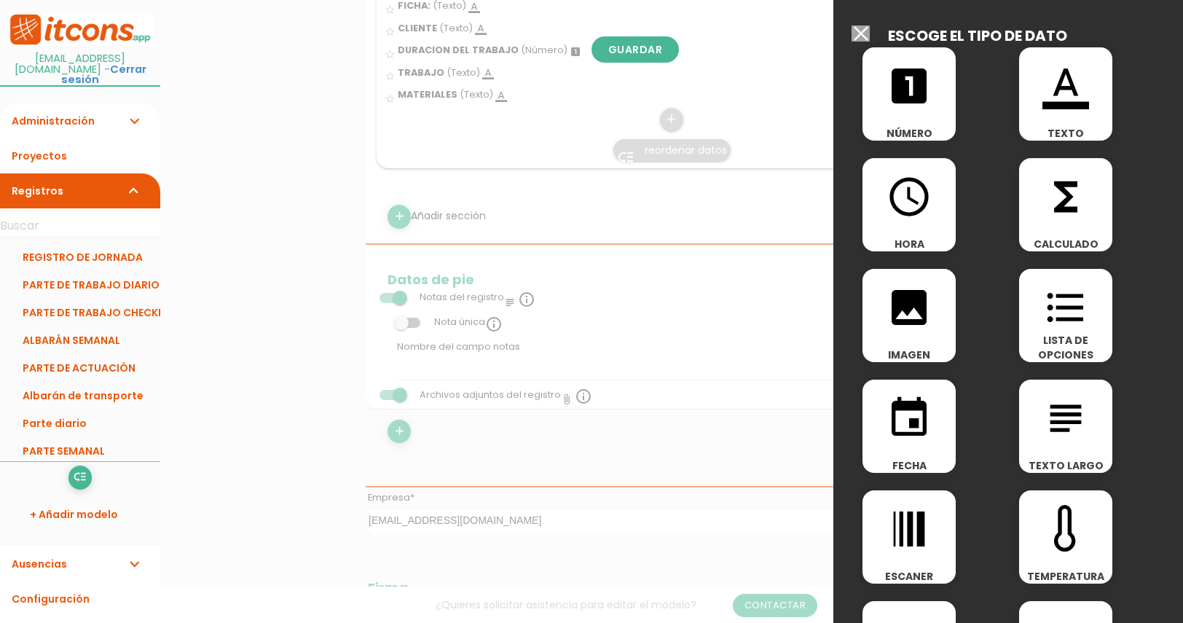
click at [1087, 305] on span "format_list_bulleted" at bounding box center [1066, 300] width 93 height 62
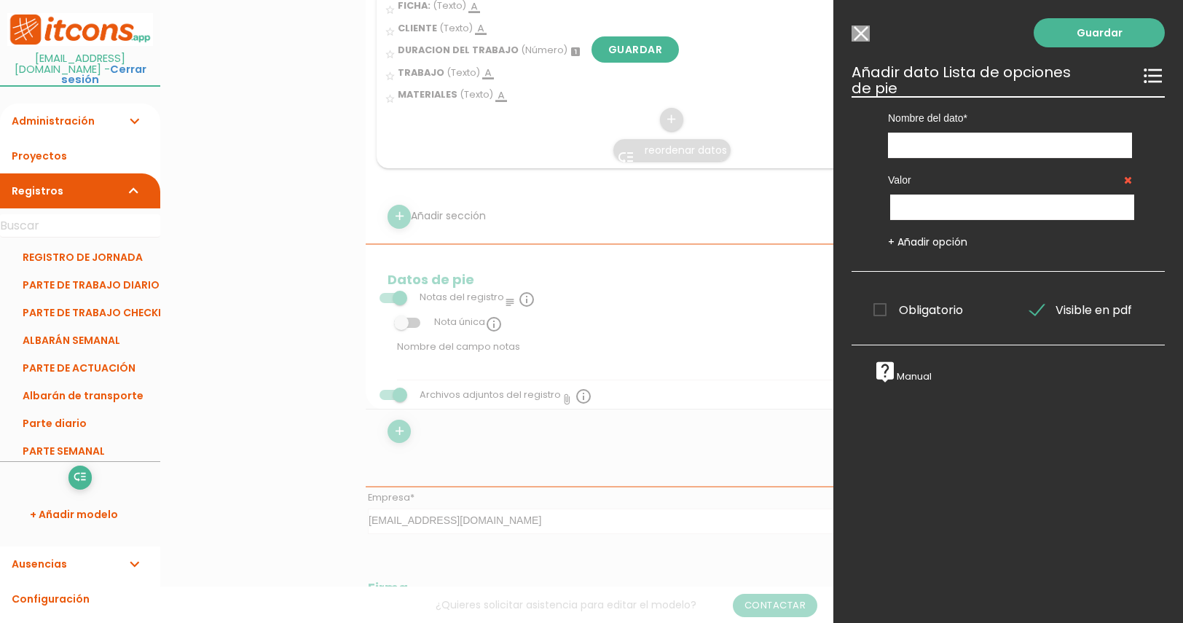
click at [1045, 223] on div "Valor + Añadir opción" at bounding box center [1010, 203] width 288 height 91
click at [1038, 206] on input "text" at bounding box center [1013, 208] width 244 height 26
click at [956, 242] on link "+ Añadir opción" at bounding box center [927, 242] width 79 height 15
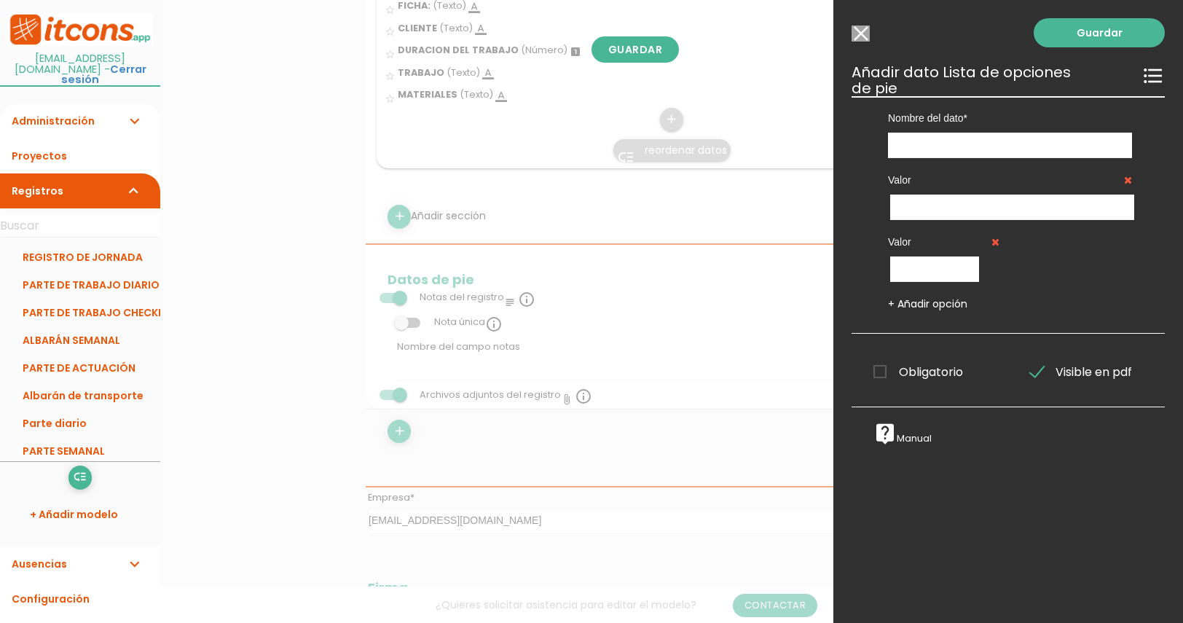
click at [859, 40] on input "Seleccionar todos los usuarios" at bounding box center [861, 34] width 18 height 16
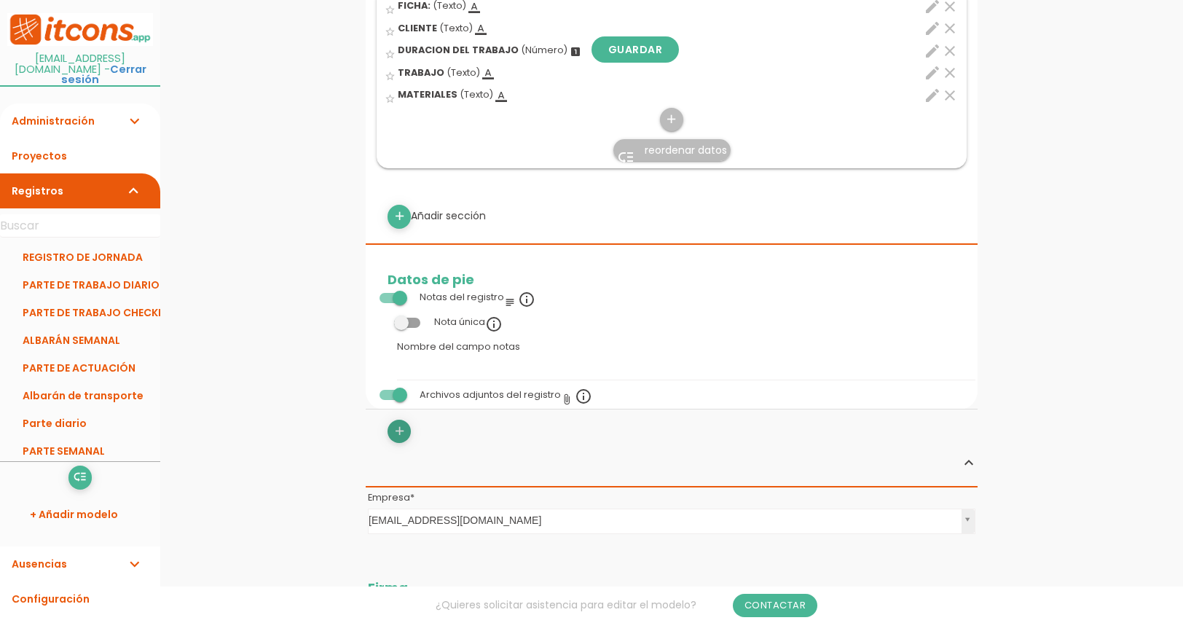
click at [403, 431] on icon "add" at bounding box center [400, 431] width 14 height 23
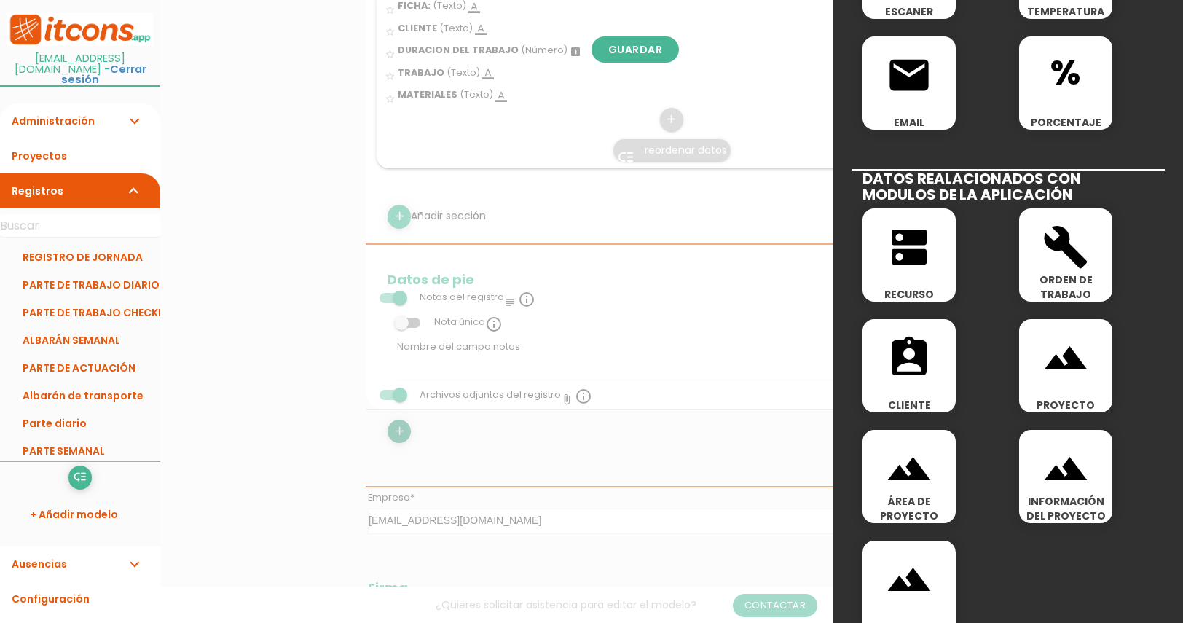
scroll to position [587, 0]
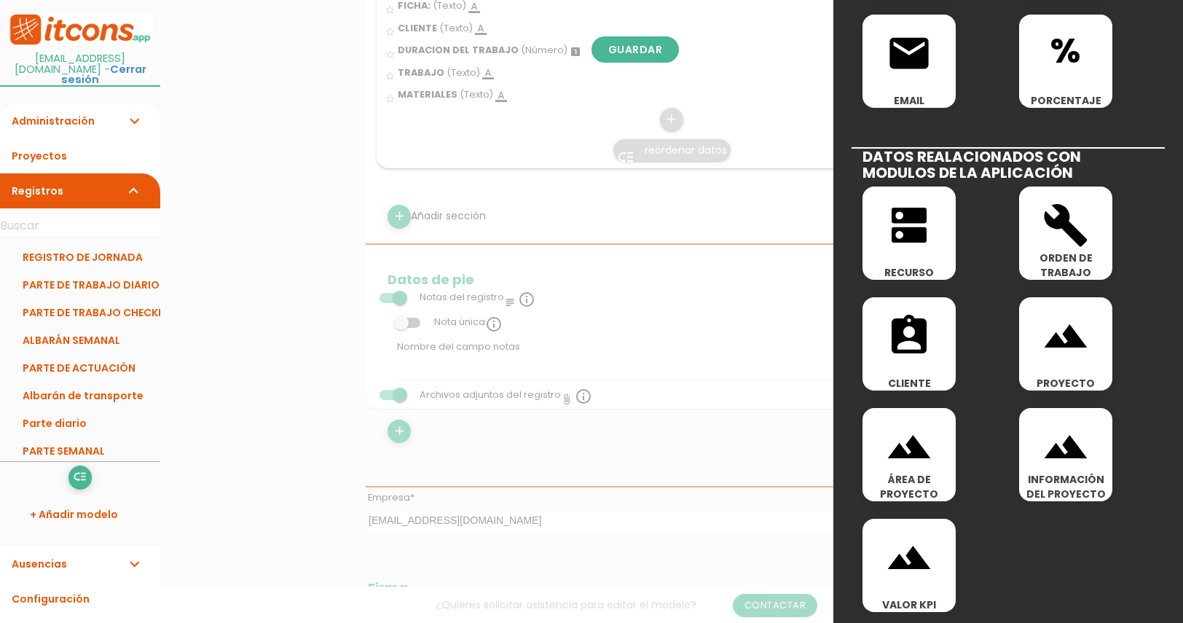
click at [1076, 222] on icon "build" at bounding box center [1066, 225] width 47 height 47
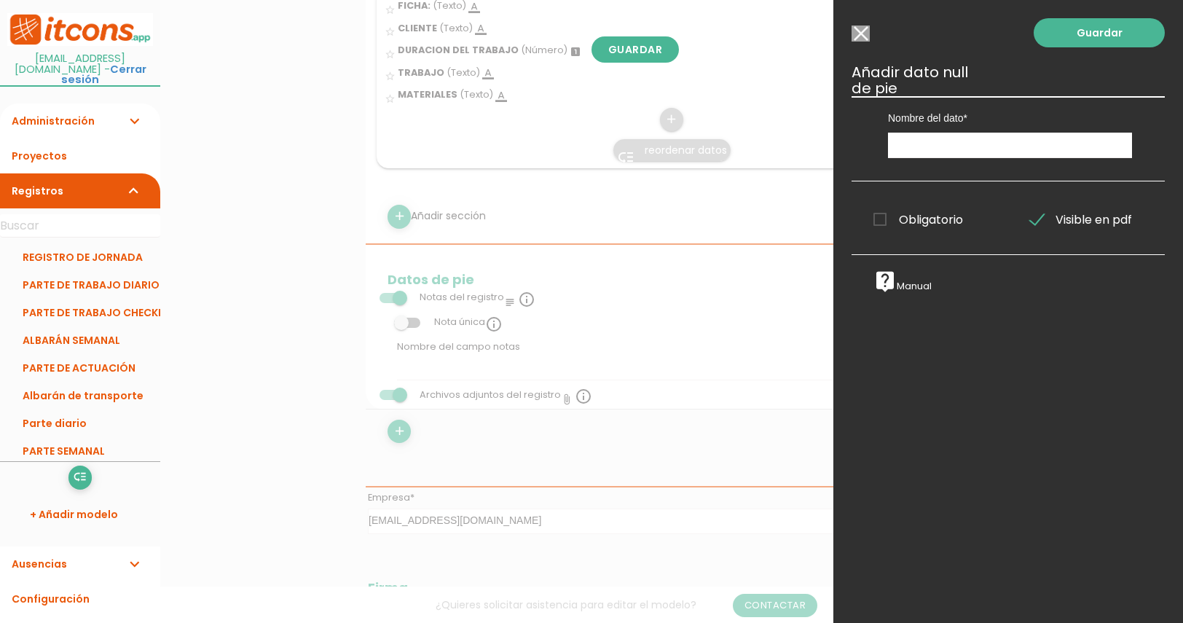
scroll to position [0, 0]
click at [857, 31] on input "Seleccionar todos los usuarios" at bounding box center [861, 34] width 18 height 16
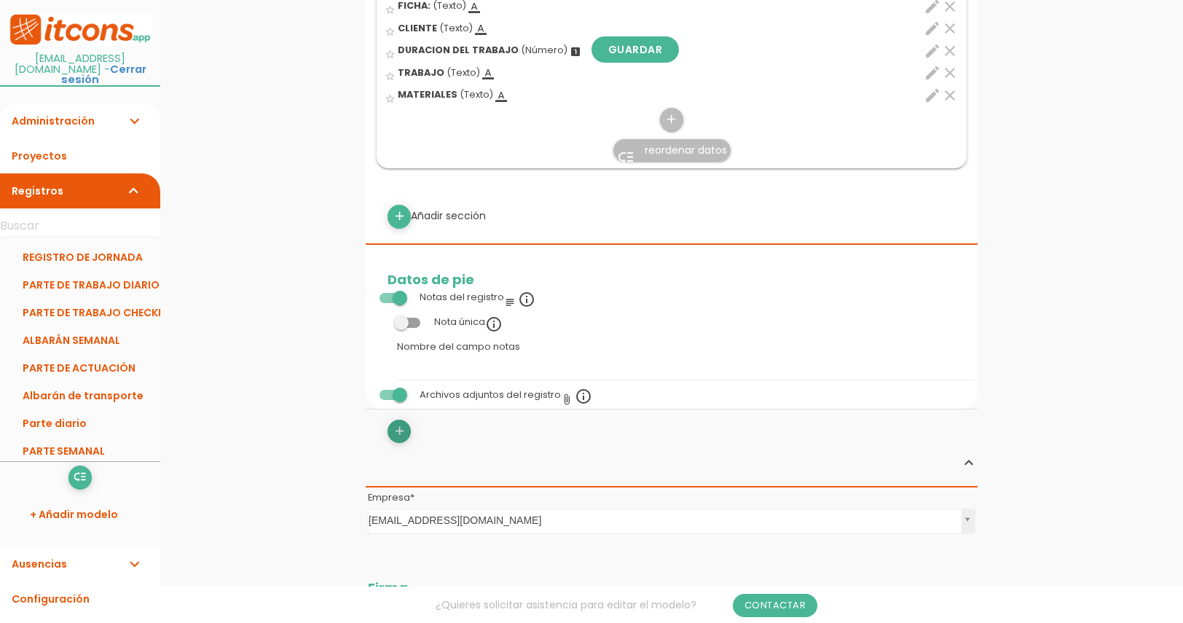
click at [395, 432] on icon "add" at bounding box center [400, 431] width 14 height 23
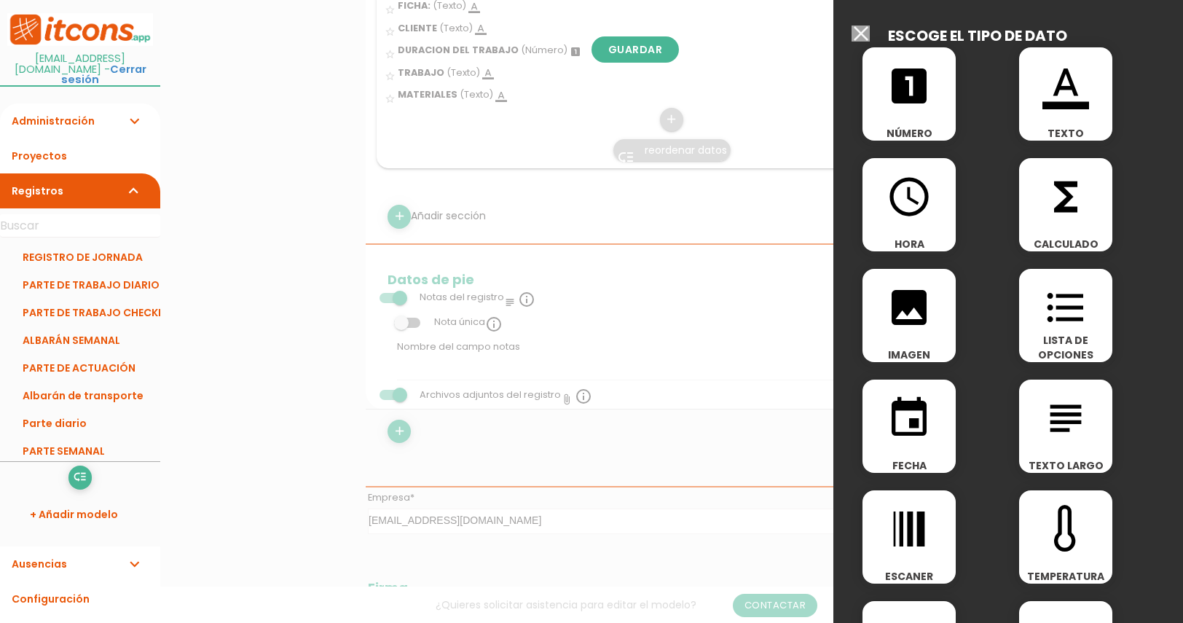
click at [1063, 209] on icon "functions" at bounding box center [1066, 196] width 47 height 47
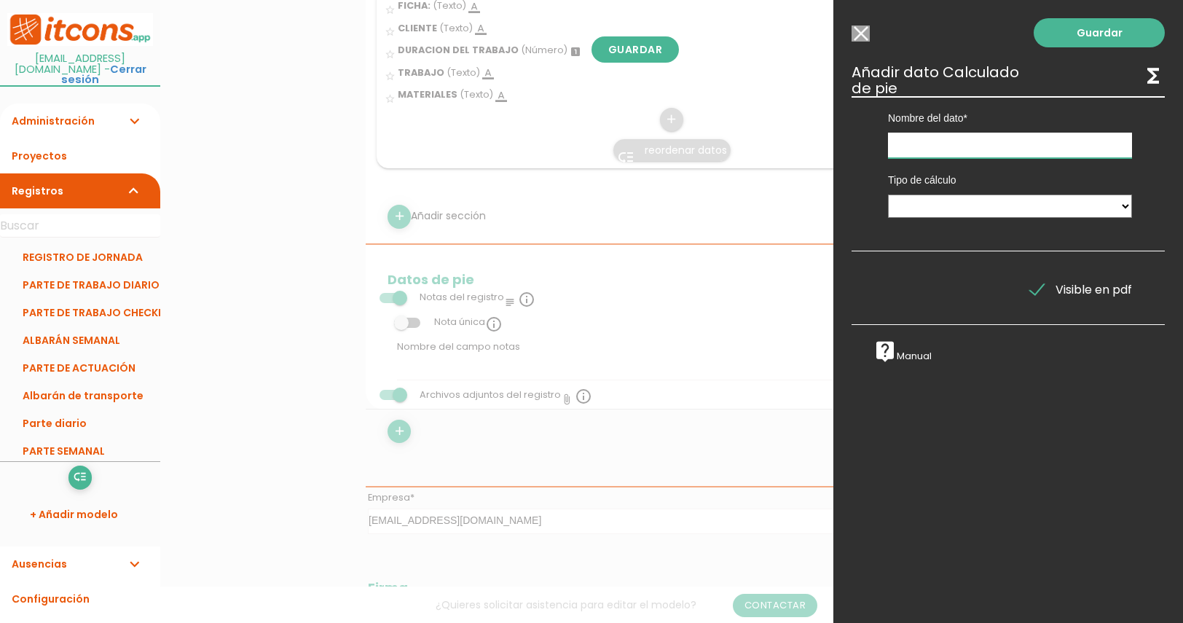
click at [957, 149] on input "text" at bounding box center [1010, 146] width 244 height 26
type input "DURACIÓN"
click at [1090, 201] on select "Suma de totales Calculado entre datos" at bounding box center [1010, 206] width 244 height 23
select select "1"
click at [888, 195] on select "Suma de totales Calculado entre datos" at bounding box center [1010, 206] width 244 height 23
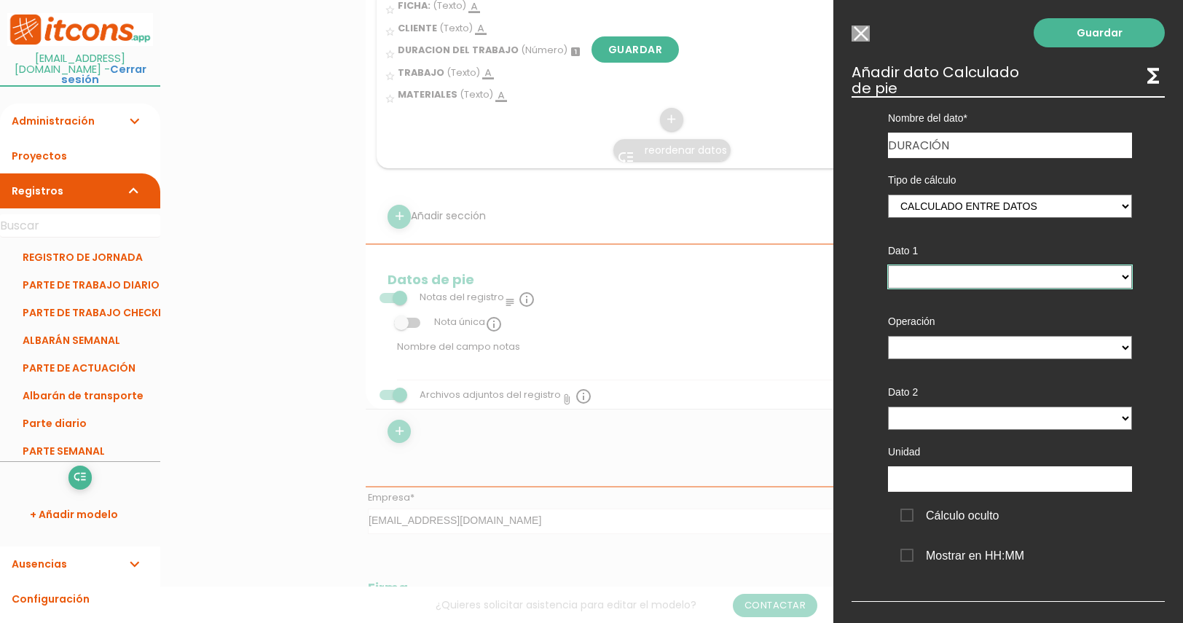
click at [952, 286] on select "TOTAL HORAS - (cabecera)" at bounding box center [1010, 276] width 244 height 23
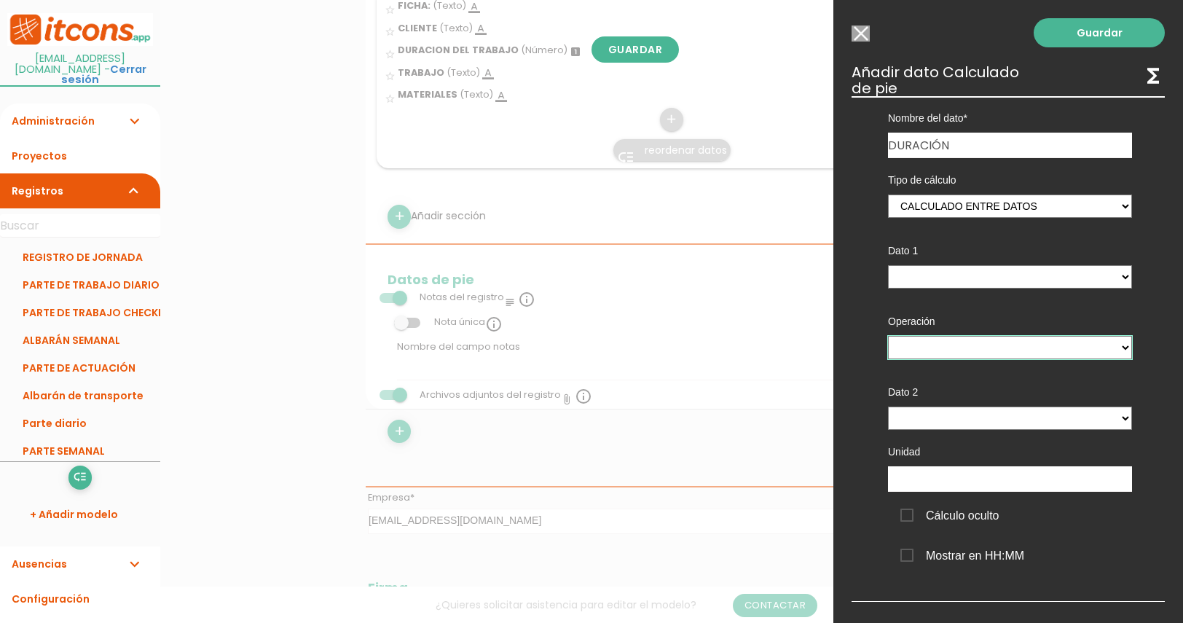
click at [934, 345] on select "+ - * /" at bounding box center [1010, 347] width 244 height 23
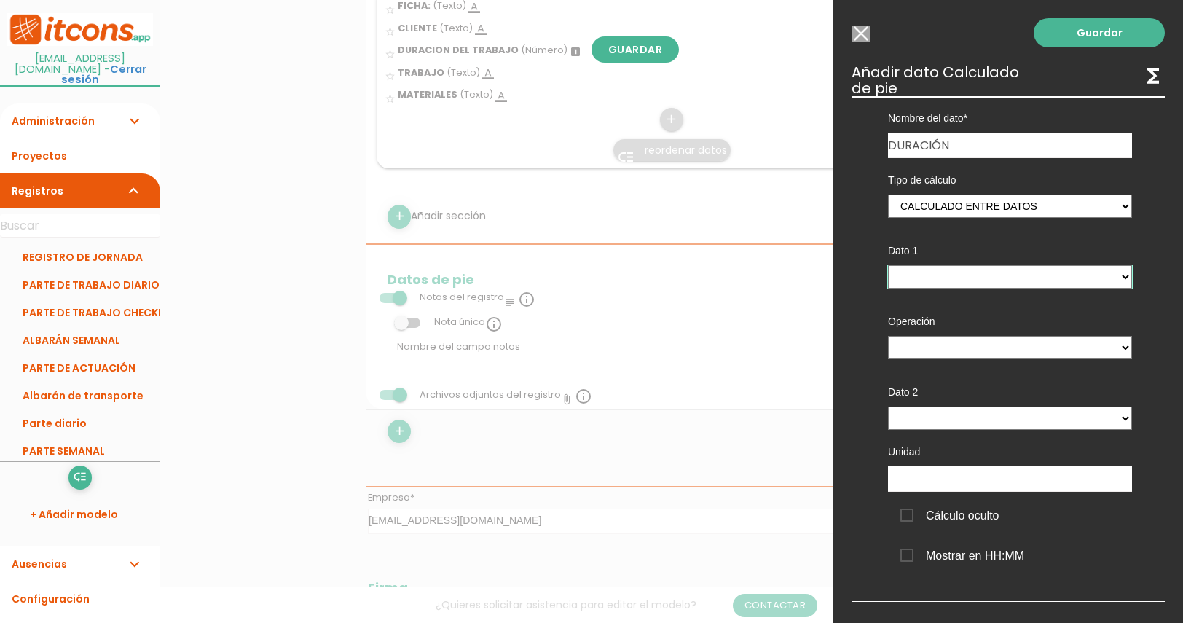
click at [911, 267] on select "TOTAL HORAS - (cabecera)" at bounding box center [1010, 276] width 244 height 23
click at [877, 273] on div "Dato 1 TOTAL HORAS - (cabecera)" at bounding box center [1010, 264] width 266 height 71
click at [924, 423] on select "TOTAL HORAS - (cabecera)" at bounding box center [1010, 418] width 244 height 23
click at [872, 396] on div "Tipo de cálculo Suma de totales Calculado entre datos Dato 1 TOTAL HORAS - (cab…" at bounding box center [1010, 368] width 288 height 421
click at [864, 33] on input "Seleccionar todos los usuarios" at bounding box center [861, 34] width 18 height 16
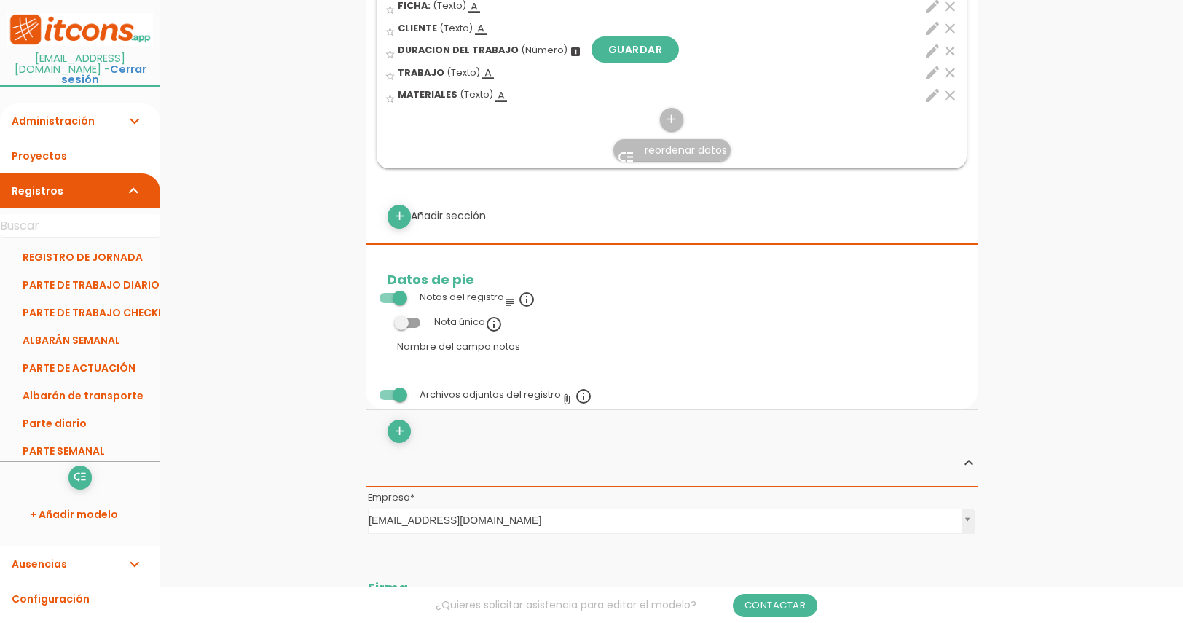
click at [931, 26] on icon "edit" at bounding box center [932, 28] width 17 height 17
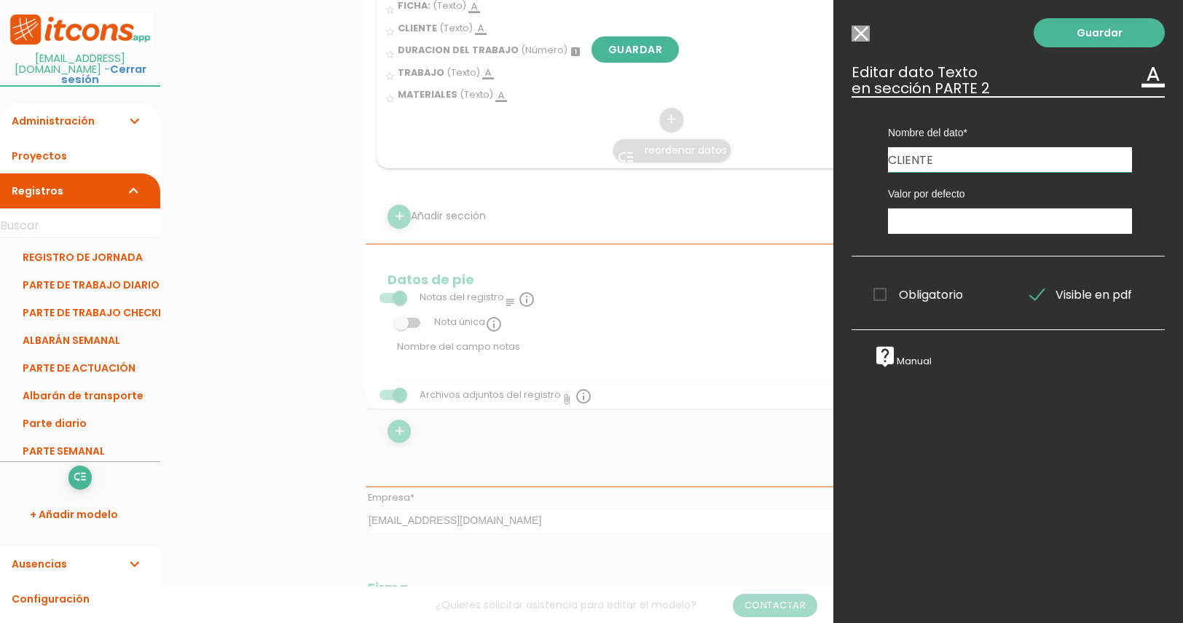
click at [856, 32] on input "Seleccionar todos los usuarios" at bounding box center [861, 34] width 18 height 16
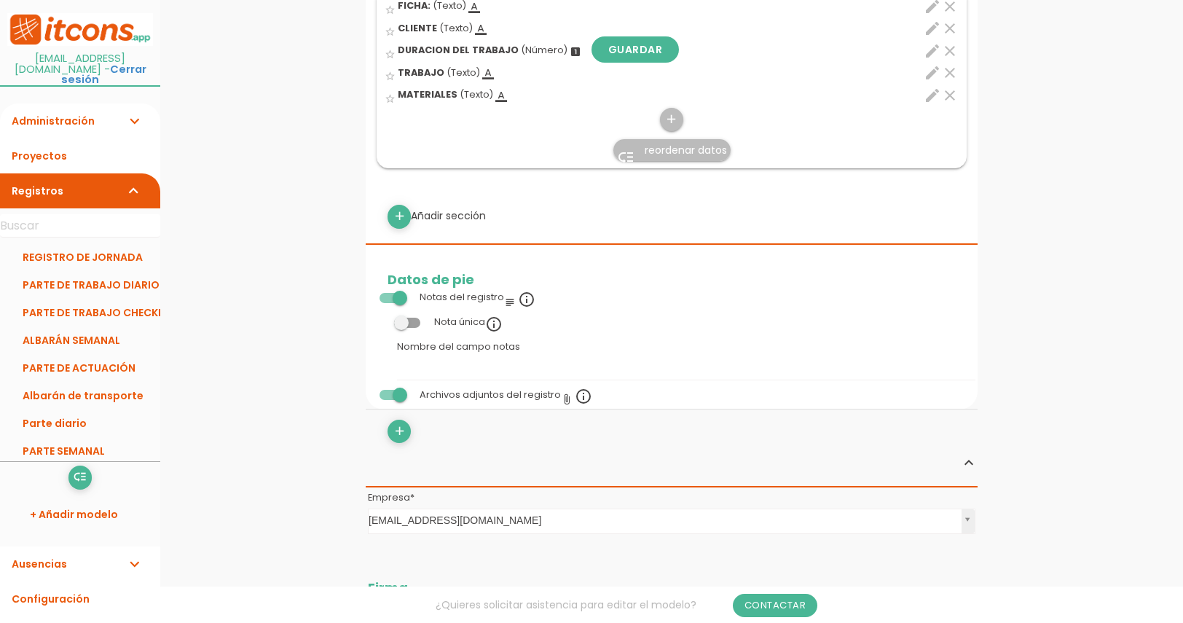
click at [679, 104] on div "star_border MATERIALES (Texto) format_color_text" at bounding box center [624, 96] width 479 height 23
click at [0, 0] on input "star_border" at bounding box center [0, 0] width 0 height 0
click at [673, 112] on icon "add" at bounding box center [672, 119] width 14 height 23
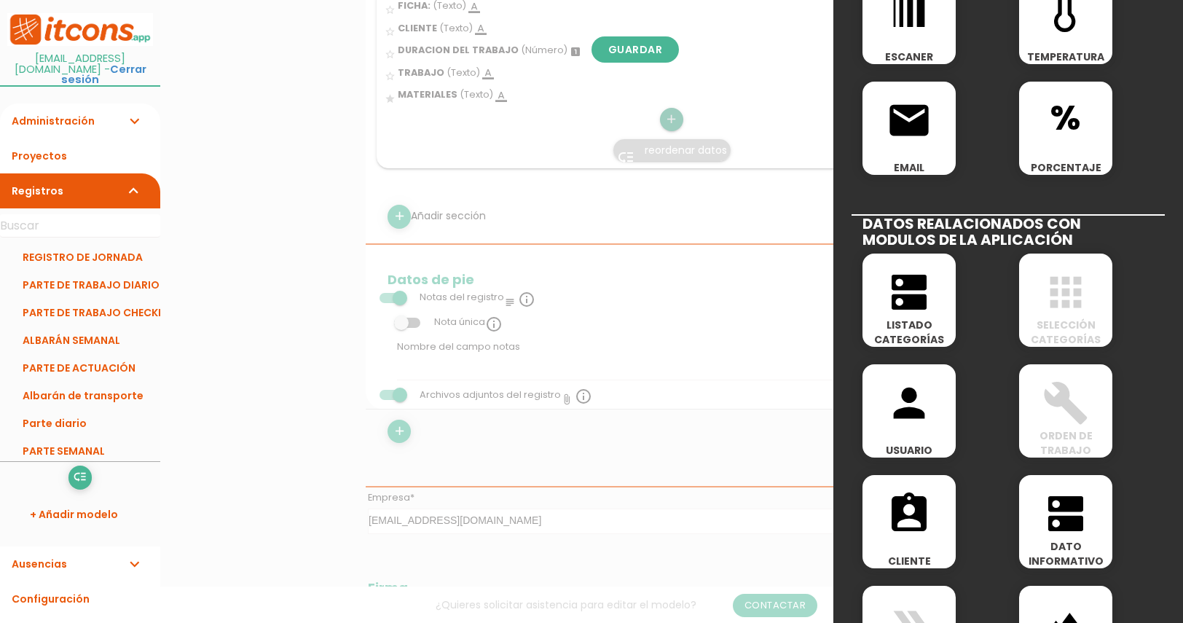
scroll to position [540, 0]
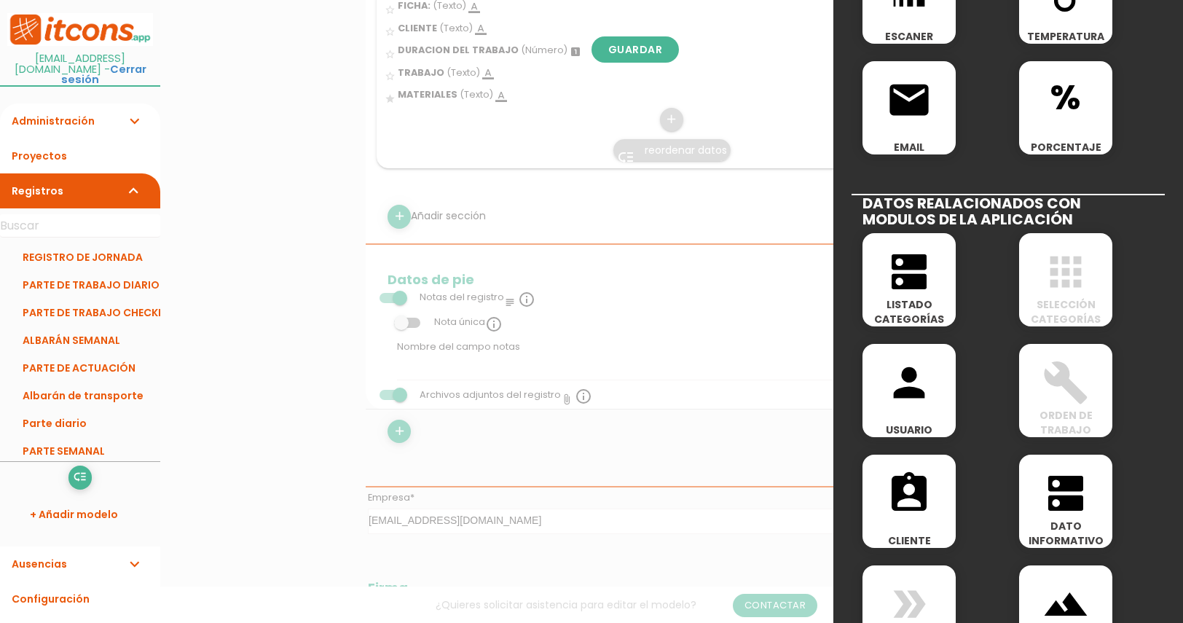
click at [920, 513] on icon "assignment_ind" at bounding box center [909, 493] width 47 height 47
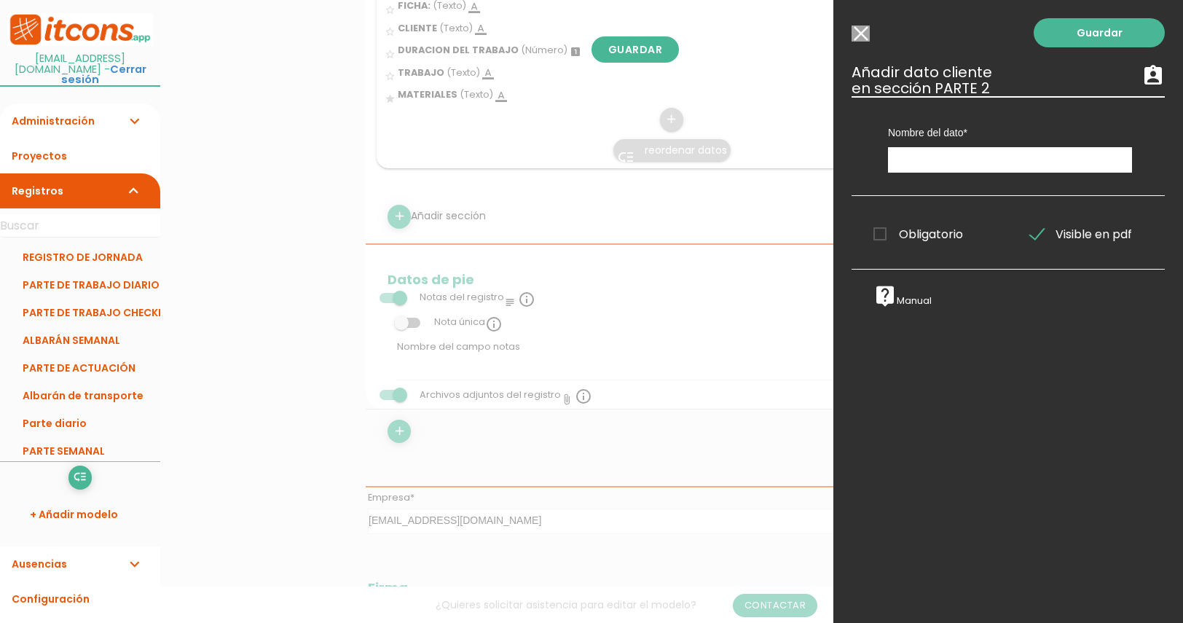
scroll to position [0, 0]
click at [975, 163] on input "text" at bounding box center [1010, 160] width 244 height 26
click at [1085, 24] on link "Guardar" at bounding box center [1099, 32] width 131 height 29
click at [1049, 53] on div "Guardar ESCOGE EL TIPO DE DATO looks_one NÚMERO format_color_text TEXTO access_…" at bounding box center [1009, 311] width 350 height 623
click at [1057, 29] on link "Guardar" at bounding box center [1099, 32] width 131 height 29
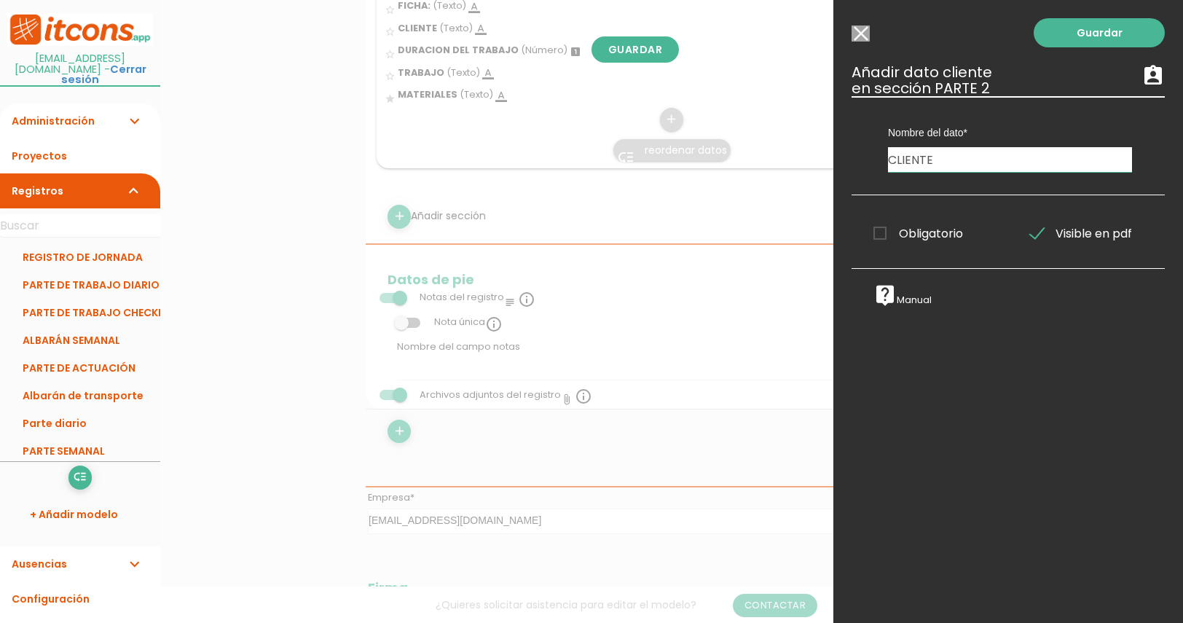
click at [930, 241] on span "Obligatorio" at bounding box center [919, 233] width 90 height 18
click at [0, 0] on input "Obligatorio" at bounding box center [0, 0] width 0 height 0
click at [1066, 34] on link "Guardar" at bounding box center [1099, 32] width 131 height 29
click at [1066, 35] on link "Guardar" at bounding box center [1099, 32] width 131 height 29
click at [961, 179] on div "Nombre del dato FICHA FICHA: DURACIÓN TRABAJO CLIENTE DURACION DEL TRABAJO CLIE…" at bounding box center [1008, 145] width 313 height 99
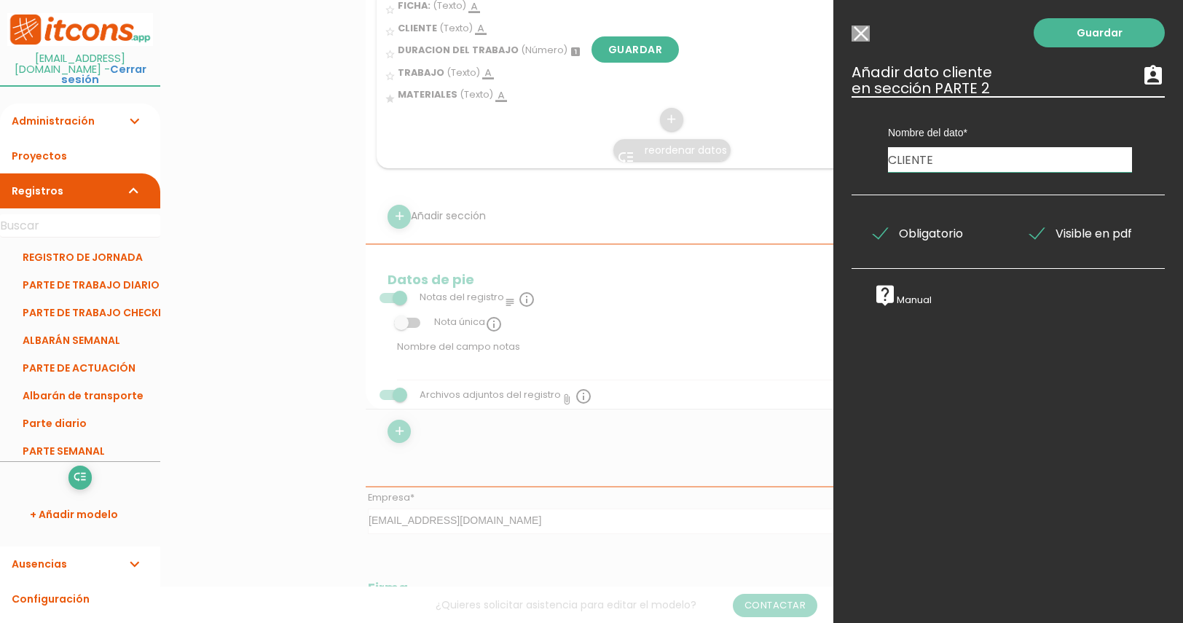
click at [950, 160] on input "CLIENTE" at bounding box center [1010, 159] width 244 height 25
click at [1087, 39] on link "Guardar" at bounding box center [1099, 32] width 131 height 29
click at [1045, 34] on link "Guardar" at bounding box center [1099, 32] width 131 height 29
click at [946, 158] on input "CLIENTE." at bounding box center [1010, 159] width 244 height 25
type input "CLIENTEE"
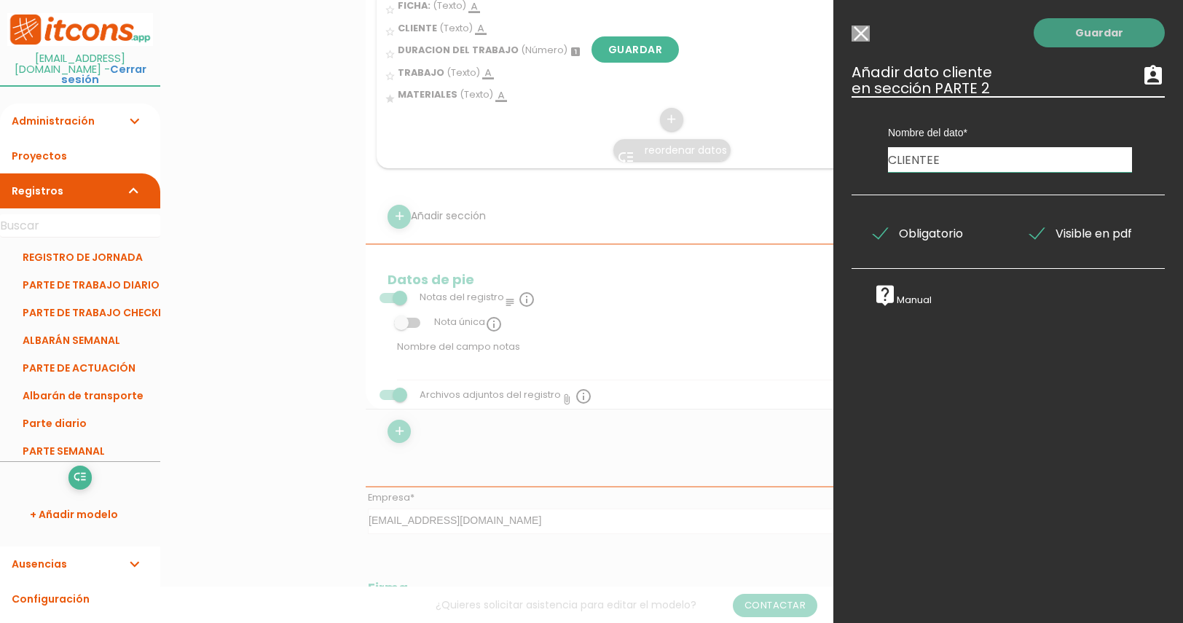
click at [1067, 30] on link "Guardar" at bounding box center [1099, 32] width 131 height 29
click at [1041, 35] on link "Guardar" at bounding box center [1099, 32] width 131 height 29
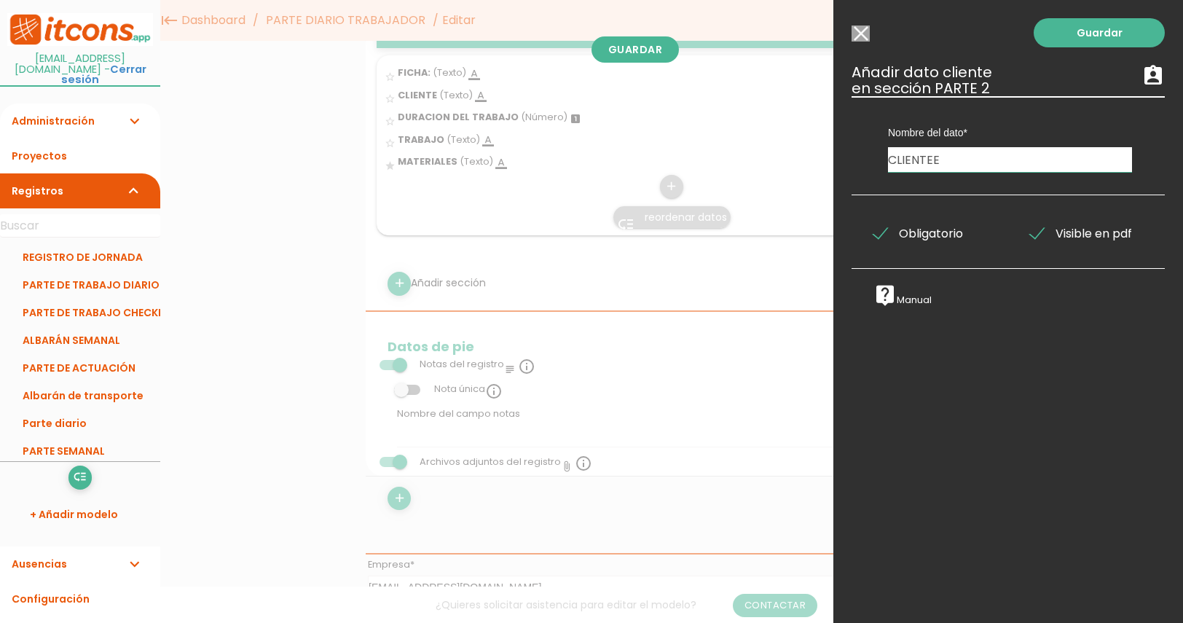
scroll to position [771, 0]
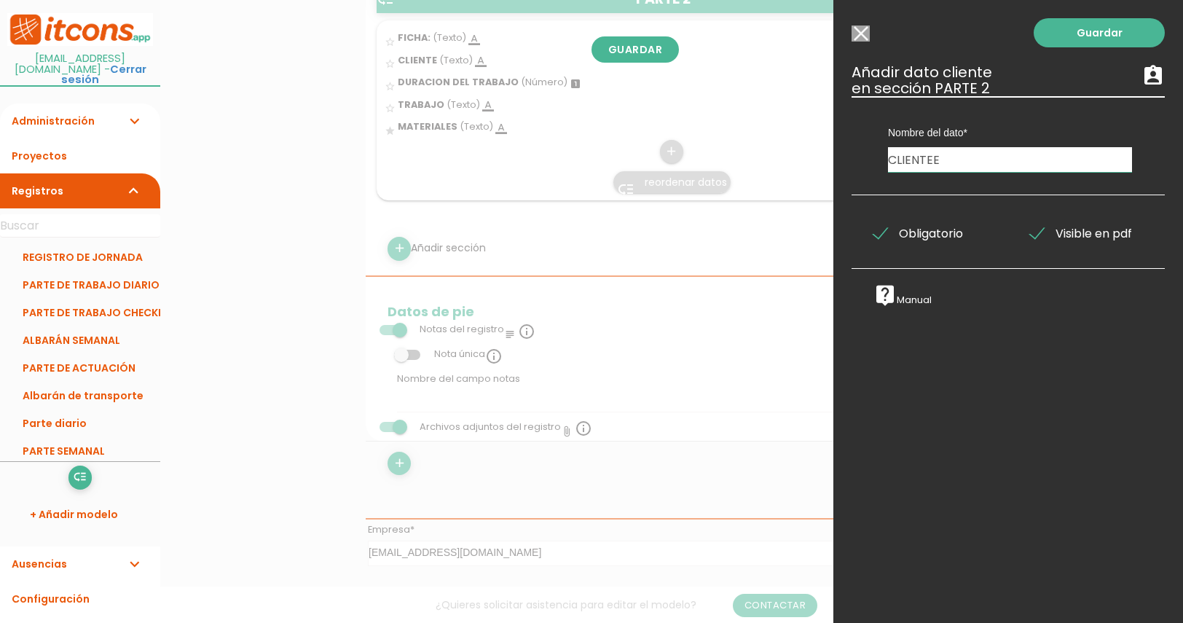
click at [1097, 47] on div "Guardar ESCOGE EL TIPO DE DATO looks_one NÚMERO format_color_text TEXTO access_…" at bounding box center [1009, 311] width 350 height 623
click at [1084, 34] on link "Guardar" at bounding box center [1099, 32] width 131 height 29
click at [1099, 21] on link "Guardar" at bounding box center [1099, 32] width 131 height 29
click at [860, 42] on div "Guardar ESCOGE EL TIPO DE DATO looks_one NÚMERO format_color_text TEXTO access_…" at bounding box center [1009, 311] width 350 height 623
click at [864, 34] on input "Seleccionar todos los usuarios" at bounding box center [861, 34] width 18 height 16
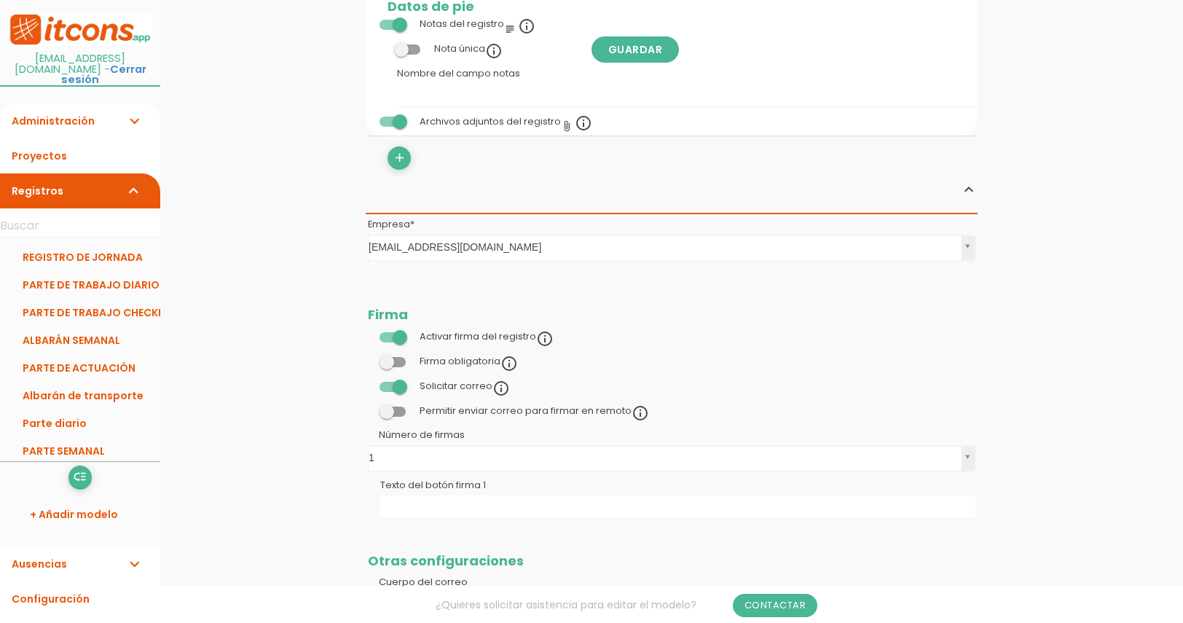
scroll to position [1080, 0]
click at [396, 381] on span at bounding box center [393, 383] width 26 height 10
click at [368, 379] on input "checkbox" at bounding box center [368, 379] width 0 height 0
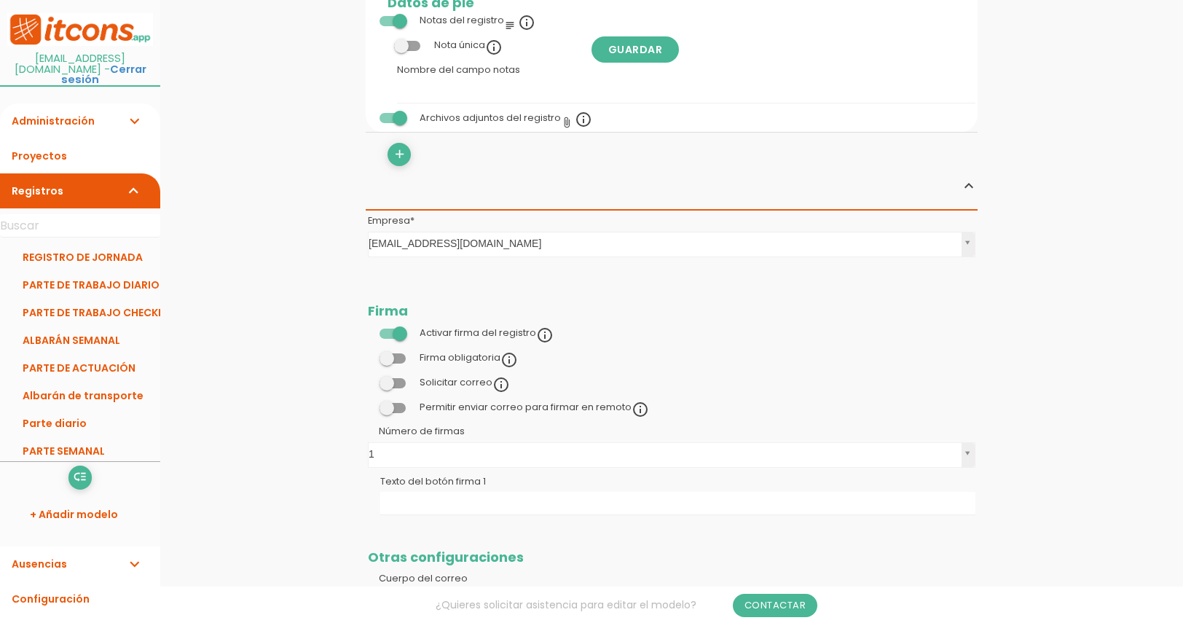
click at [390, 404] on span at bounding box center [393, 408] width 26 height 10
click at [368, 404] on input "checkbox" at bounding box center [368, 404] width 0 height 0
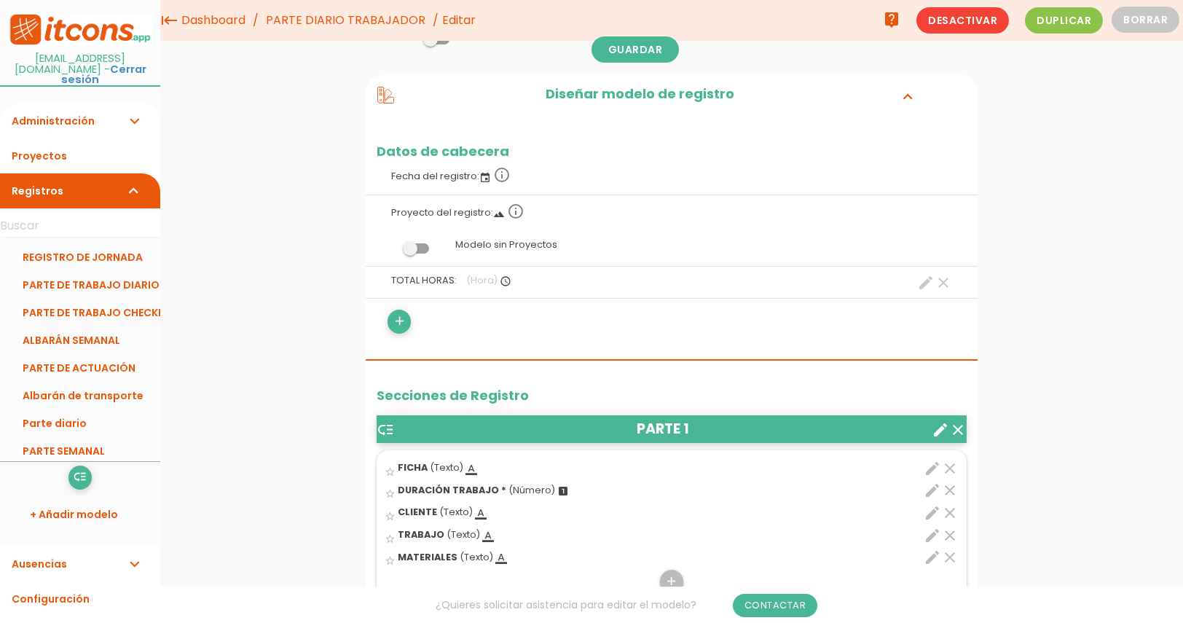
scroll to position [0, 0]
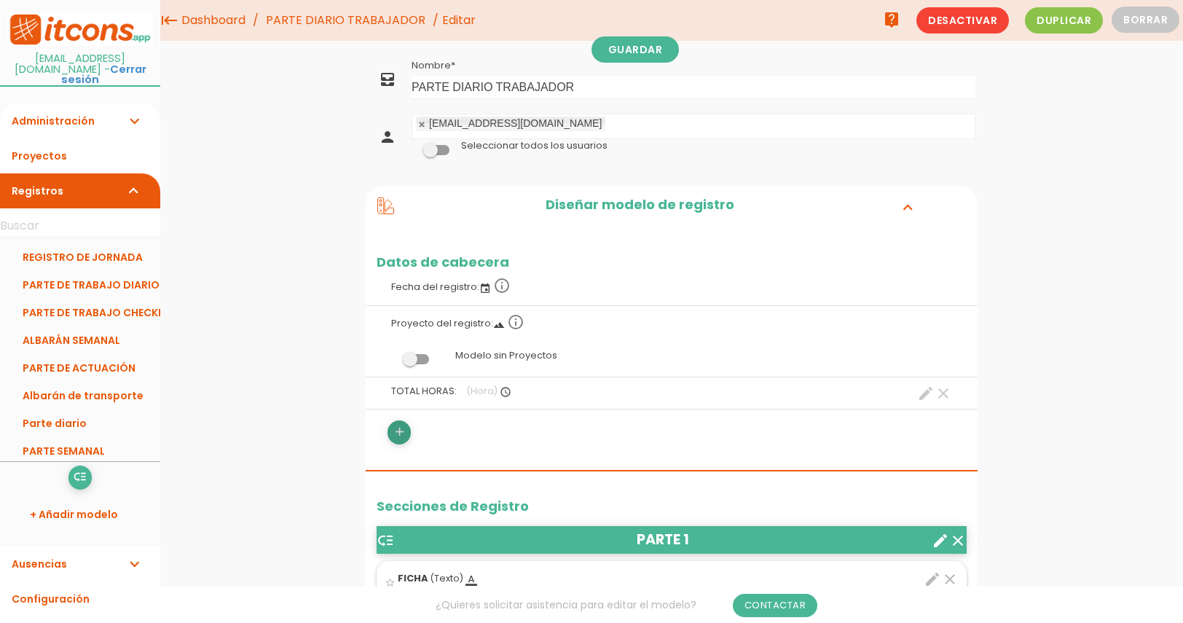
click at [399, 431] on icon "add" at bounding box center [400, 431] width 14 height 23
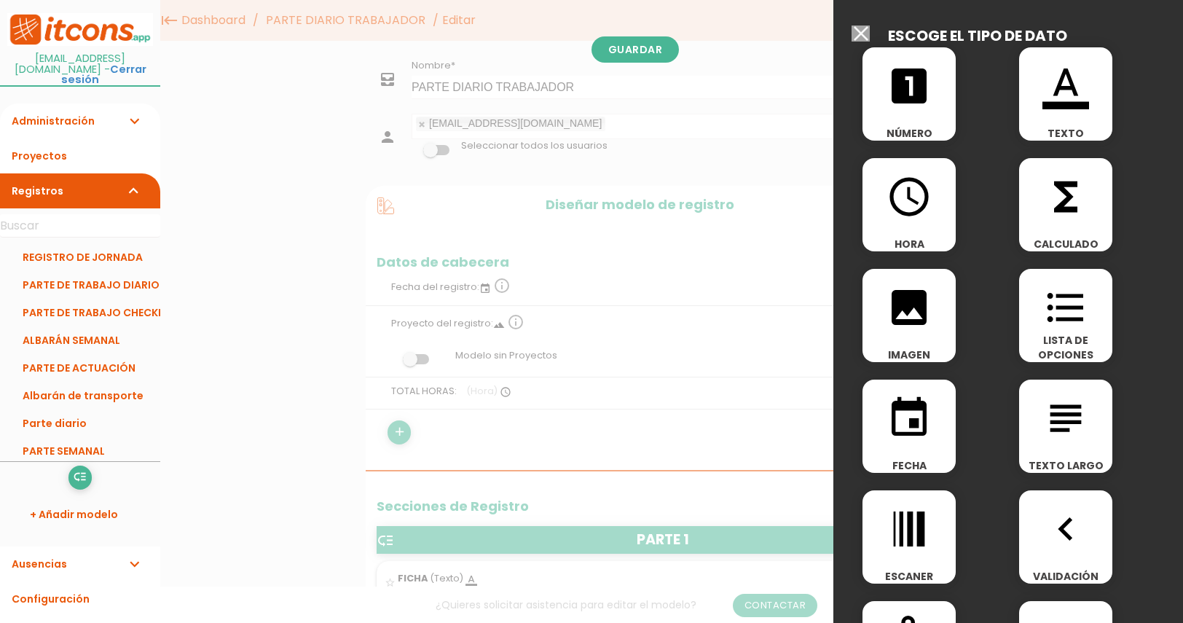
click at [1053, 82] on icon "format_color_text" at bounding box center [1066, 86] width 47 height 47
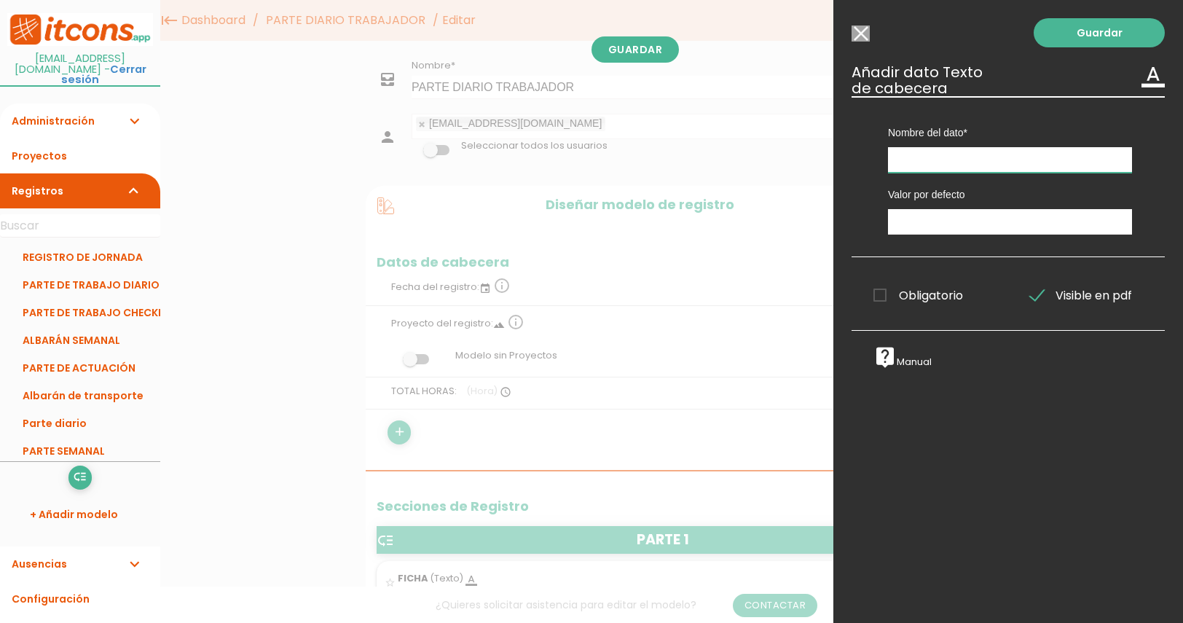
click at [965, 163] on input "text" at bounding box center [1010, 160] width 244 height 26
click at [924, 161] on input "text" at bounding box center [1010, 160] width 244 height 26
type input "T"
type input "NOMBRE"
click at [1070, 32] on link "Guardar" at bounding box center [1099, 32] width 131 height 29
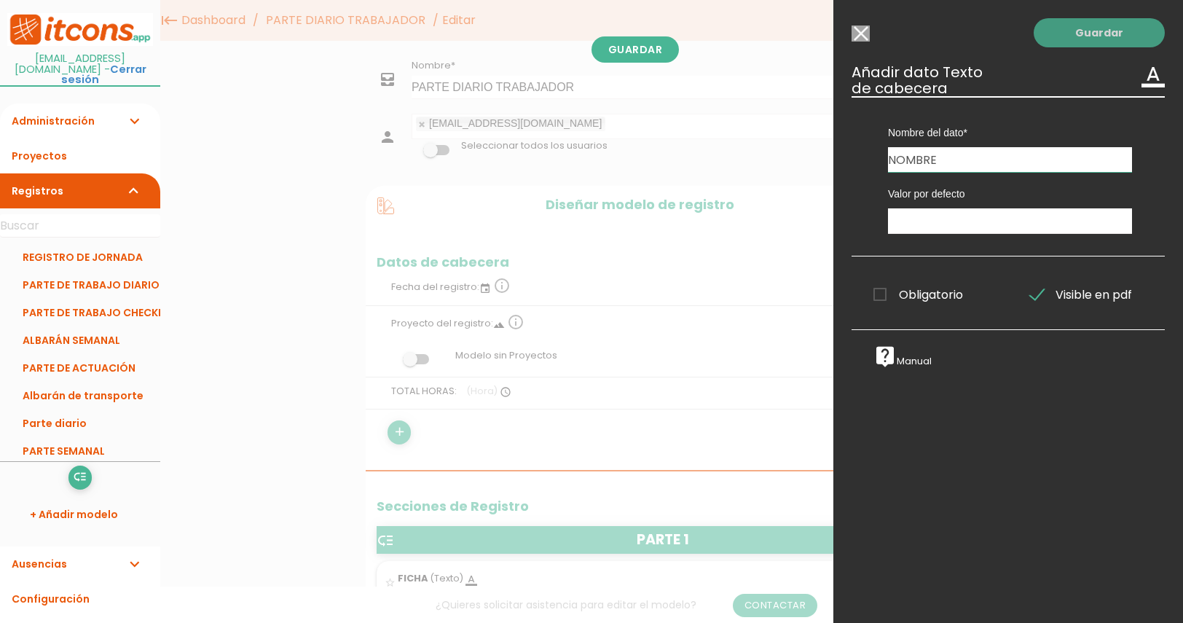
click at [1073, 28] on link "Guardar" at bounding box center [1099, 32] width 131 height 29
click at [853, 32] on input "Seleccionar todos los usuarios" at bounding box center [861, 34] width 18 height 16
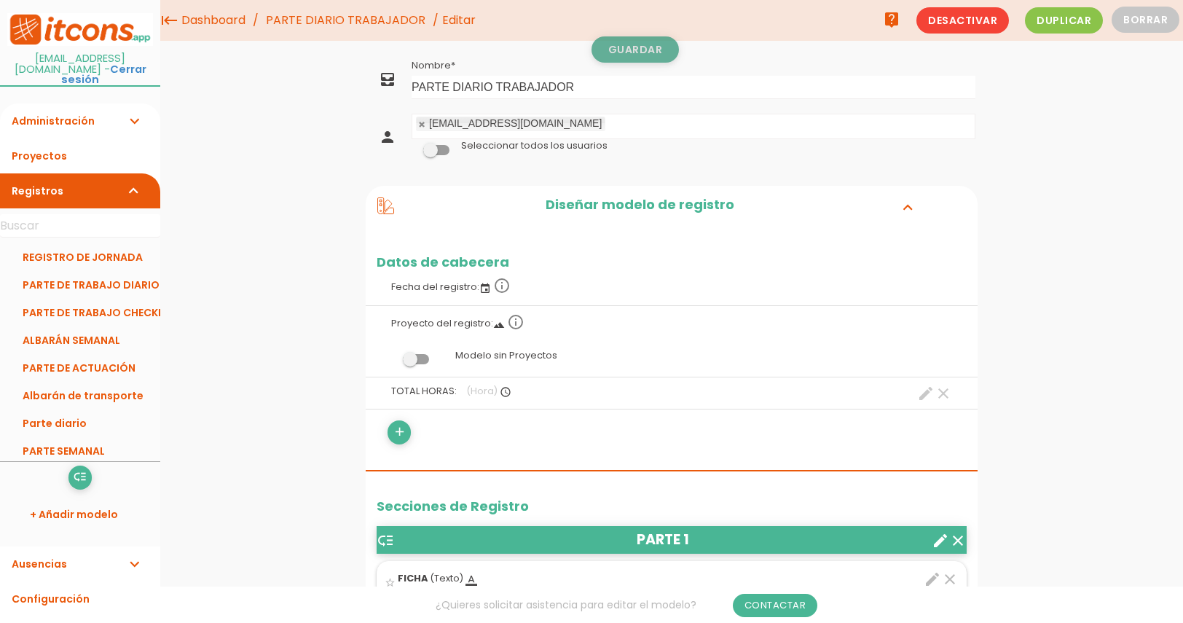
click at [638, 51] on link "Guardar" at bounding box center [635, 49] width 87 height 26
click at [42, 218] on input "text" at bounding box center [80, 225] width 160 height 23
click at [102, 181] on link "Registros expand_more" at bounding box center [80, 190] width 160 height 35
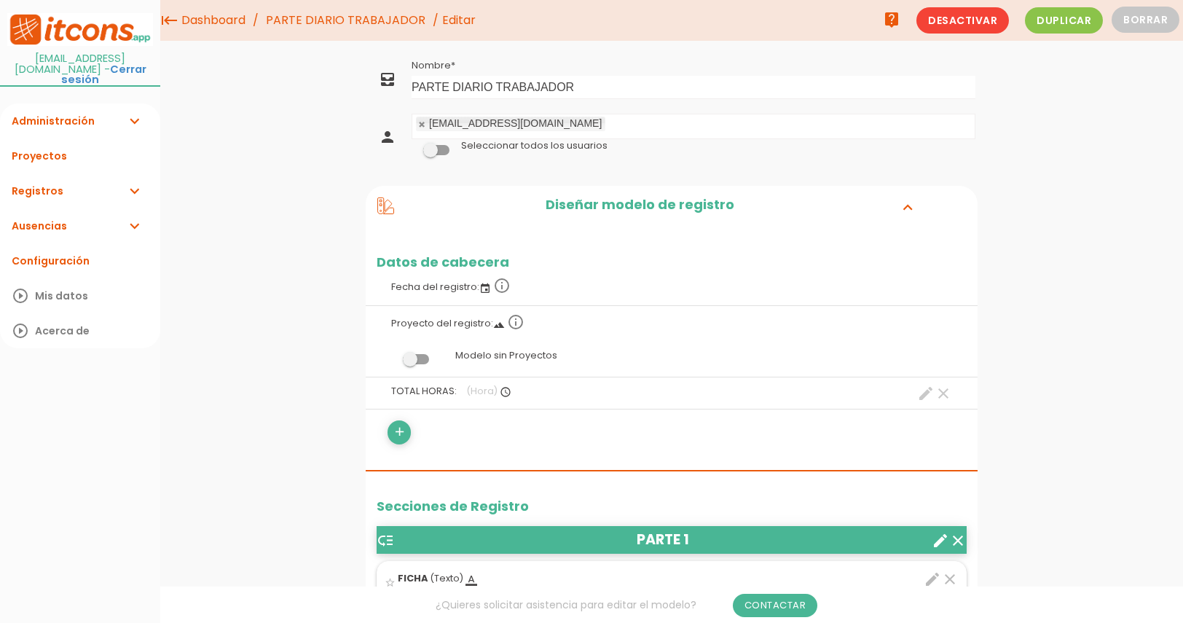
click at [128, 183] on icon "expand_more" at bounding box center [133, 190] width 17 height 35
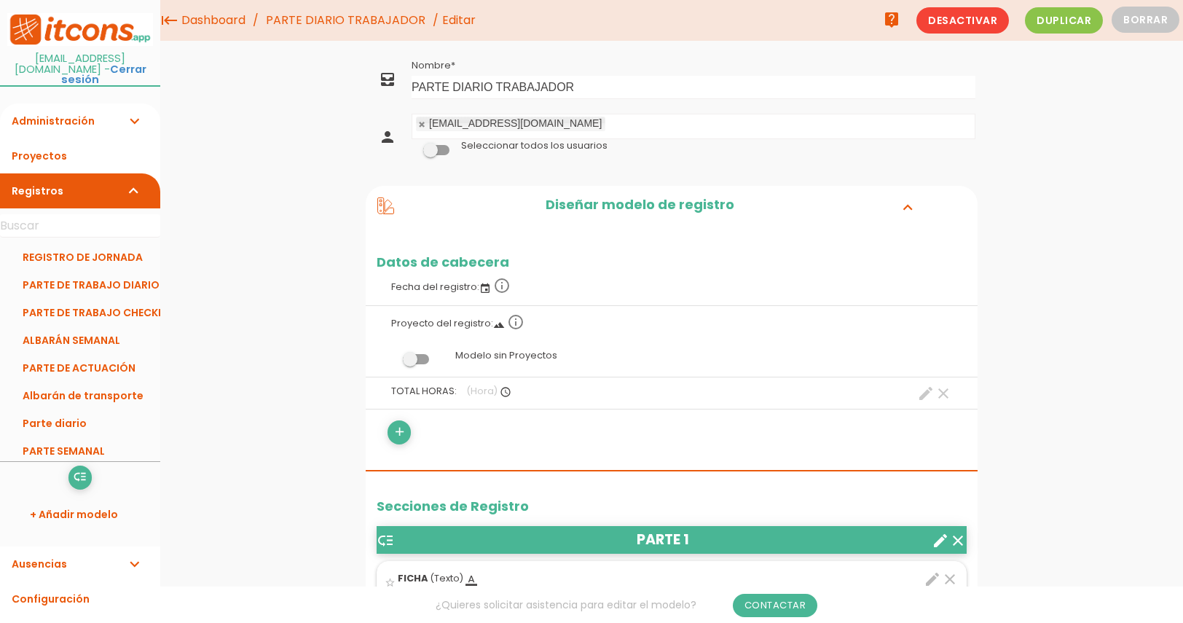
click at [382, 211] on icon at bounding box center [385, 205] width 17 height 17
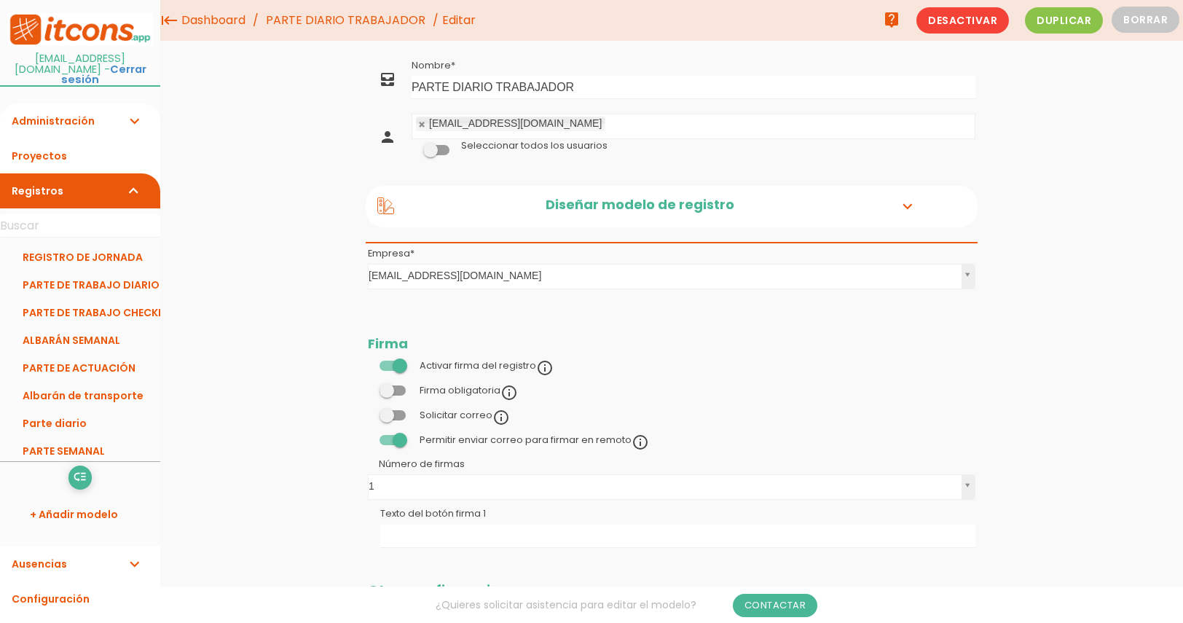
click at [692, 204] on h2 "Diseñar modelo de registro" at bounding box center [640, 206] width 490 height 19
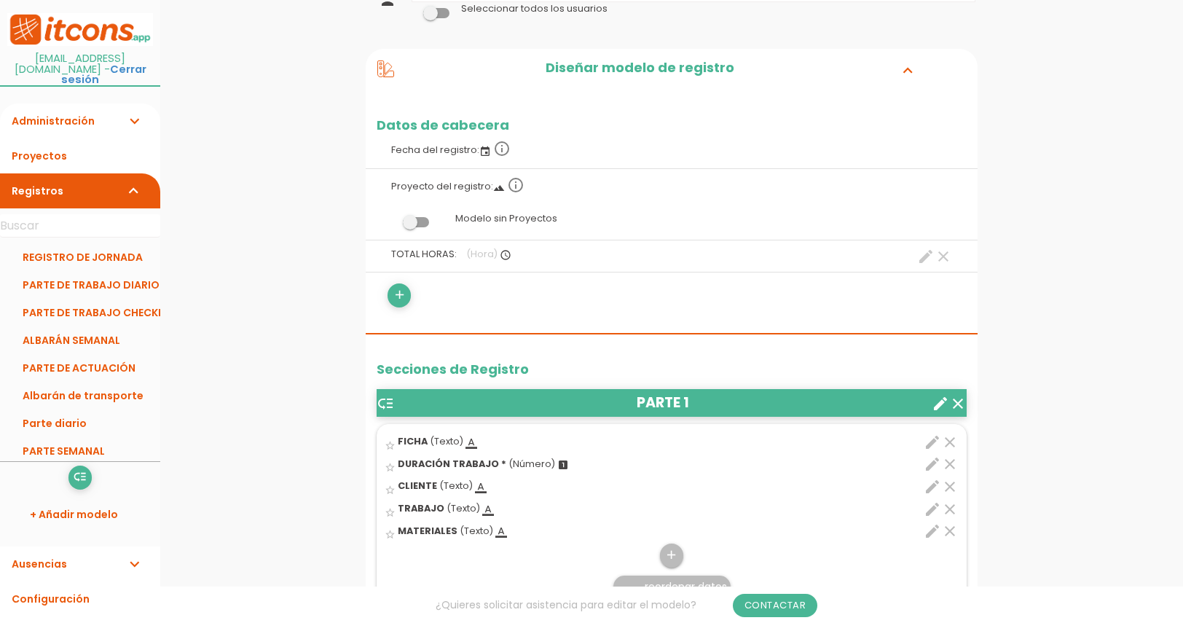
scroll to position [158, 0]
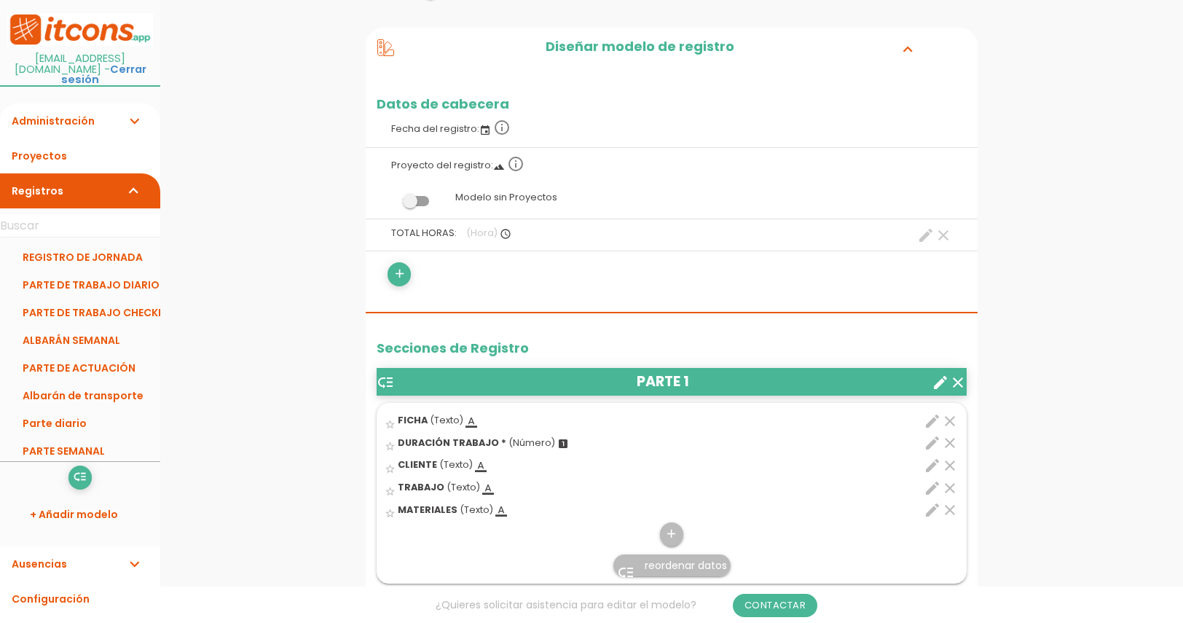
click at [411, 263] on div "add" at bounding box center [524, 273] width 295 height 23
click at [405, 273] on icon "add" at bounding box center [400, 273] width 14 height 23
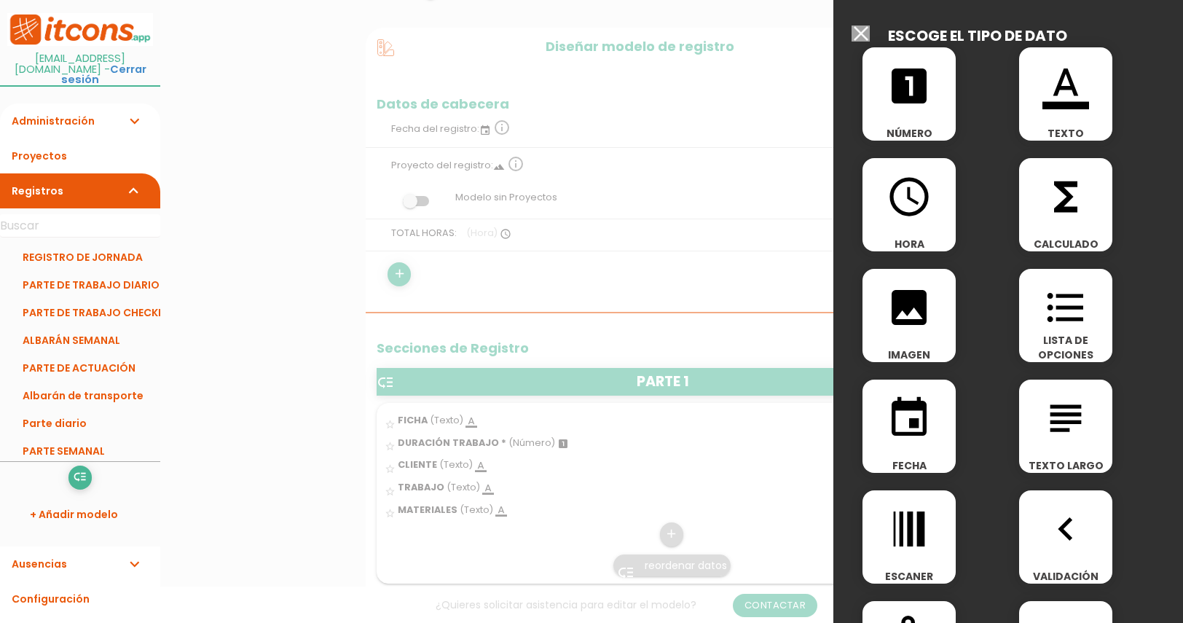
click at [1105, 98] on span "format_color_text" at bounding box center [1066, 78] width 93 height 62
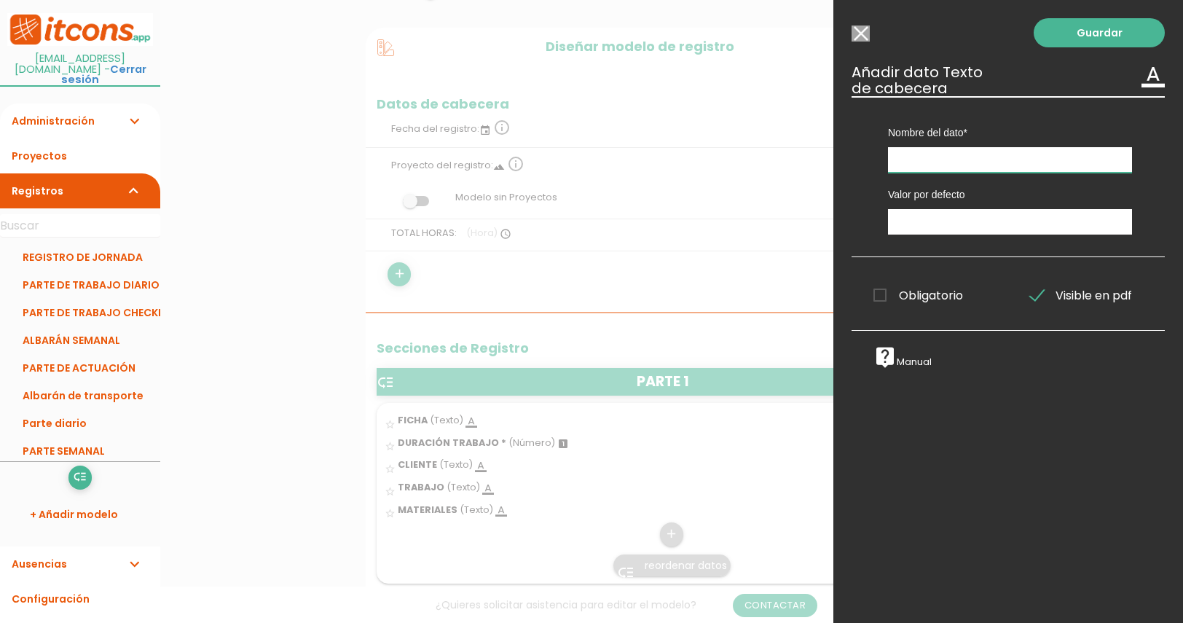
click at [942, 157] on input "text" at bounding box center [1010, 160] width 244 height 26
type input "NOMBRE"
click at [1059, 44] on link "Guardar" at bounding box center [1099, 32] width 131 height 29
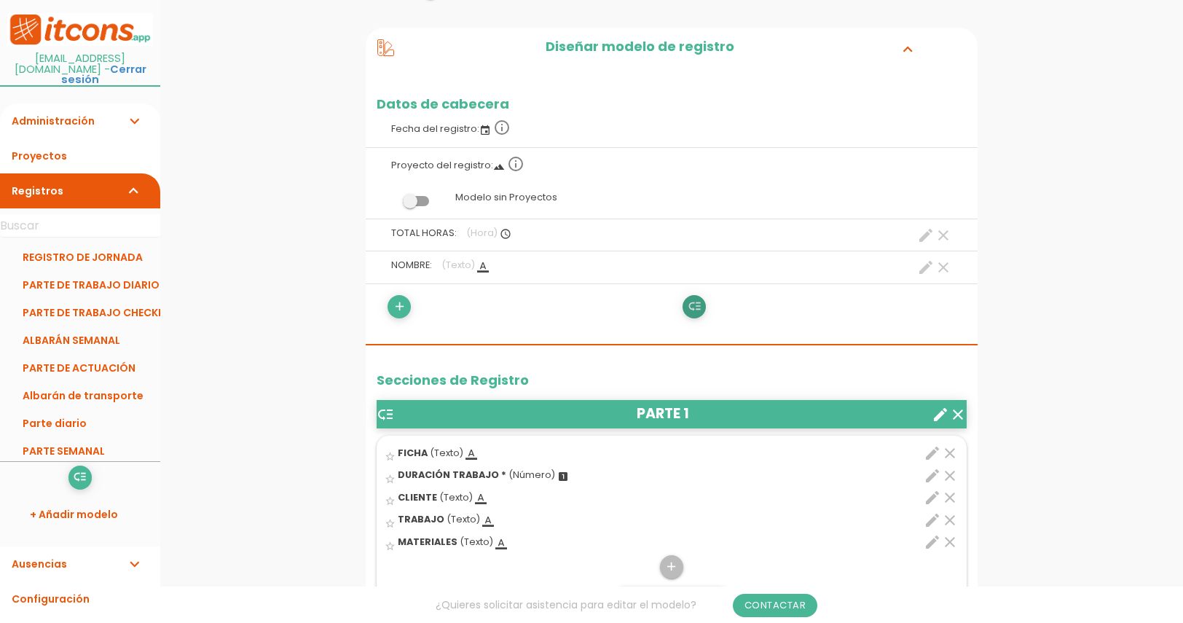
click at [694, 303] on icon "low_priority" at bounding box center [695, 306] width 14 height 23
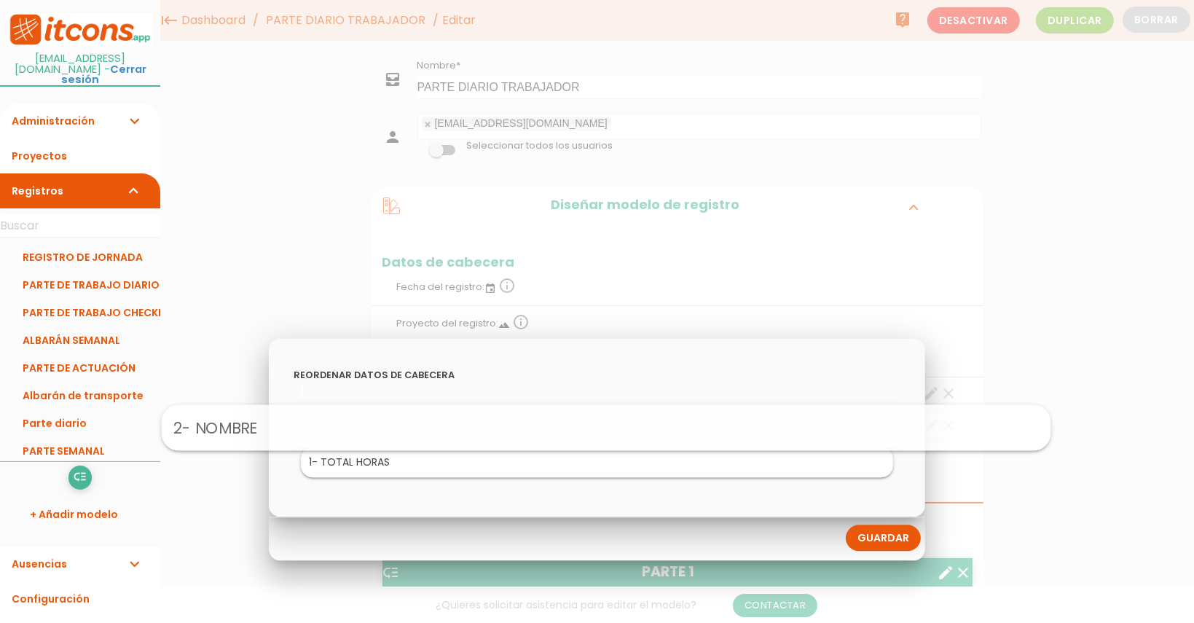
drag, startPoint x: 509, startPoint y: 463, endPoint x: 522, endPoint y: 412, distance: 52.5
click at [872, 536] on link "Guardar" at bounding box center [883, 538] width 75 height 26
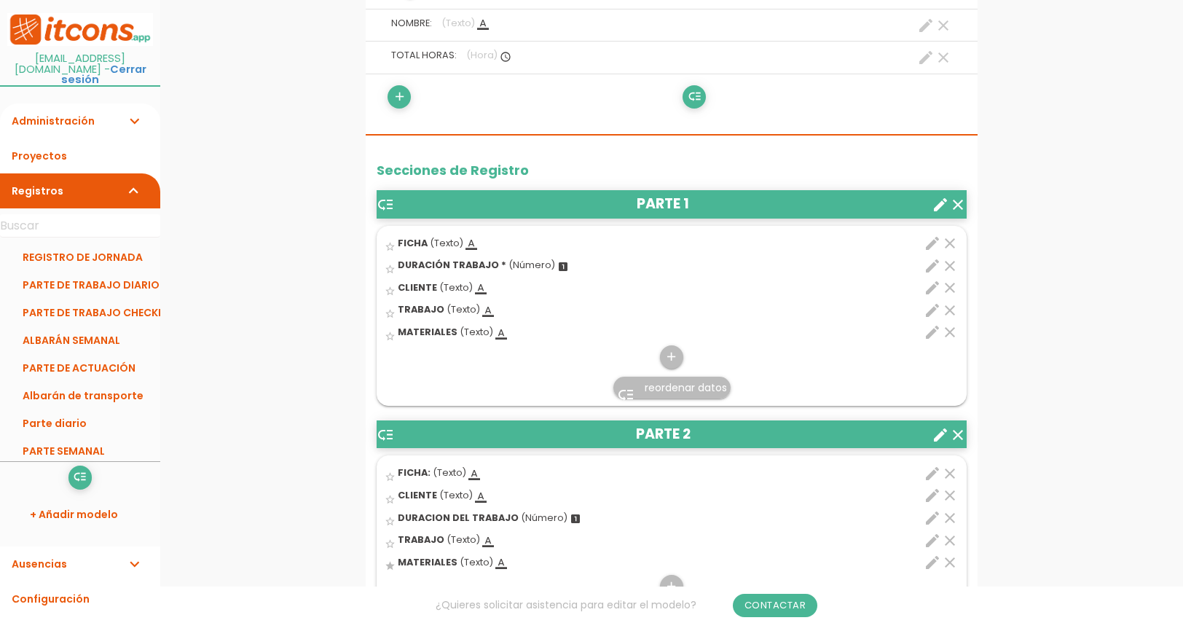
scroll to position [376, 0]
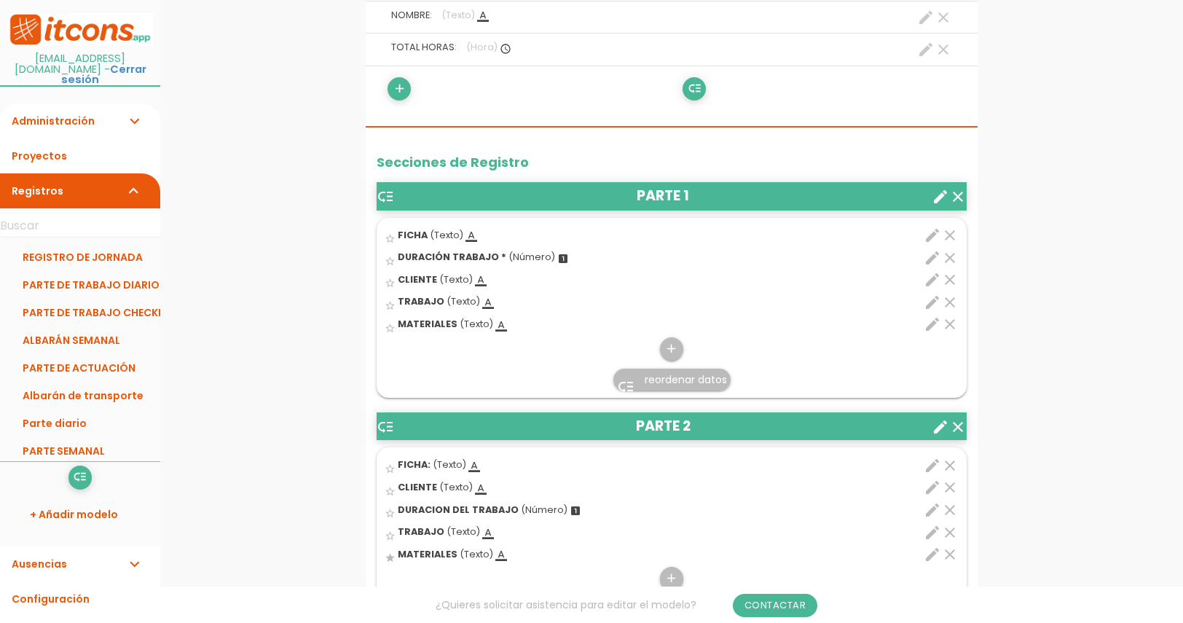
click at [934, 302] on icon "edit" at bounding box center [932, 302] width 17 height 17
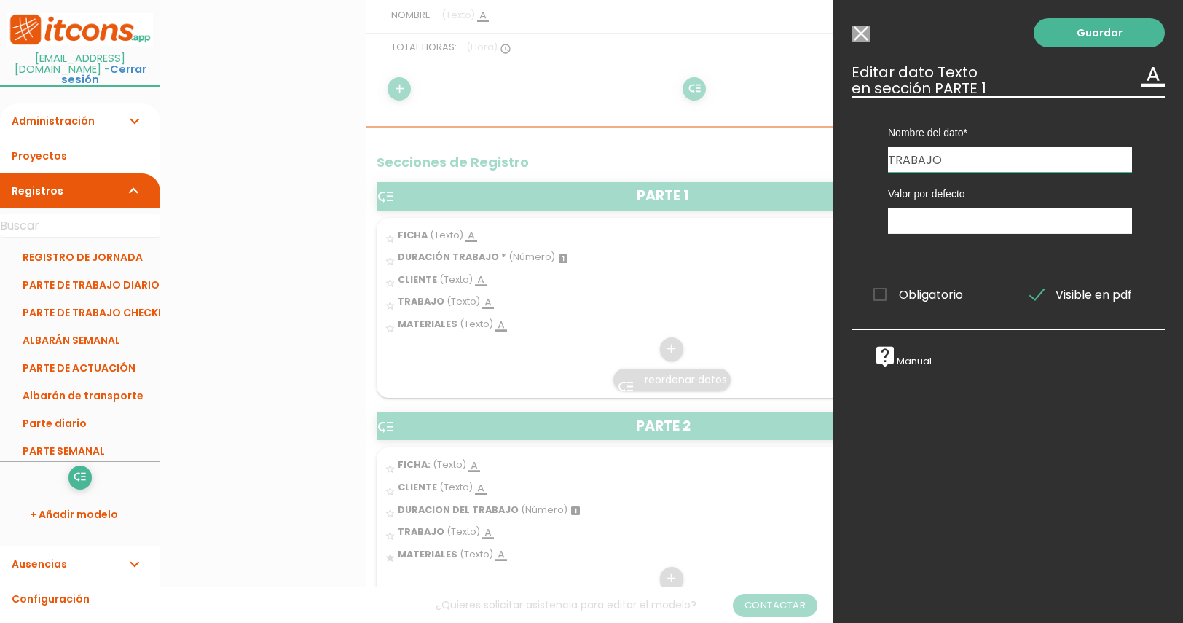
click at [863, 37] on input "Seleccionar todos los usuarios" at bounding box center [861, 34] width 18 height 16
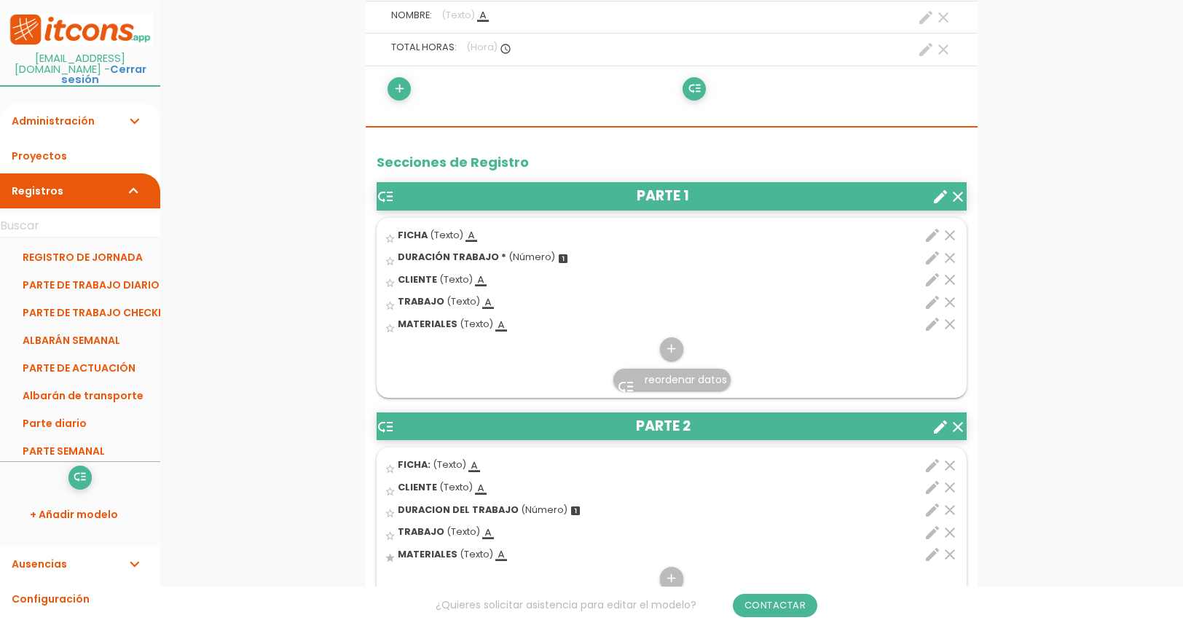
click at [952, 303] on icon "clear" at bounding box center [950, 302] width 17 height 17
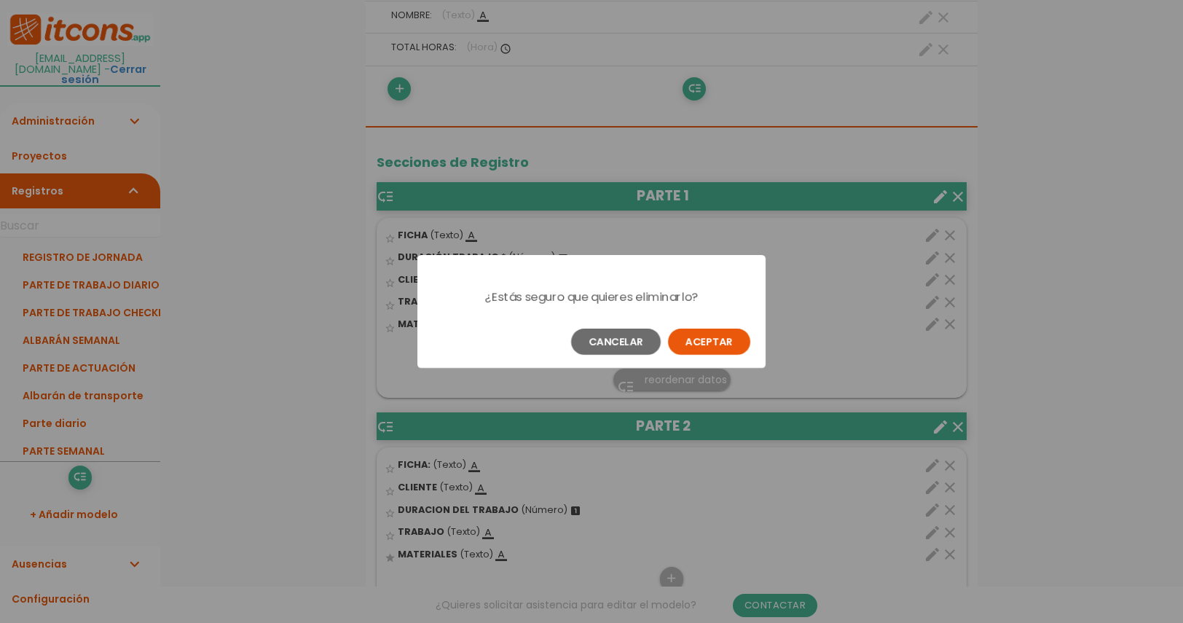
scroll to position [0, 0]
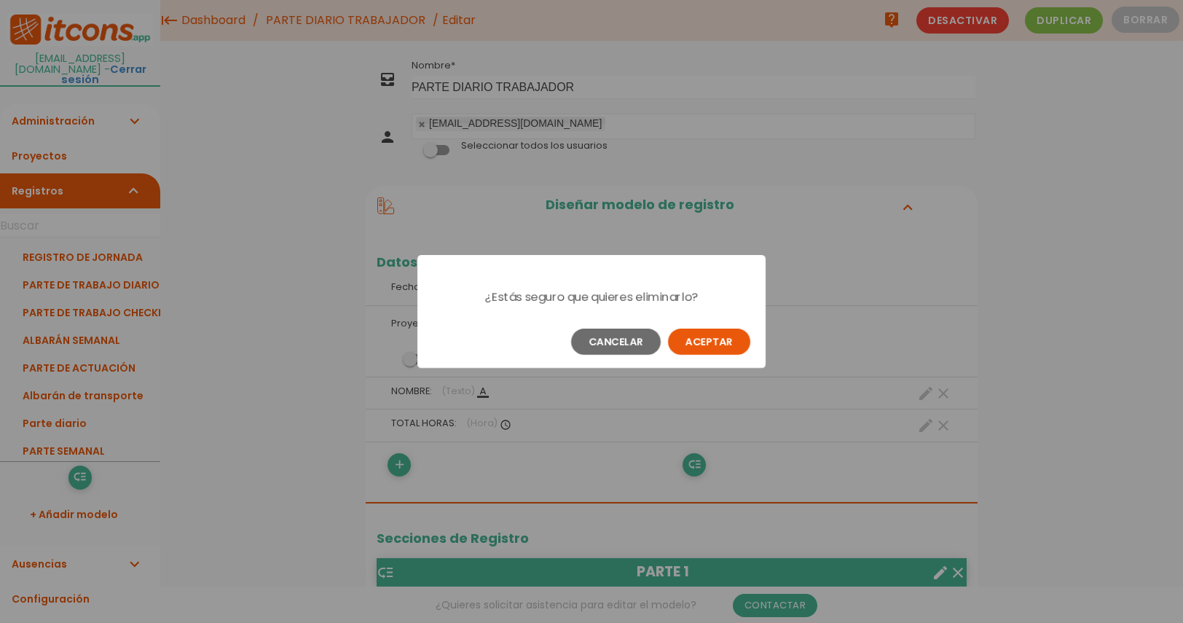
click at [690, 348] on button "Aceptar" at bounding box center [709, 342] width 82 height 26
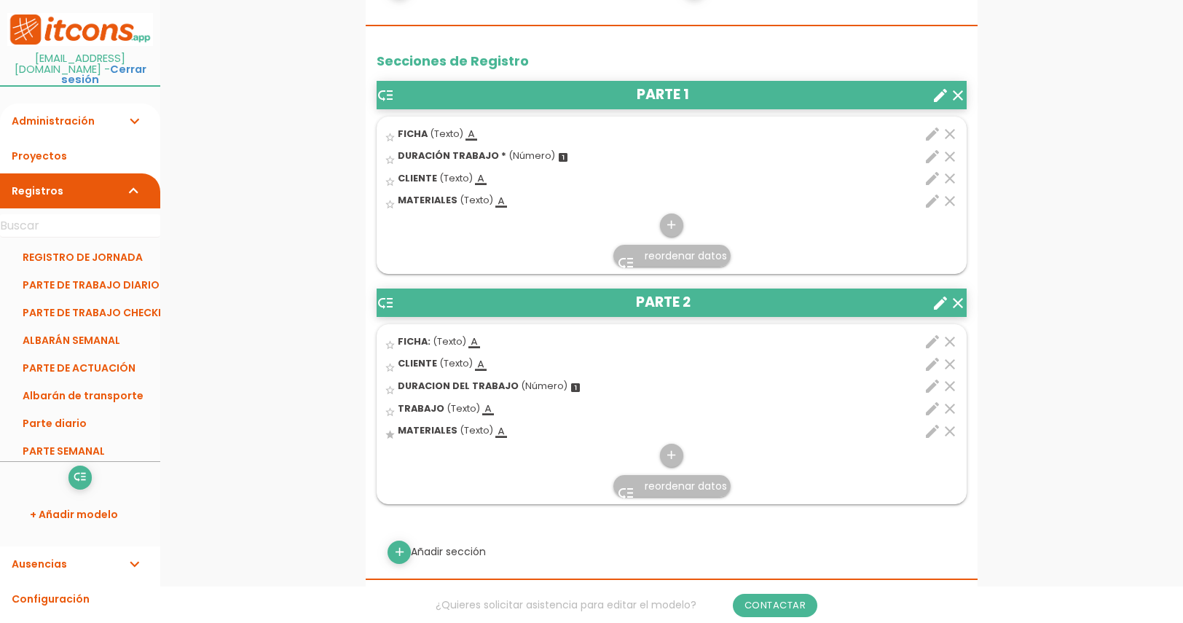
scroll to position [475, 0]
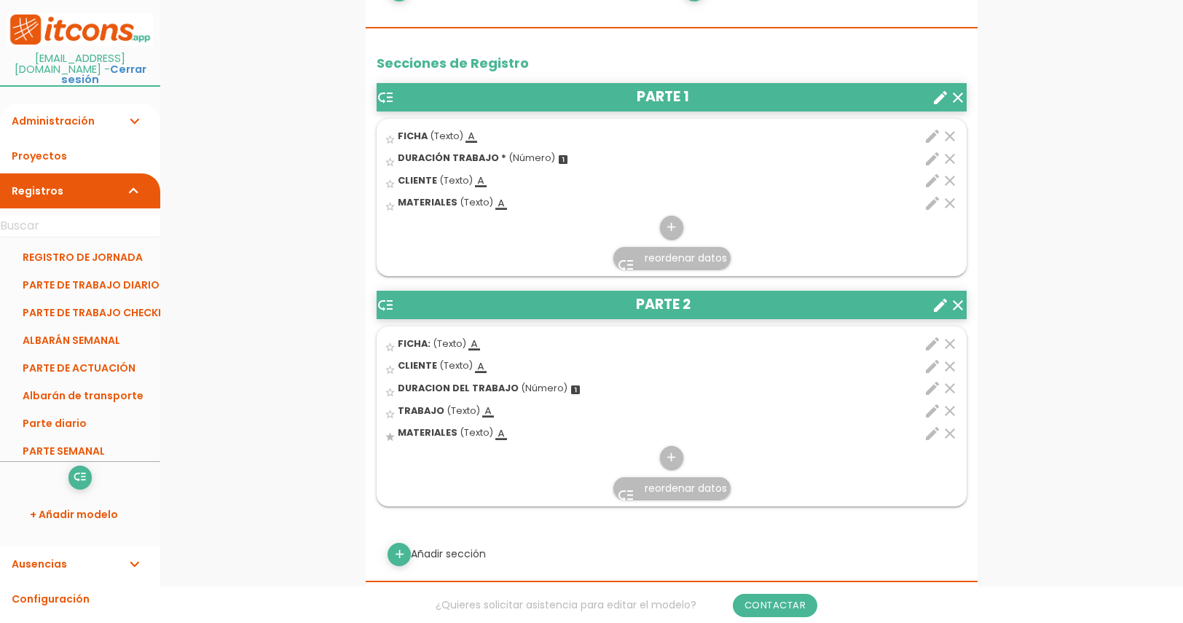
click at [947, 204] on icon "clear" at bounding box center [950, 203] width 17 height 17
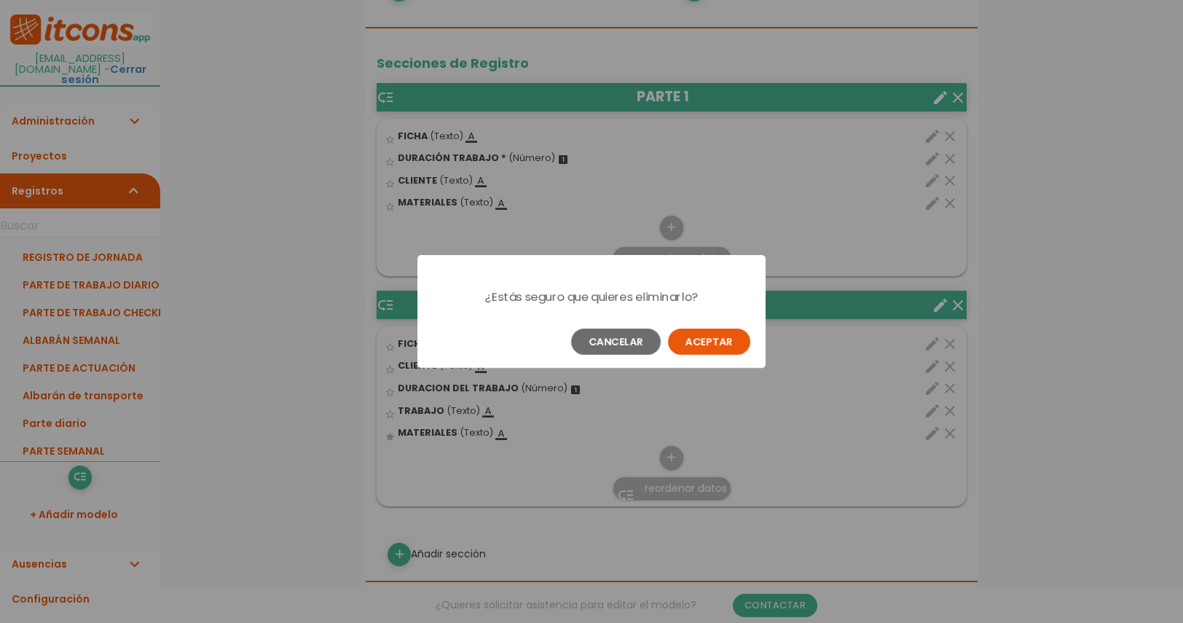
scroll to position [0, 0]
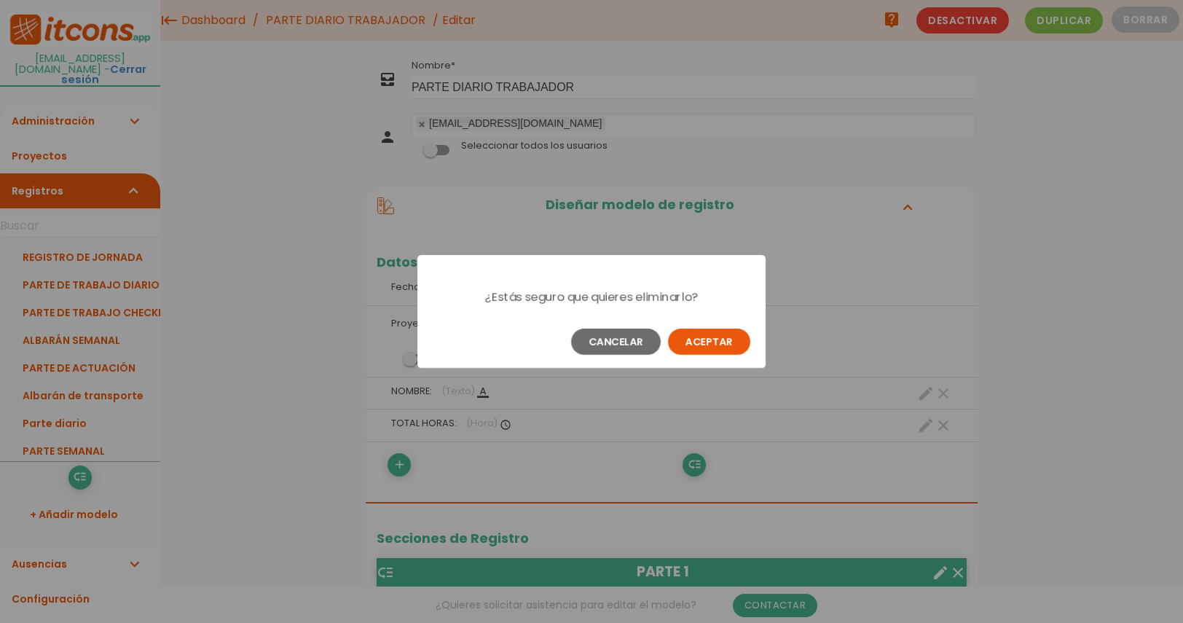
click at [700, 345] on button "Aceptar" at bounding box center [709, 342] width 82 height 26
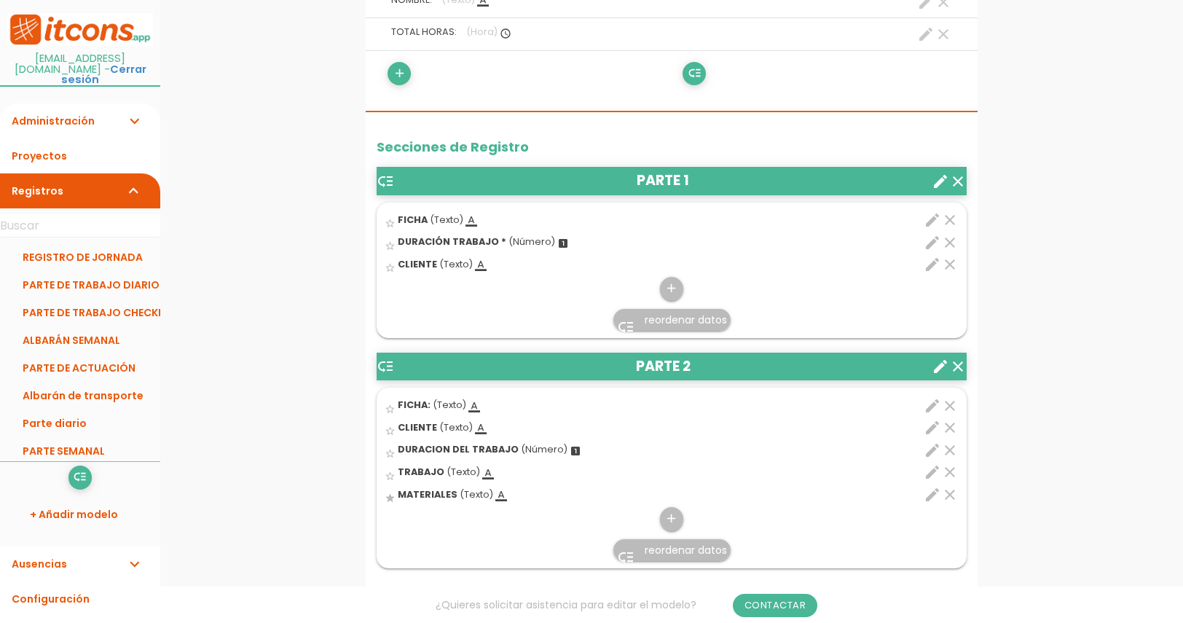
scroll to position [411, 0]
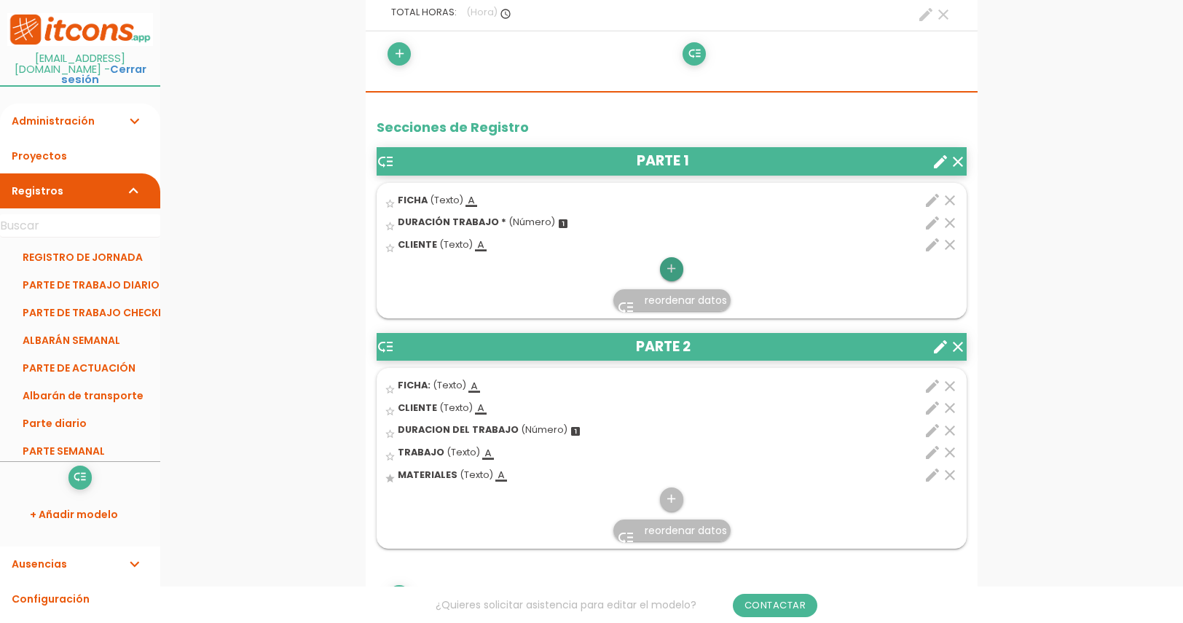
click at [677, 268] on icon "add" at bounding box center [672, 268] width 14 height 23
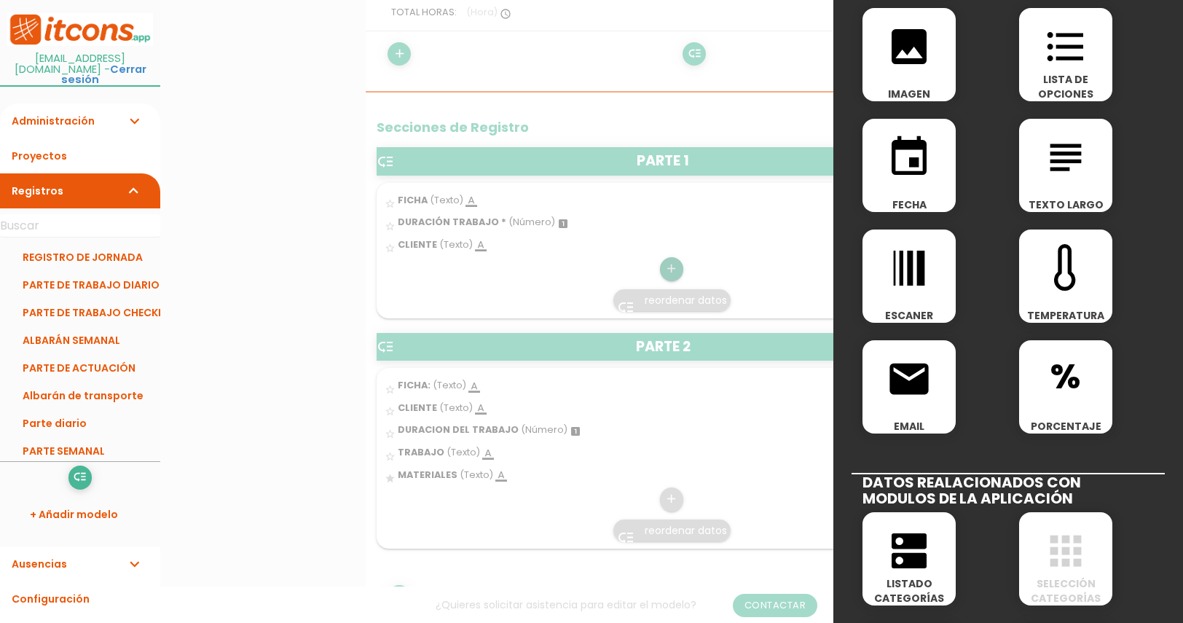
scroll to position [257, 0]
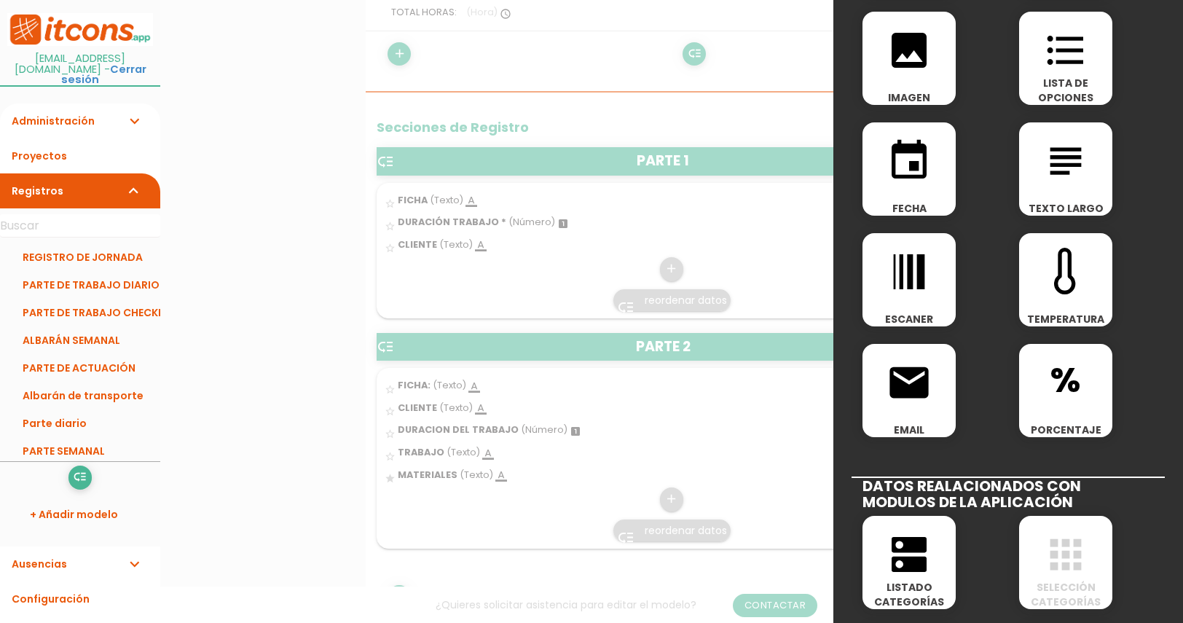
click at [1073, 172] on icon "subject" at bounding box center [1066, 161] width 47 height 47
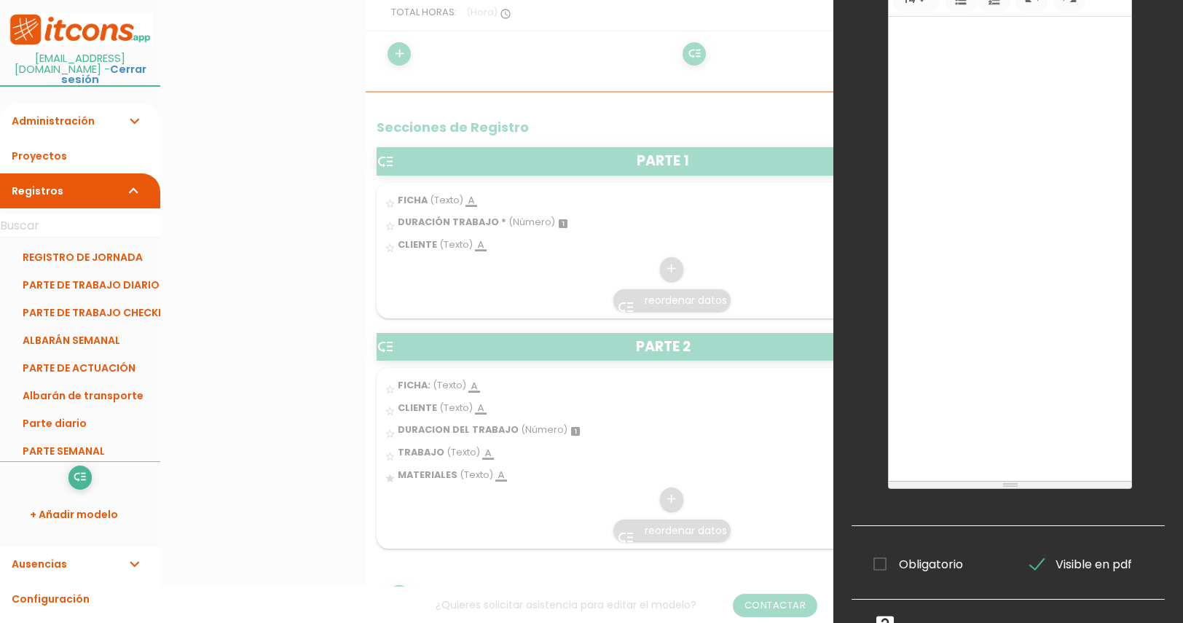
scroll to position [0, 0]
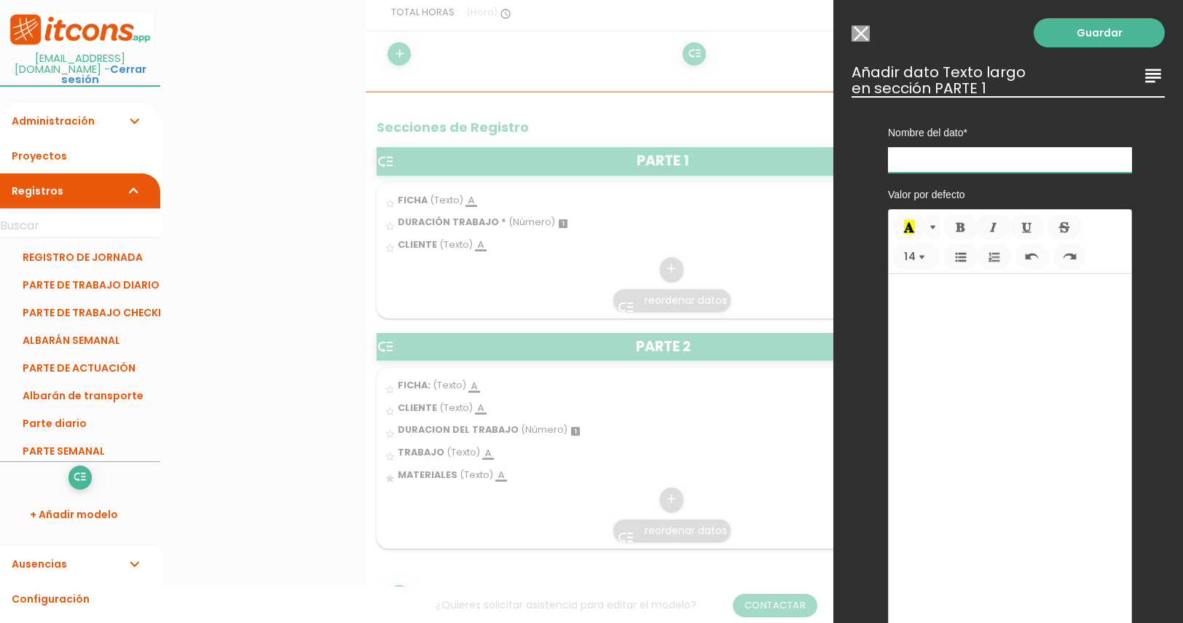
click at [1012, 153] on input "text" at bounding box center [1010, 160] width 244 height 26
type input "TRABAJO"
click at [1108, 28] on link "Guardar" at bounding box center [1099, 32] width 131 height 29
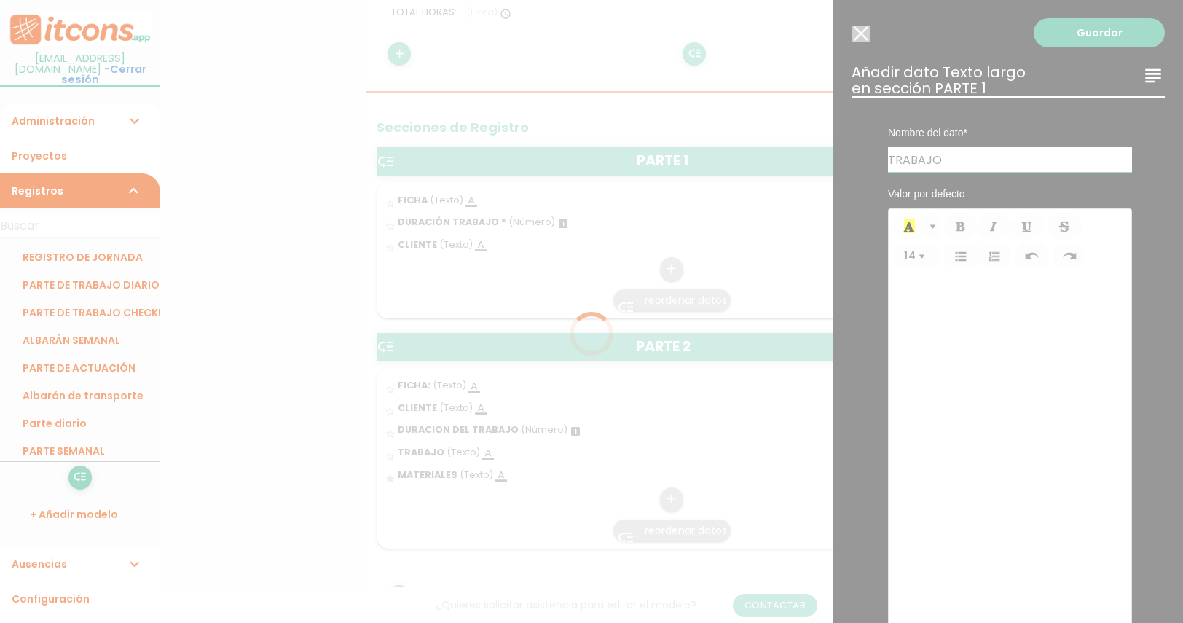
click at [1106, 37] on div at bounding box center [591, 311] width 1183 height 623
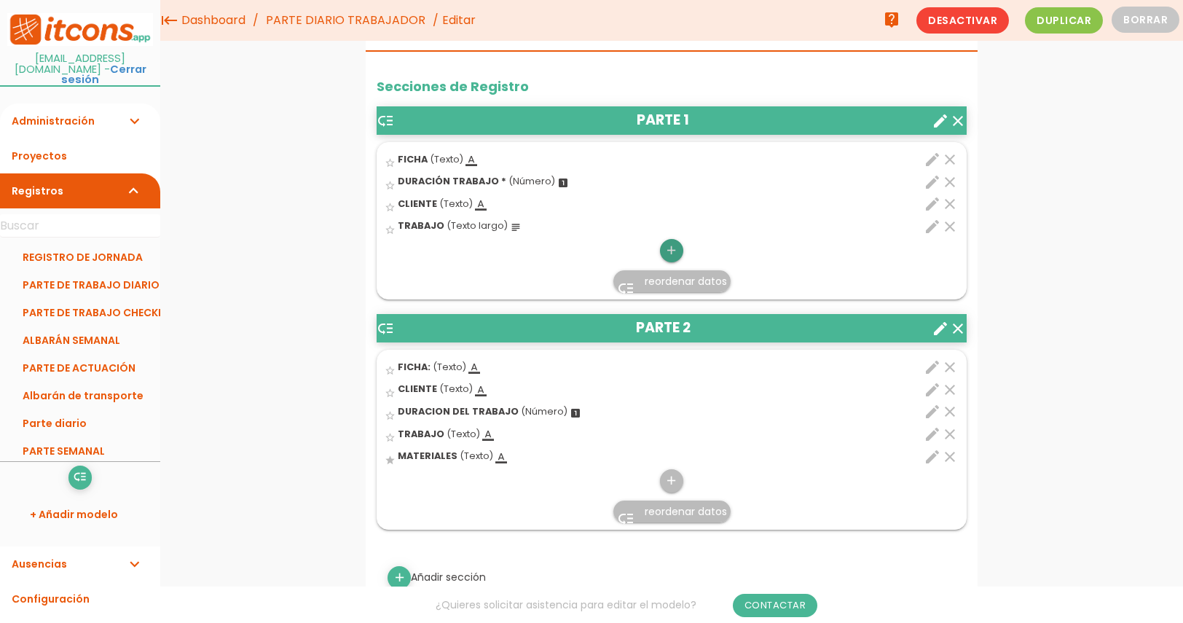
click at [670, 253] on icon "add" at bounding box center [672, 250] width 14 height 23
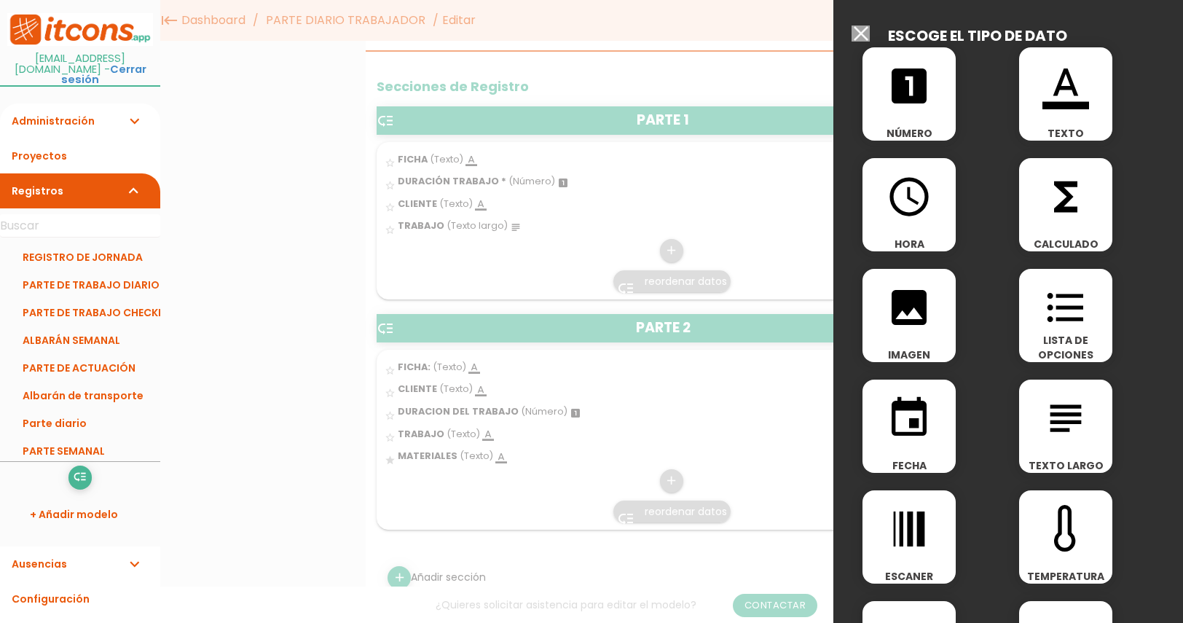
click at [1070, 426] on icon "subject" at bounding box center [1066, 418] width 47 height 47
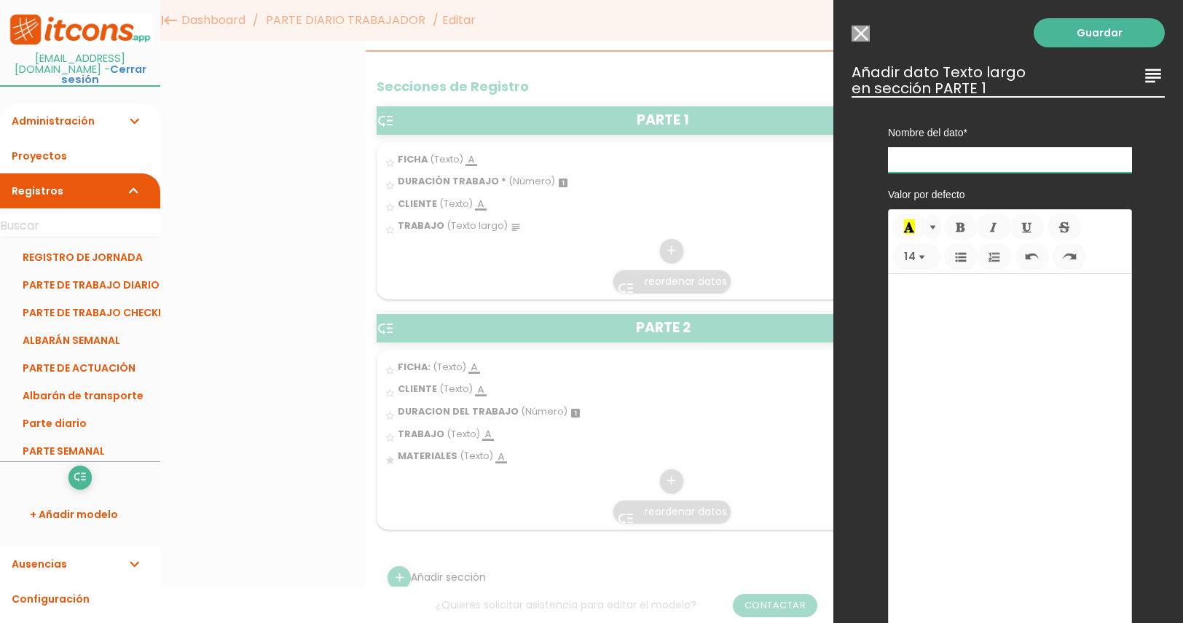
click at [1028, 165] on input "text" at bounding box center [1010, 160] width 244 height 26
type input "MATERIALES"
click at [1074, 31] on link "Guardar" at bounding box center [1099, 32] width 131 height 29
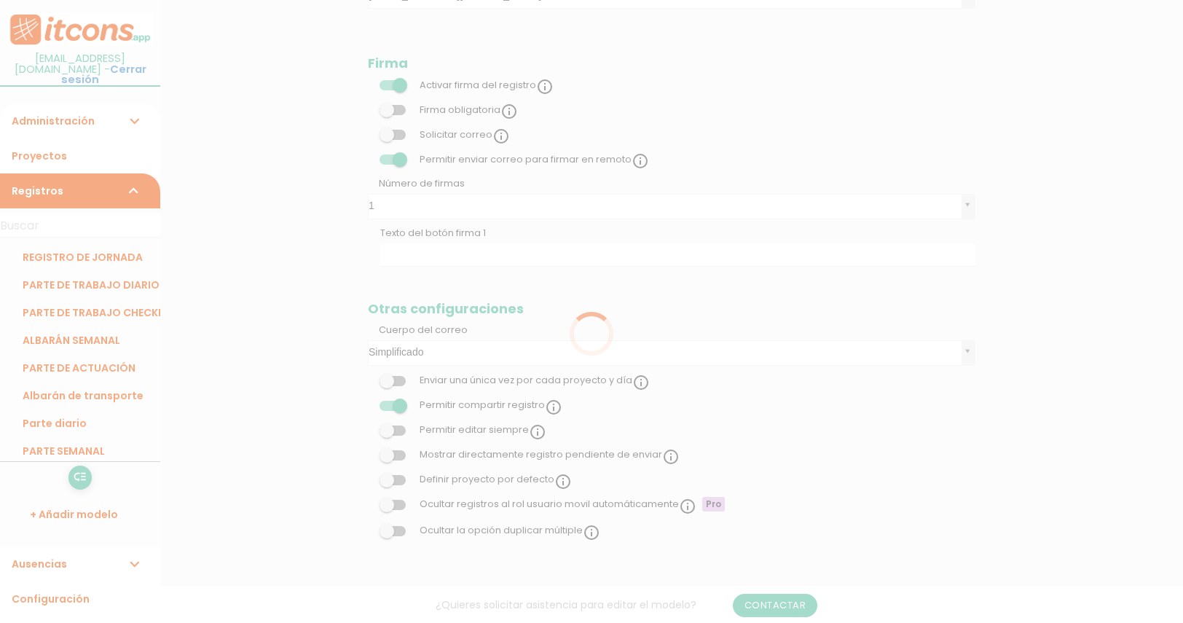
scroll to position [411, 0]
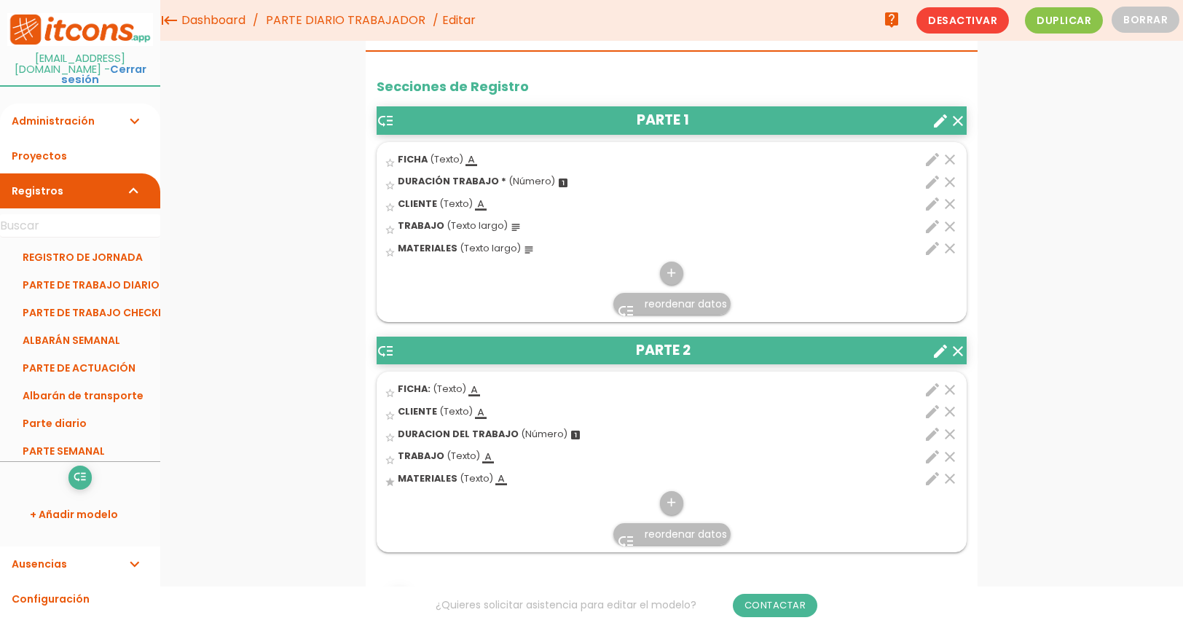
drag, startPoint x: 387, startPoint y: 120, endPoint x: 367, endPoint y: 267, distance: 148.6
click at [367, 267] on div "Secciones de Registro low_priority PARTE 1 clear create star_border FICHA (Text…" at bounding box center [672, 332] width 612 height 560
click at [934, 456] on icon "edit" at bounding box center [932, 456] width 17 height 17
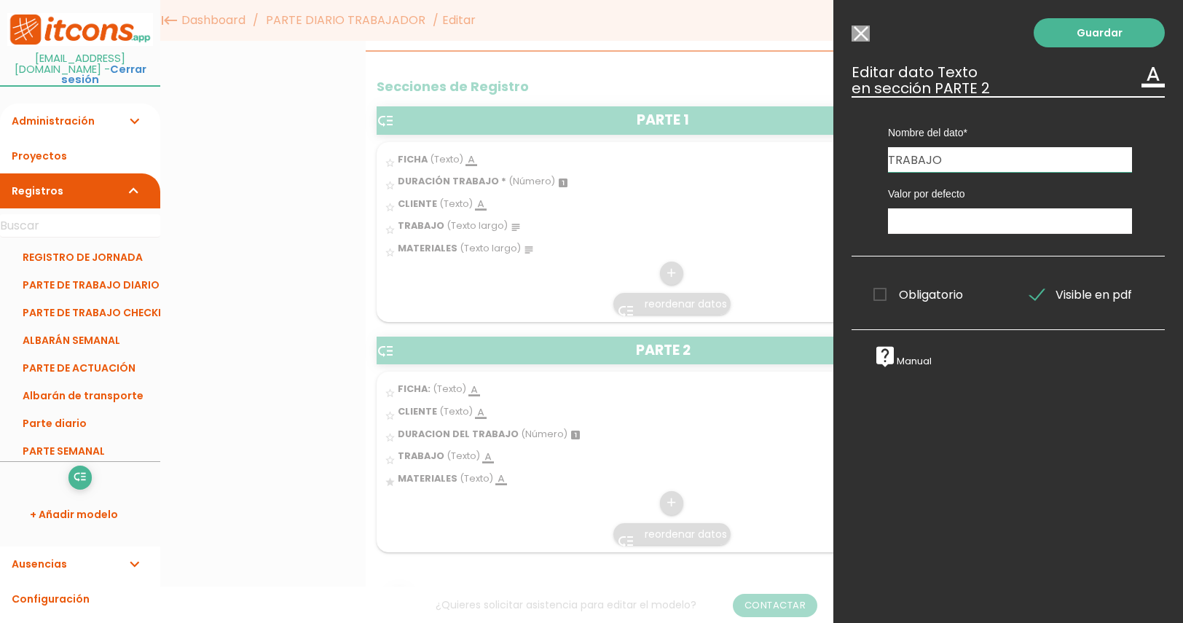
click at [856, 32] on input "Seleccionar todos los usuarios" at bounding box center [861, 34] width 18 height 16
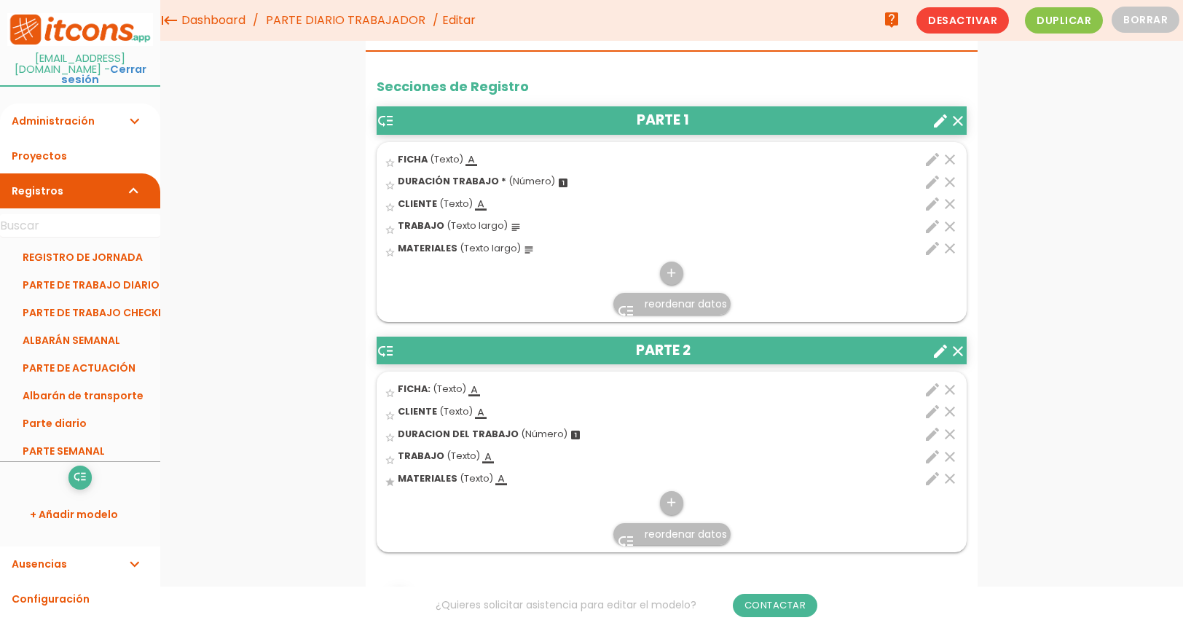
click at [953, 456] on icon "clear" at bounding box center [950, 456] width 17 height 17
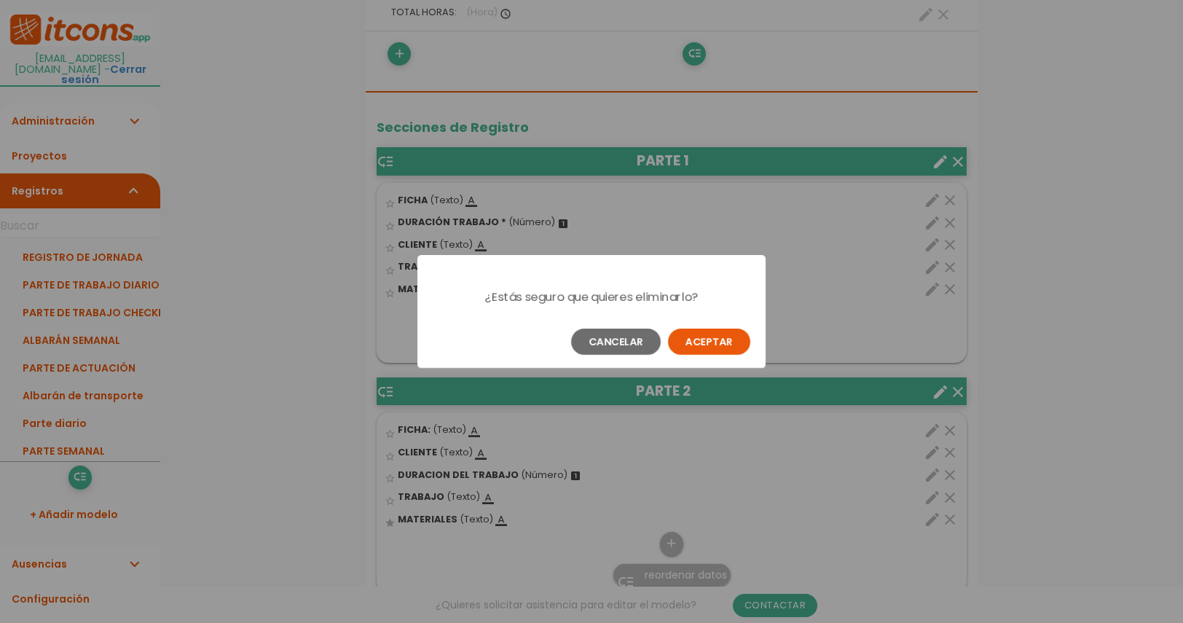
scroll to position [0, 0]
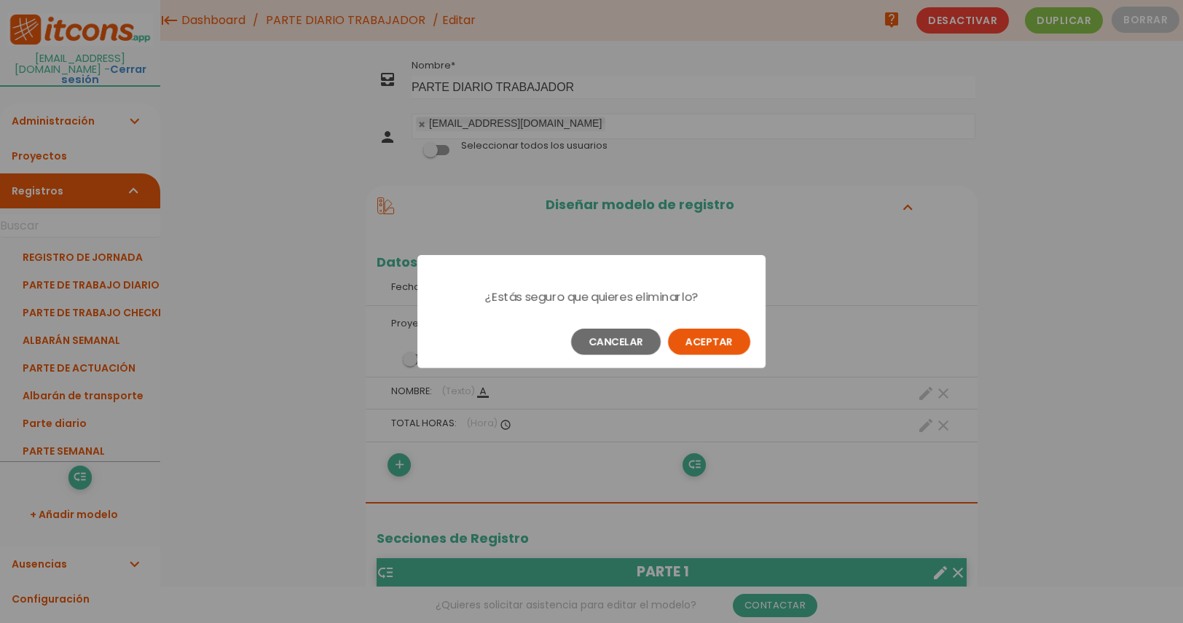
click at [730, 334] on button "Aceptar" at bounding box center [709, 342] width 82 height 26
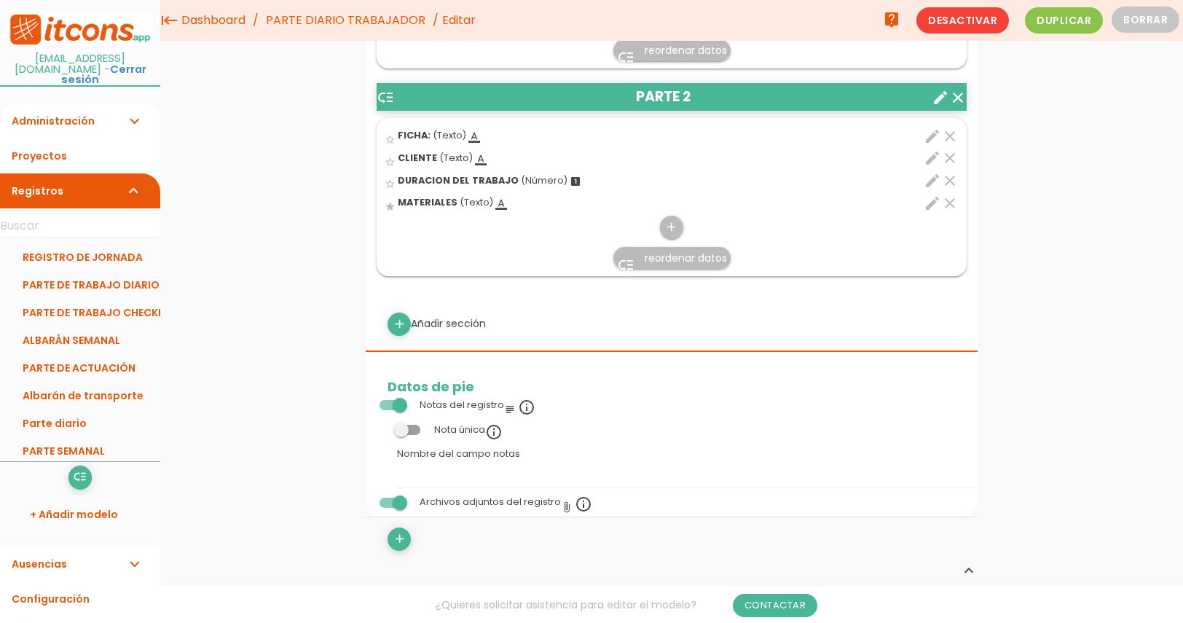
scroll to position [640, 0]
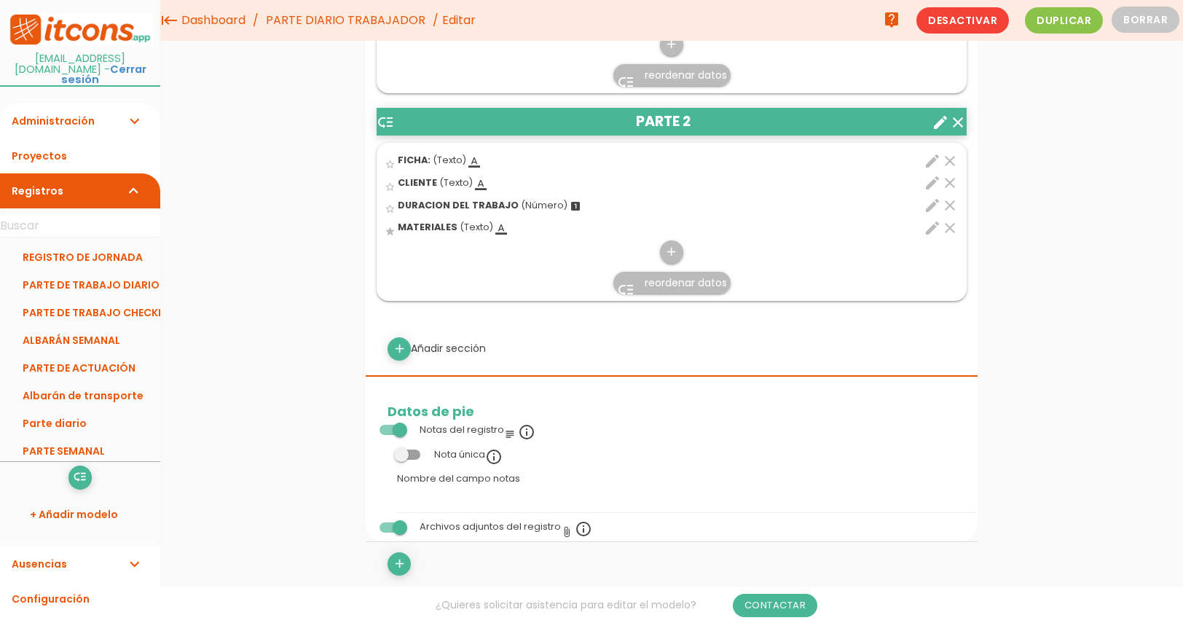
click at [952, 225] on icon "clear" at bounding box center [950, 227] width 17 height 17
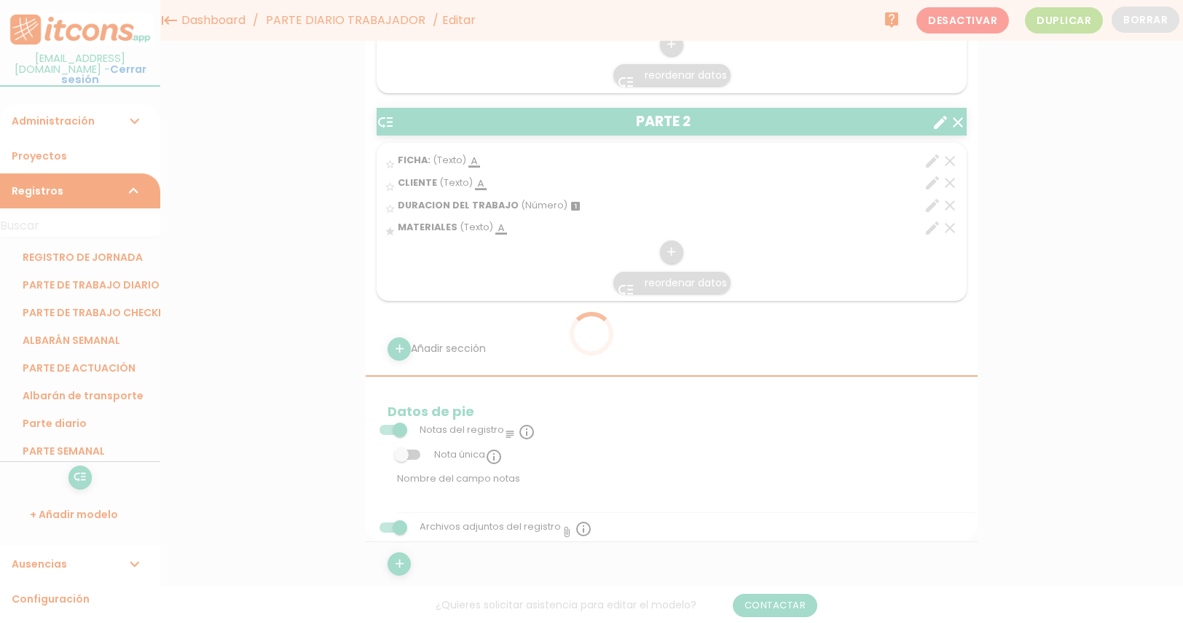
scroll to position [0, 0]
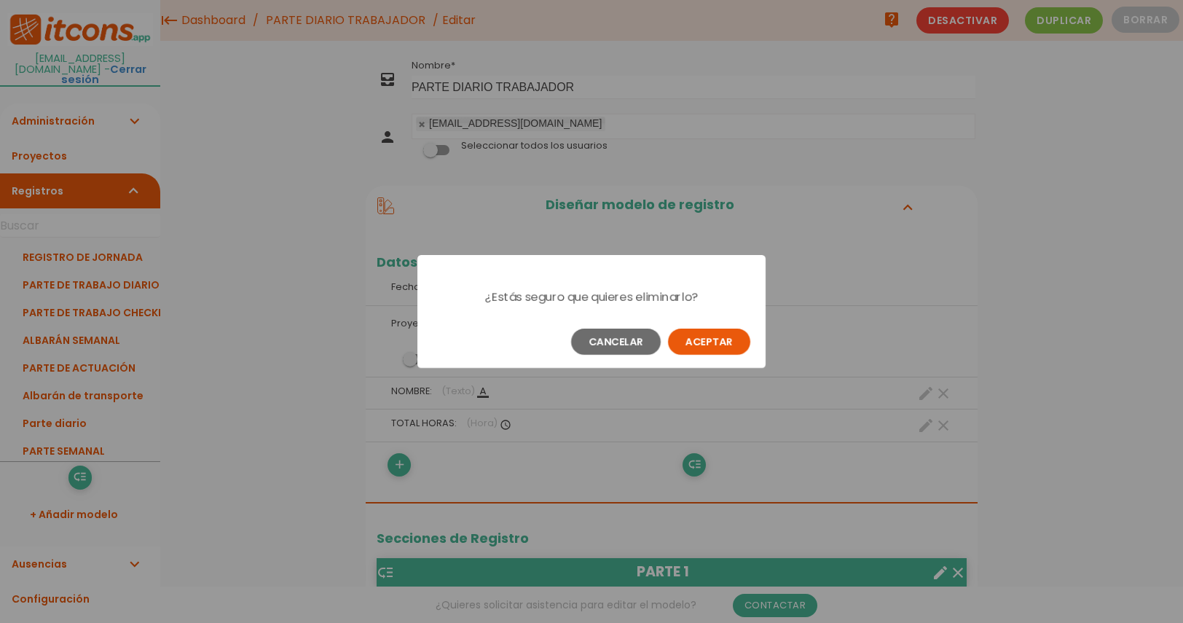
click at [700, 343] on button "Aceptar" at bounding box center [709, 342] width 82 height 26
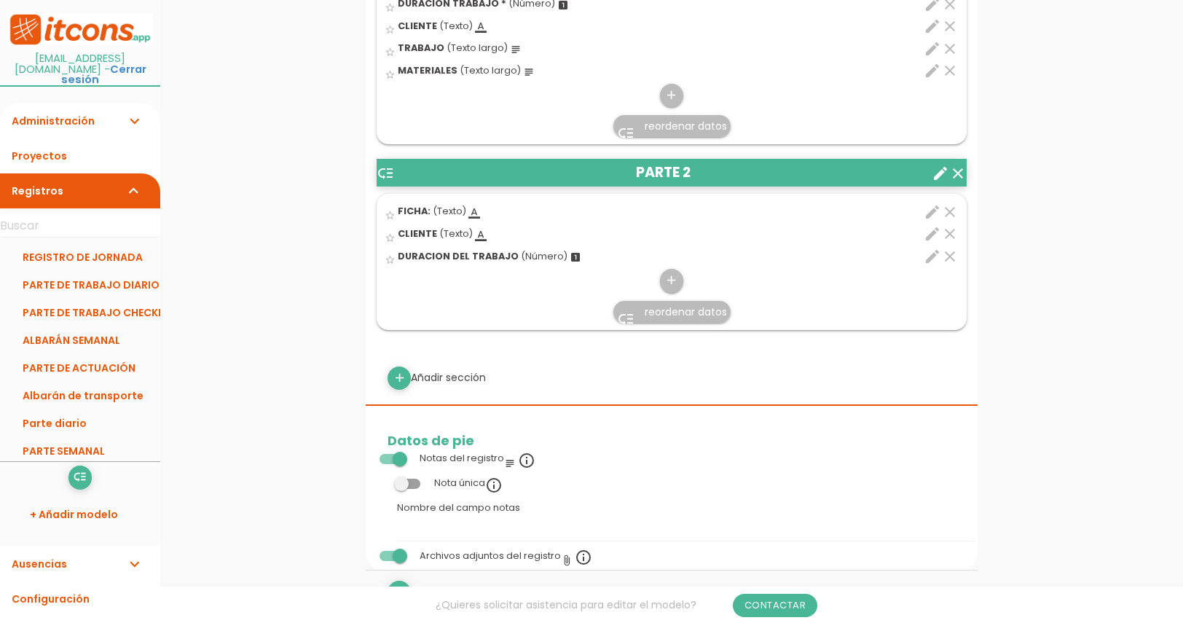
scroll to position [624, 0]
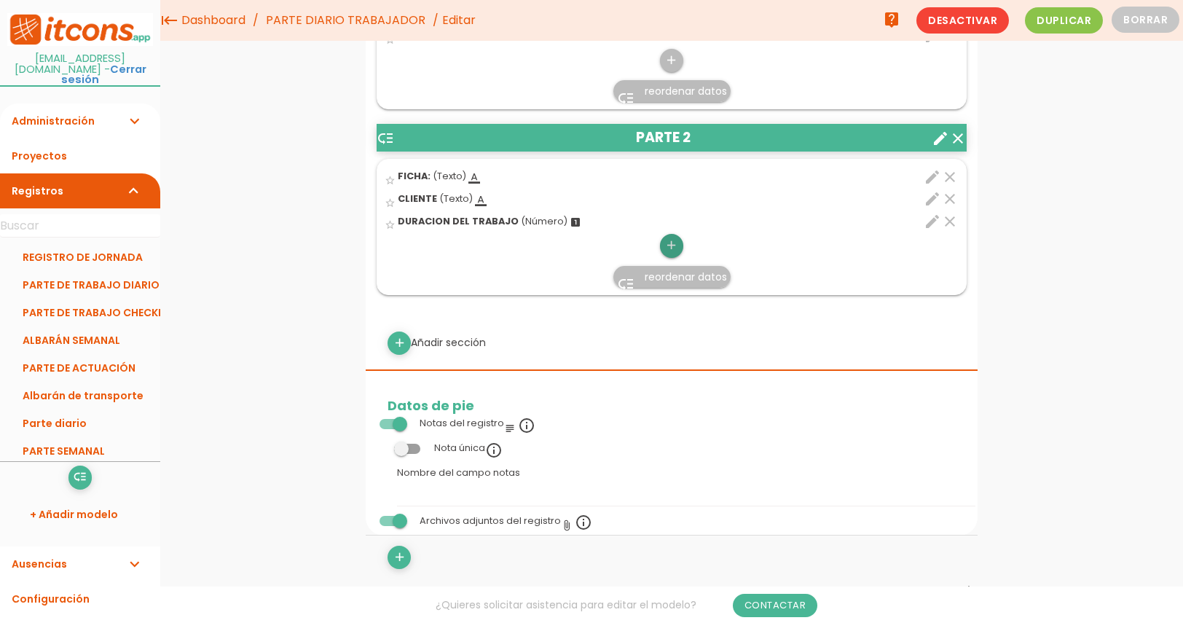
click at [669, 246] on icon "add" at bounding box center [672, 245] width 14 height 23
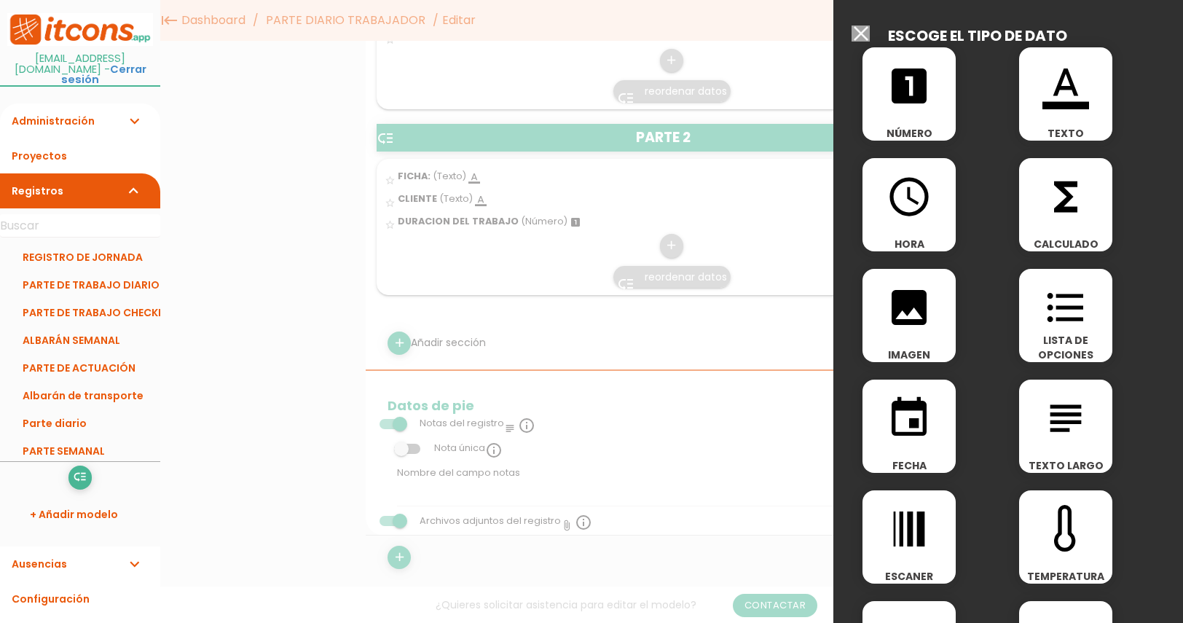
click at [1051, 439] on icon "subject" at bounding box center [1066, 418] width 47 height 47
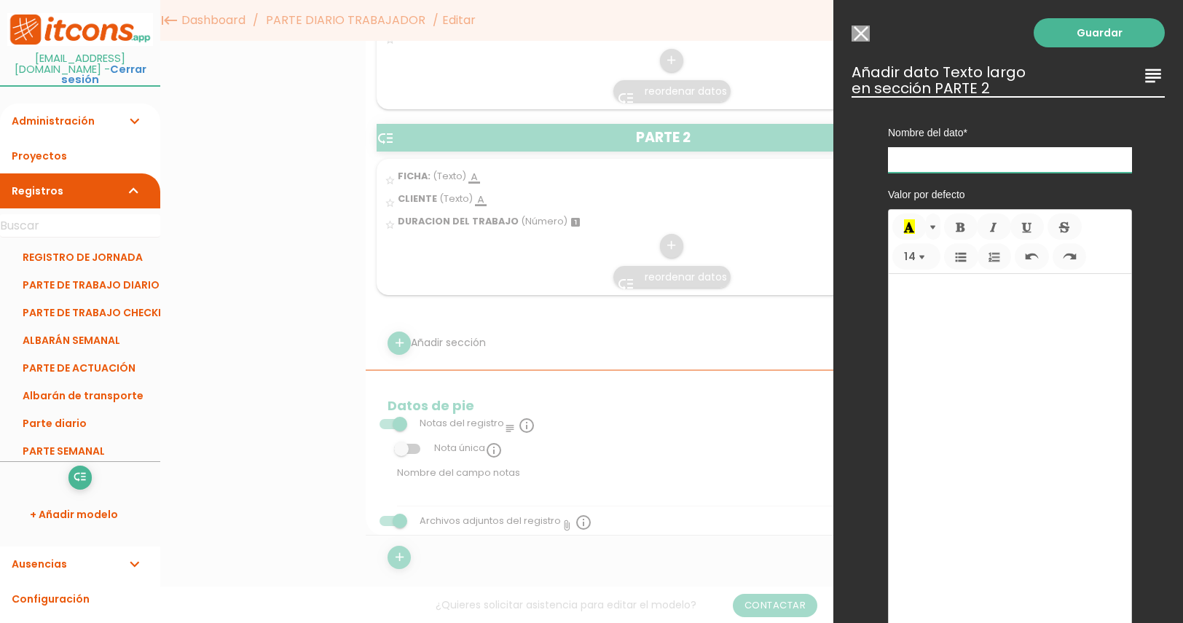
click at [955, 156] on input "text" at bounding box center [1010, 160] width 244 height 26
type input "TRABAJO"
click at [1067, 39] on link "Guardar" at bounding box center [1099, 32] width 131 height 29
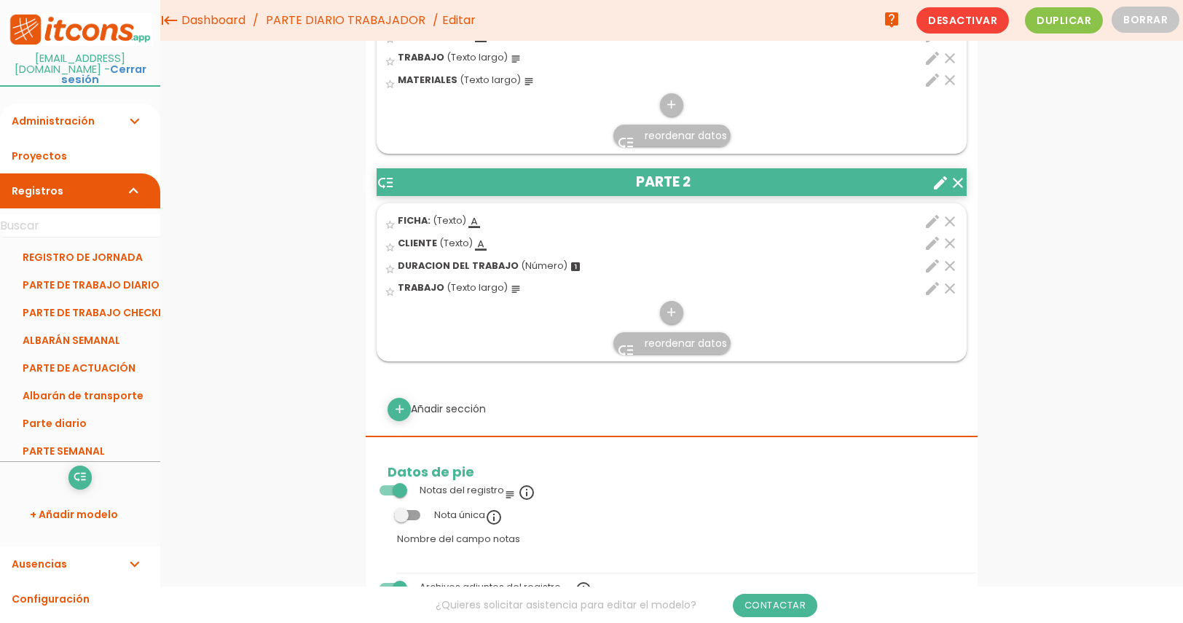
scroll to position [574, 0]
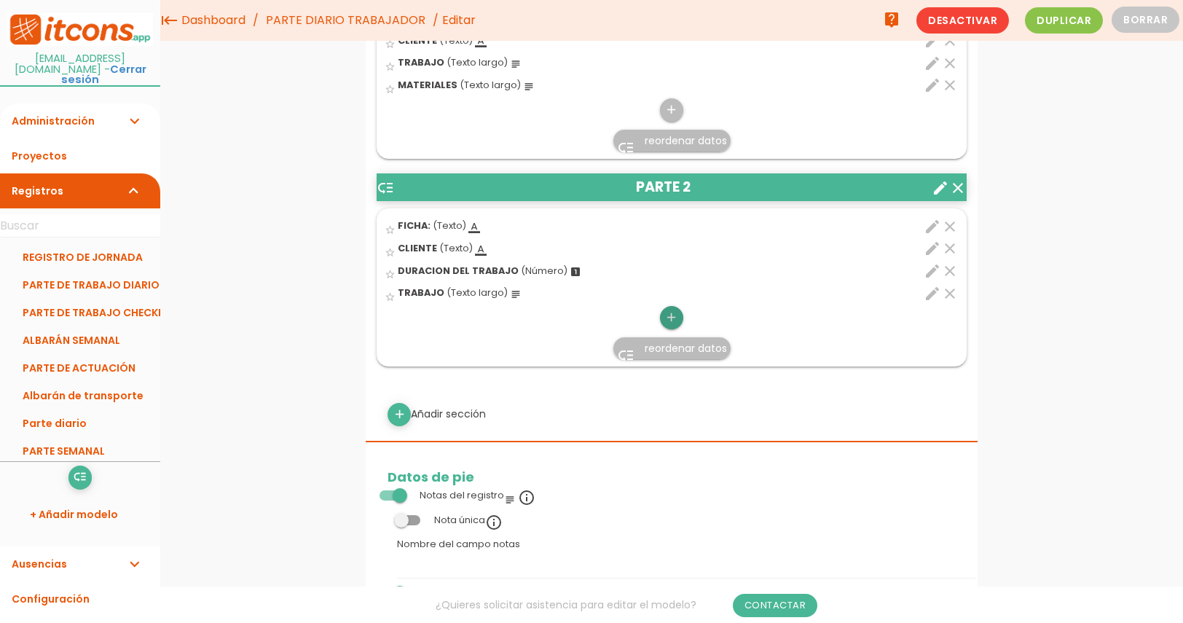
click at [668, 318] on icon "add" at bounding box center [672, 317] width 14 height 23
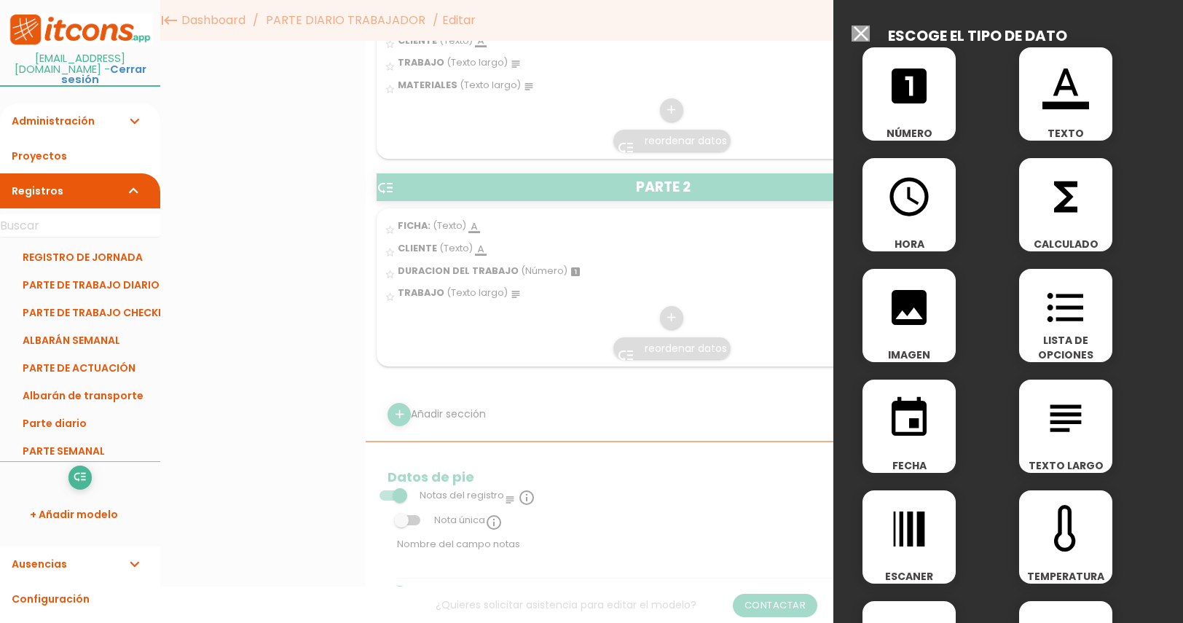
click at [1064, 437] on icon "subject" at bounding box center [1066, 418] width 47 height 47
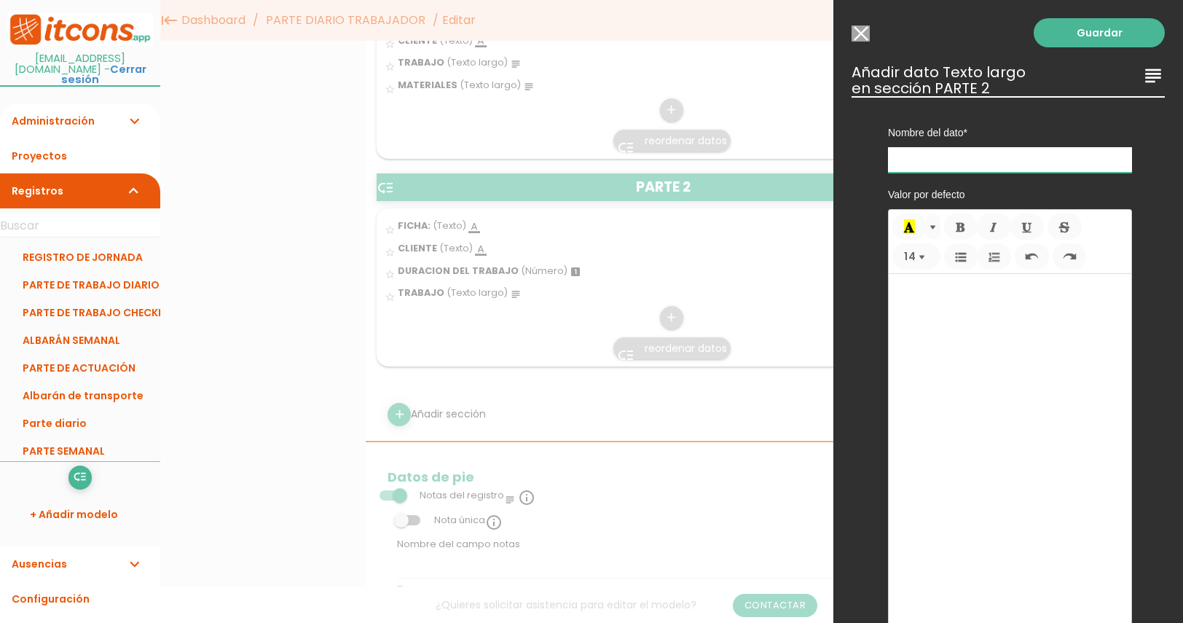
click at [948, 162] on input "text" at bounding box center [1010, 160] width 244 height 26
type input "MATERIALES"
click at [1083, 34] on link "Guardar" at bounding box center [1099, 32] width 131 height 29
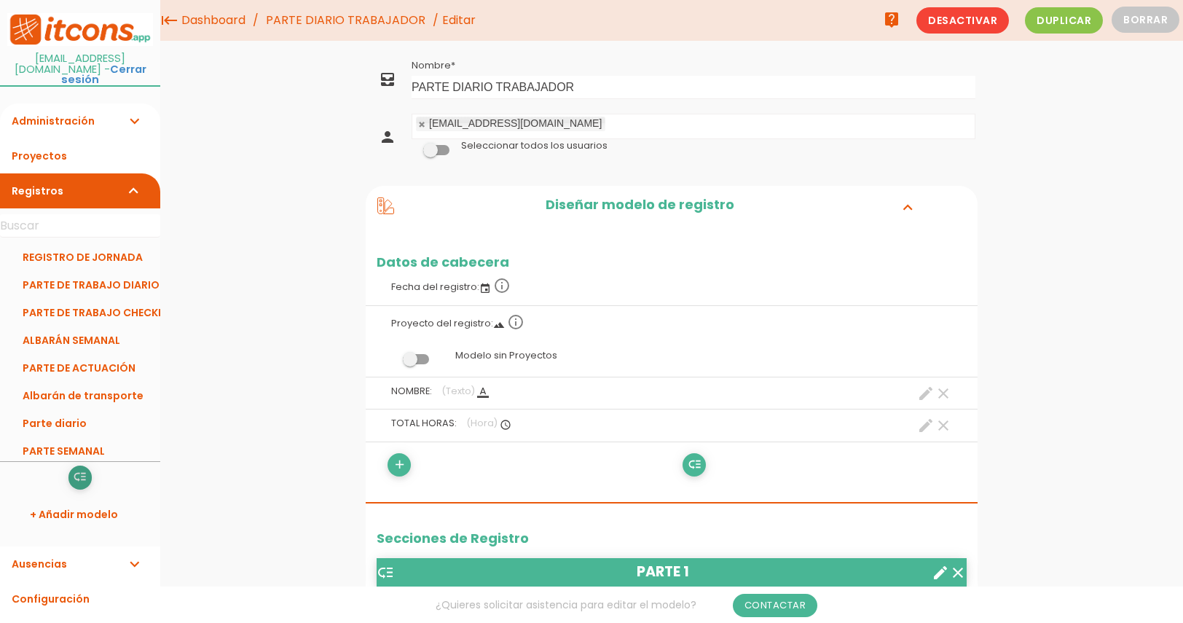
click at [76, 469] on icon "low_priority" at bounding box center [80, 477] width 14 height 23
